Goal: Task Accomplishment & Management: Use online tool/utility

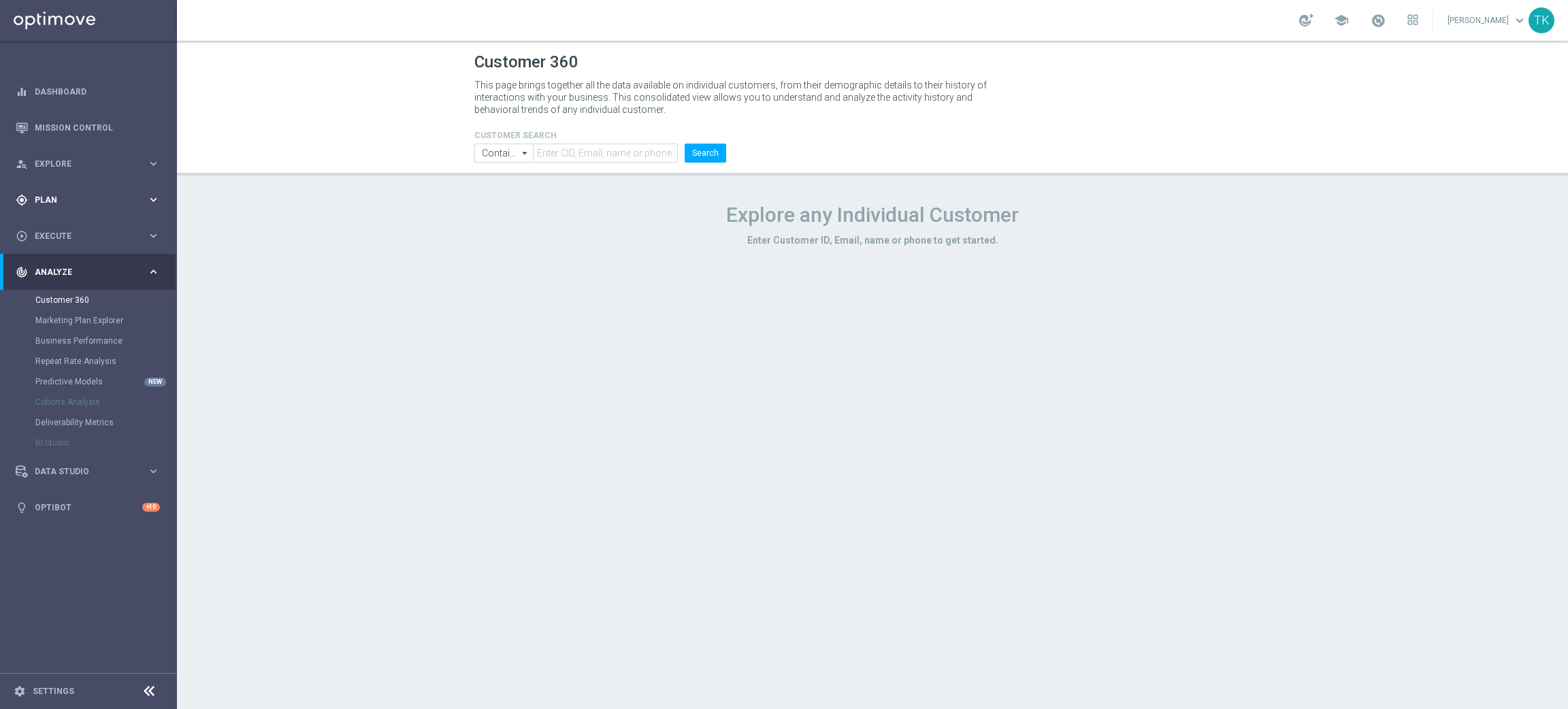
click at [42, 196] on span "Plan" at bounding box center [91, 199] width 112 height 8
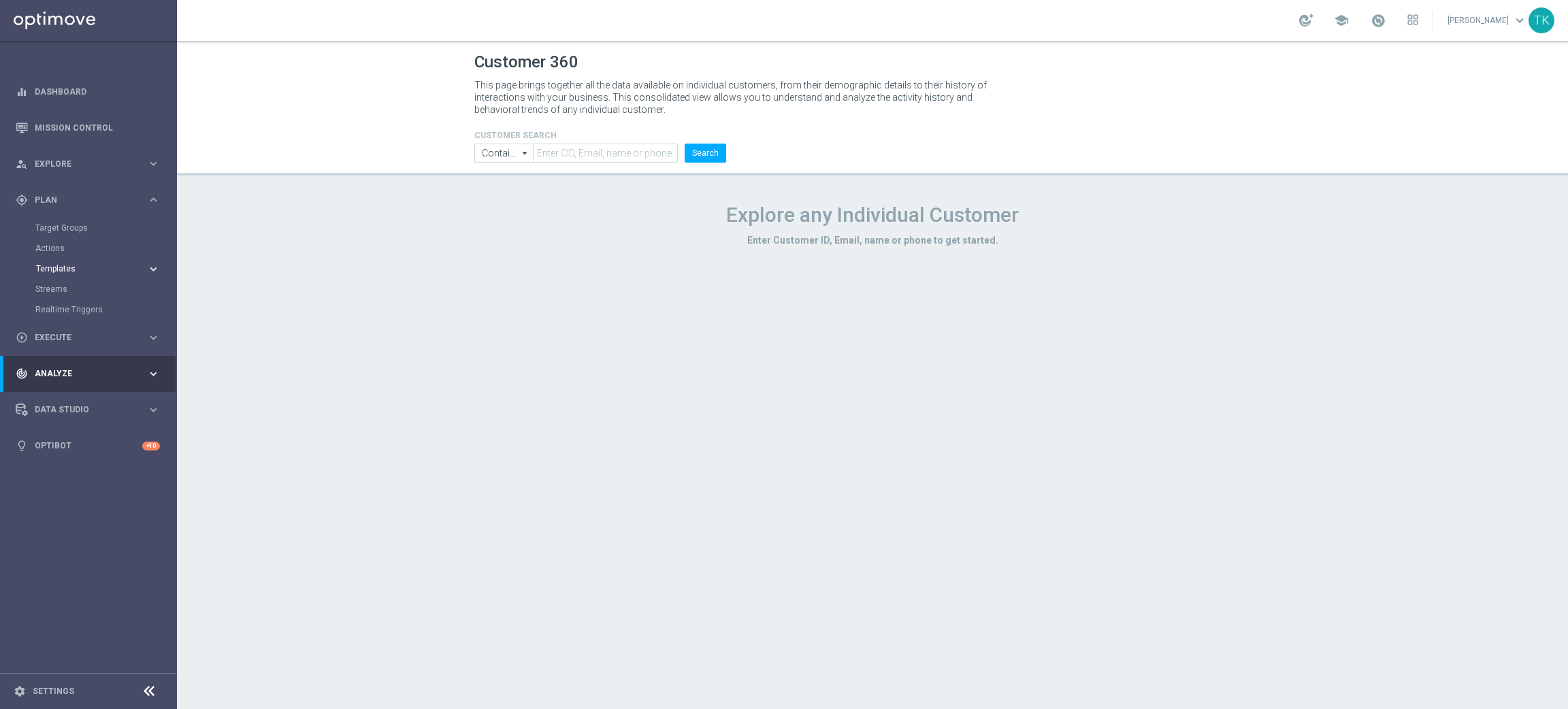
click at [53, 268] on span "Templates" at bounding box center [85, 269] width 97 height 8
click at [58, 286] on link "Optimail" at bounding box center [92, 289] width 100 height 11
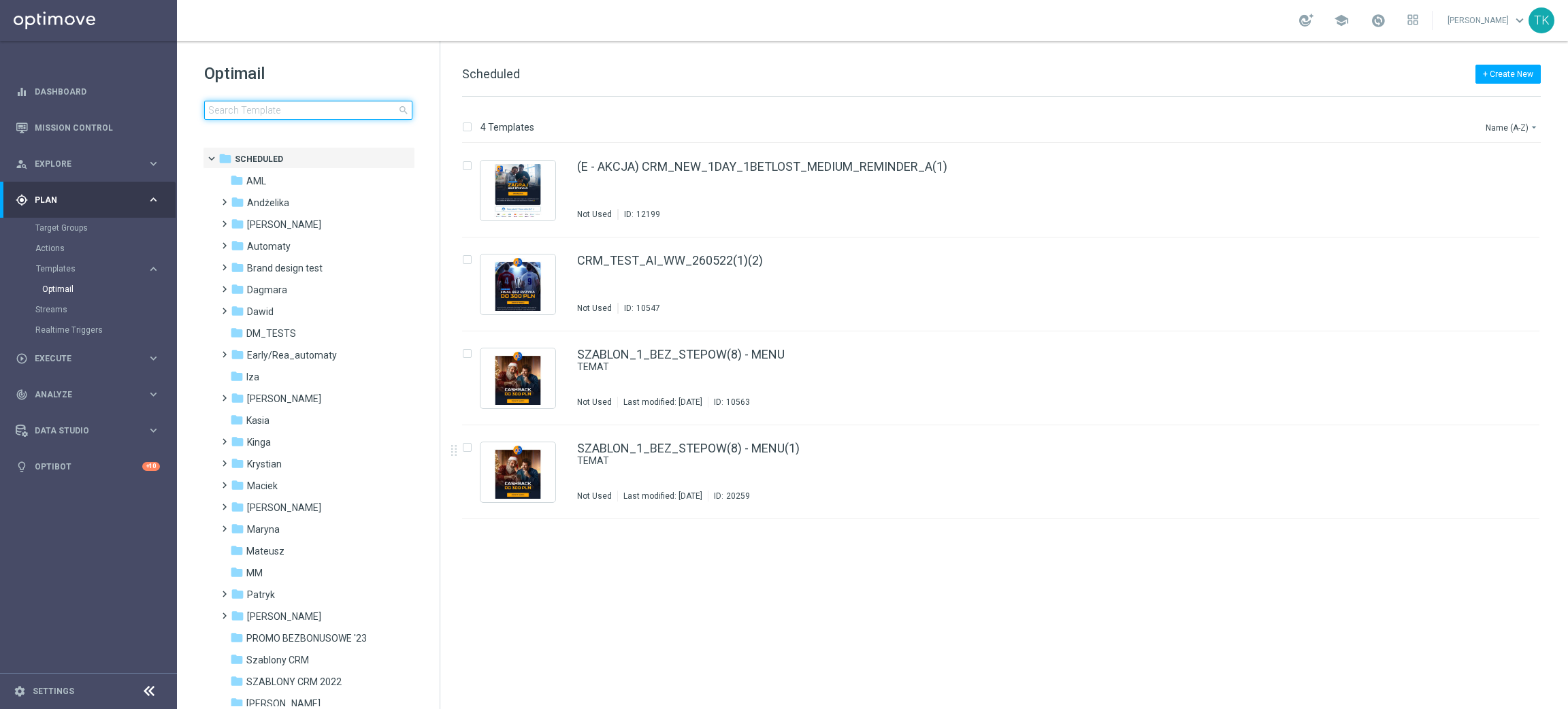
click at [256, 109] on input at bounding box center [308, 109] width 208 height 19
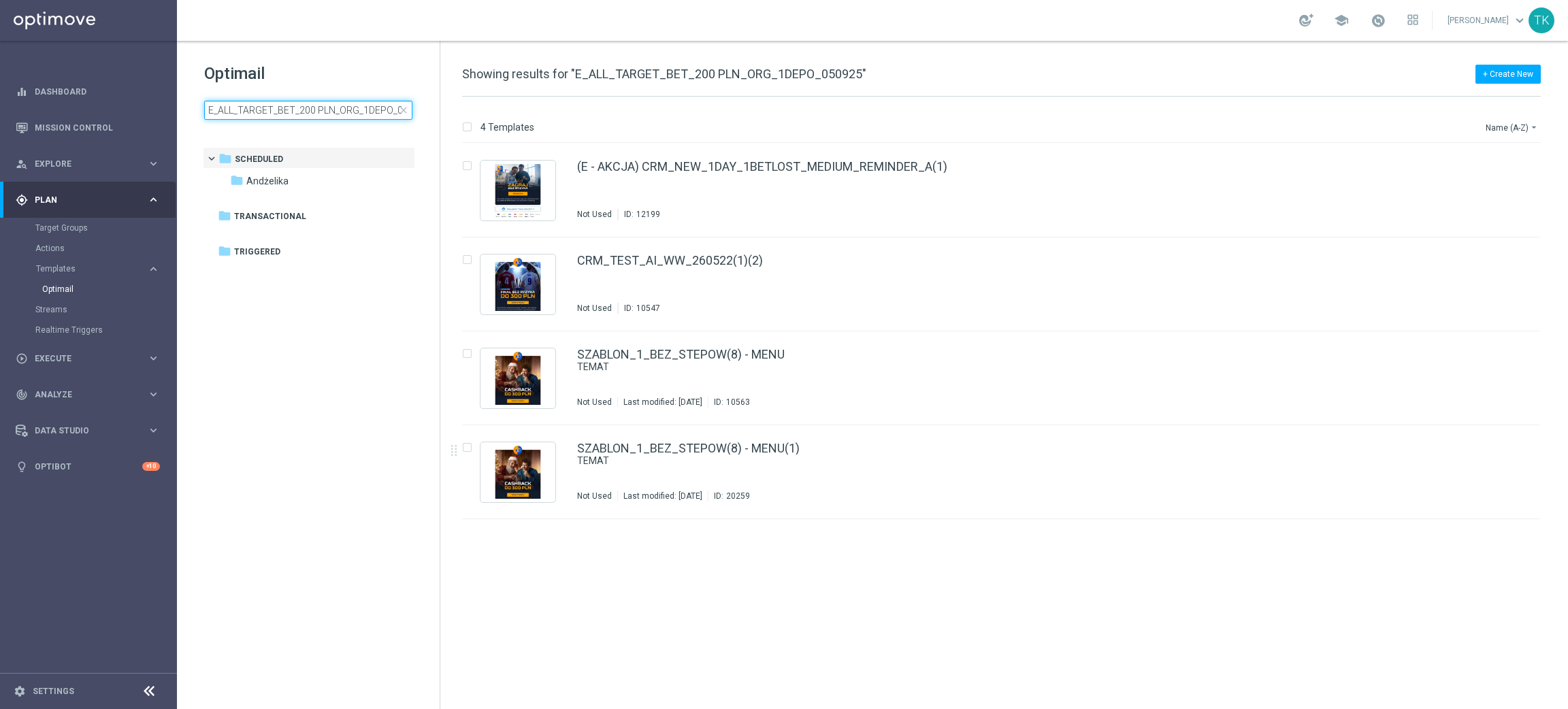
scroll to position [0, 25]
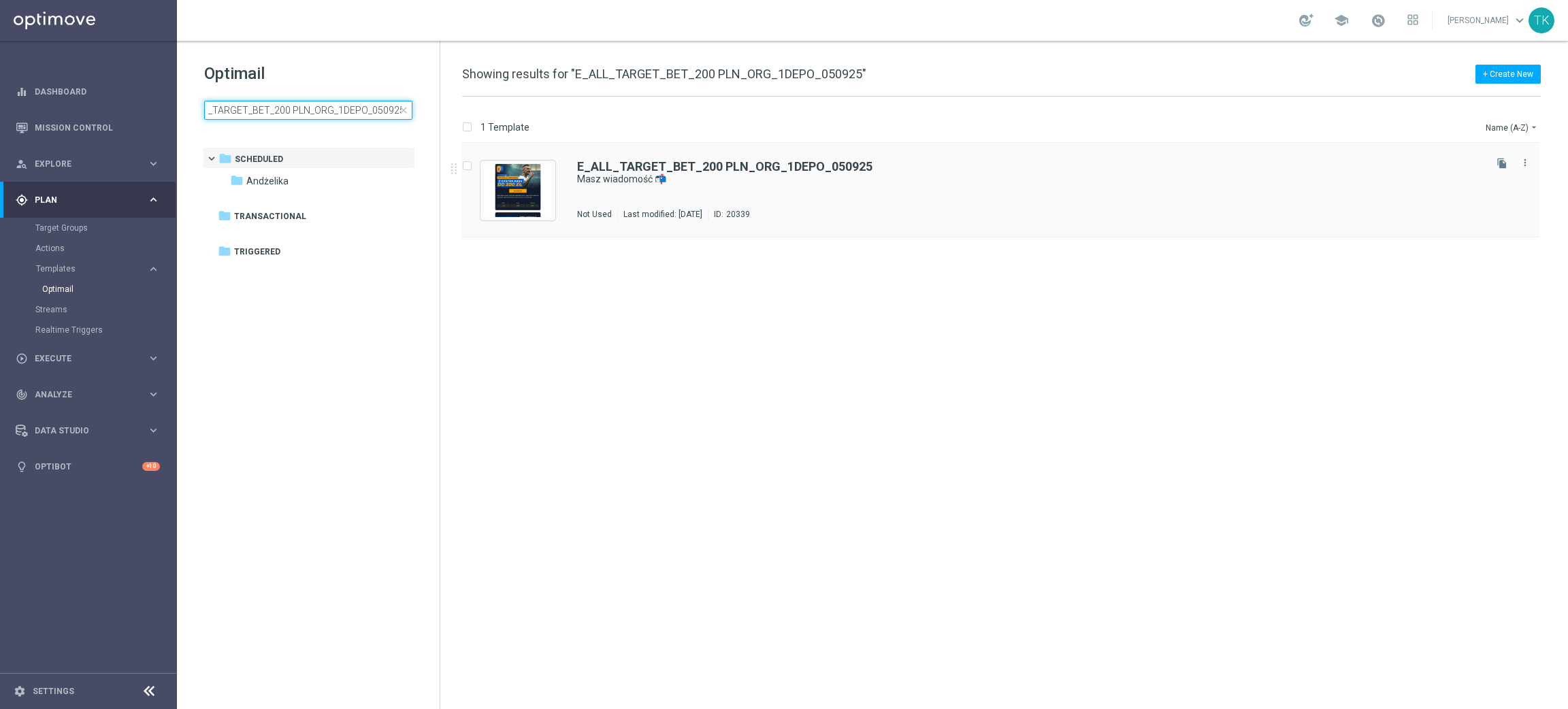
type input "E_ALL_TARGET_BET_200 PLN_ORG_1DEPO_050925"
click at [757, 187] on div "E_ALL_TARGET_BET_200 PLN_ORG_1DEPO_050925 Masz wiadomość 📬 Not Used Last modifi…" at bounding box center [1030, 190] width 905 height 60
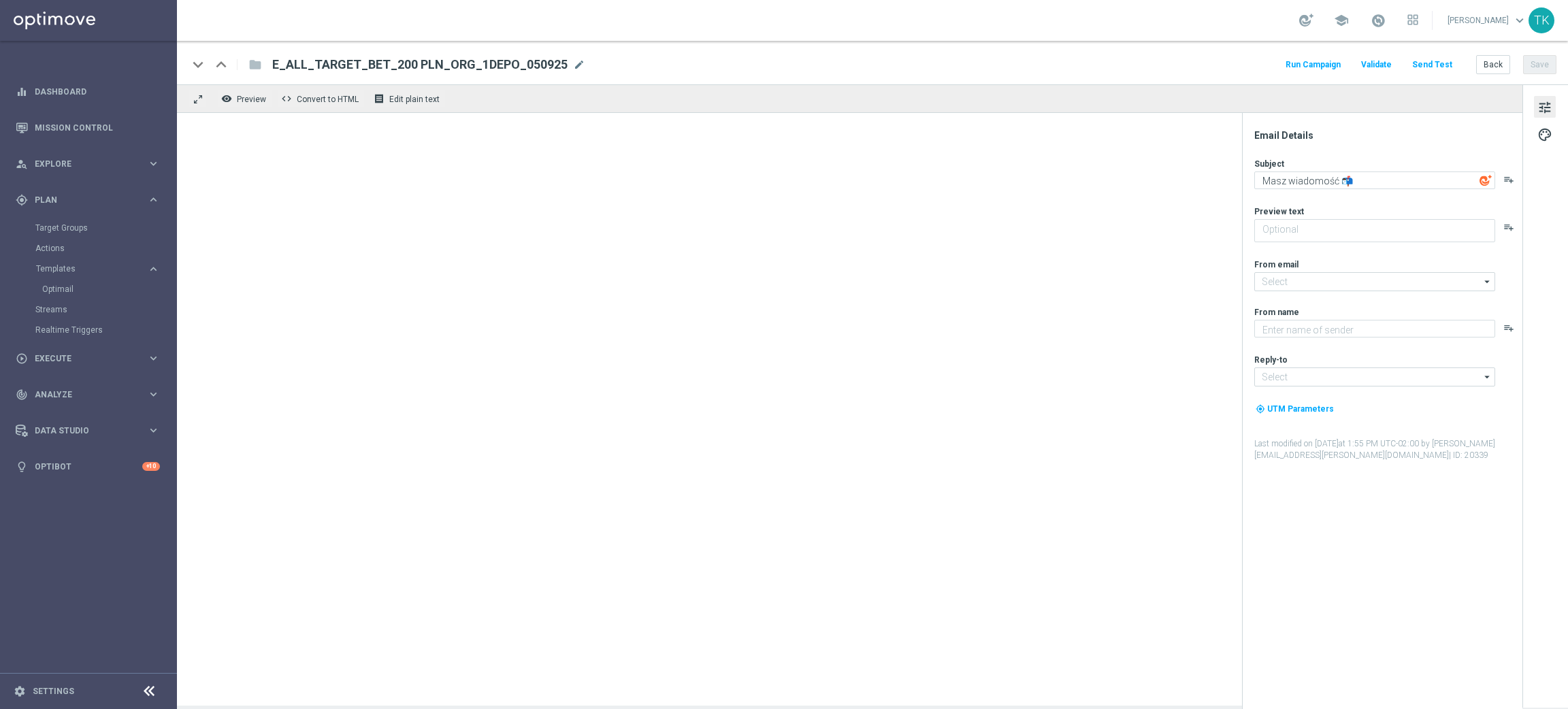
type textarea "W niedzielę z [GEOGRAPHIC_DATA] ⚪🔴 Nawet 200 zł bonusu za kupon czeka 🤩"
type textarea "STS"
type input "[EMAIL_ADDRESS][DOMAIN_NAME]"
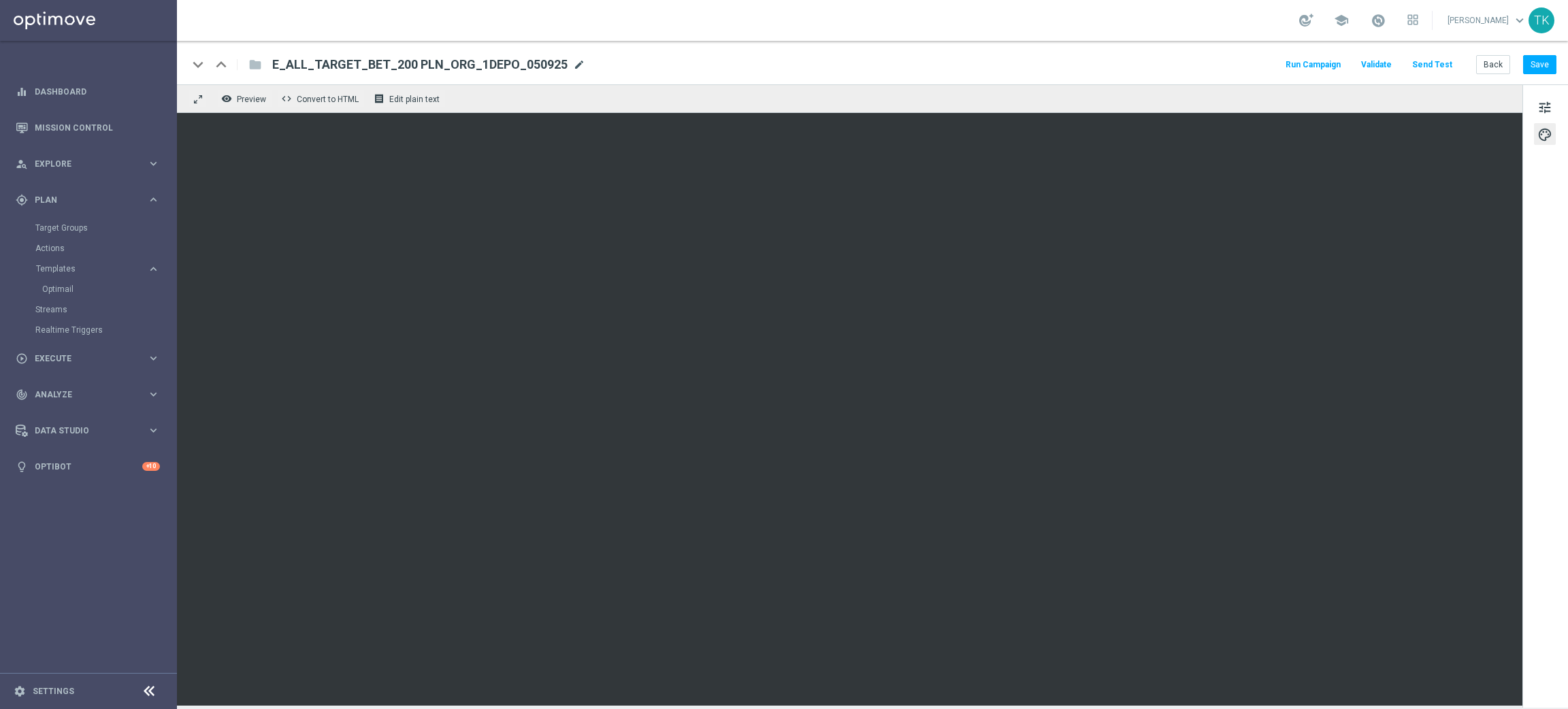
click at [573, 64] on span "mode_edit" at bounding box center [579, 65] width 12 height 12
click at [432, 65] on input "E_ALL_TARGET_BET_200 PLN_ORG_1DEPO_050925" at bounding box center [440, 65] width 337 height 18
click at [1542, 100] on span "tune" at bounding box center [1545, 108] width 15 height 18
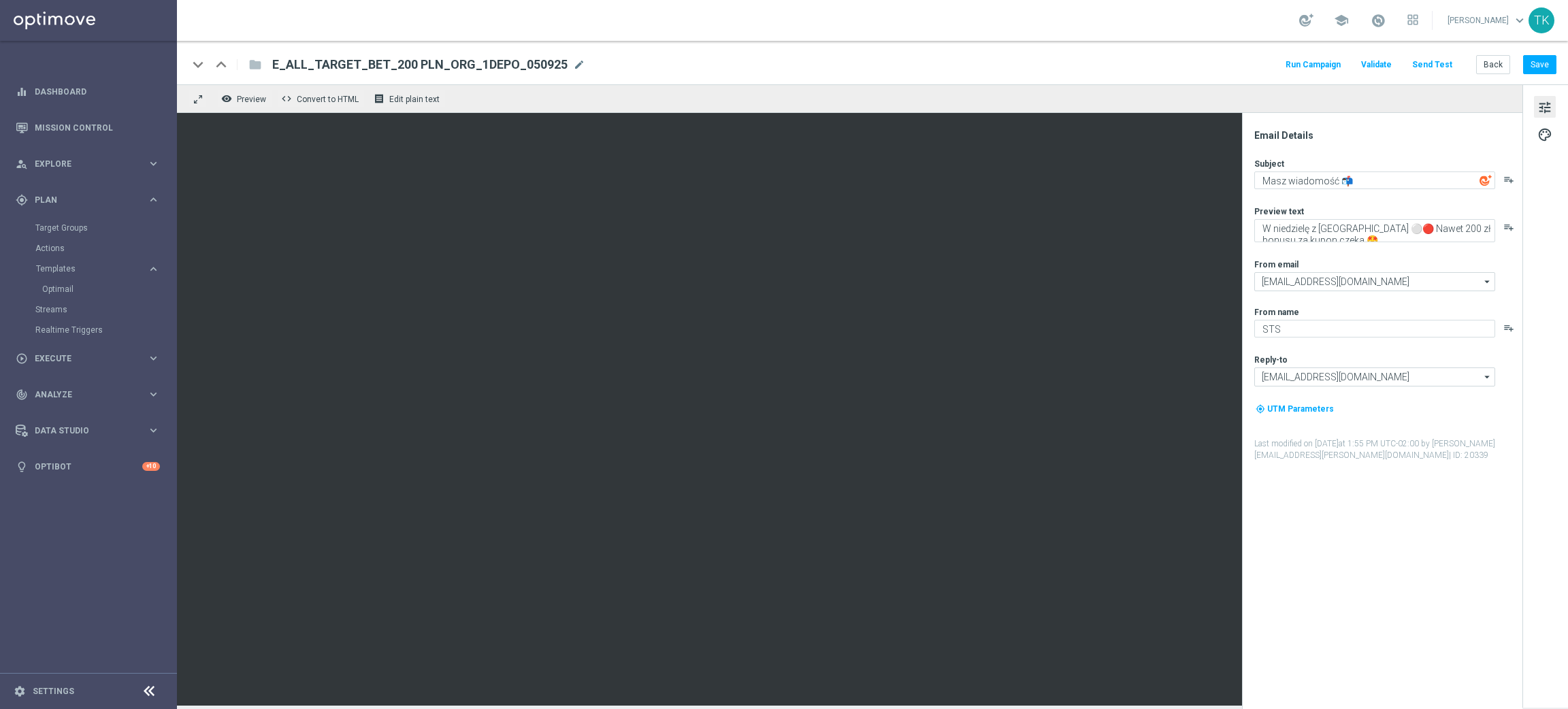
click at [1435, 65] on button "Send Test" at bounding box center [1433, 65] width 44 height 19
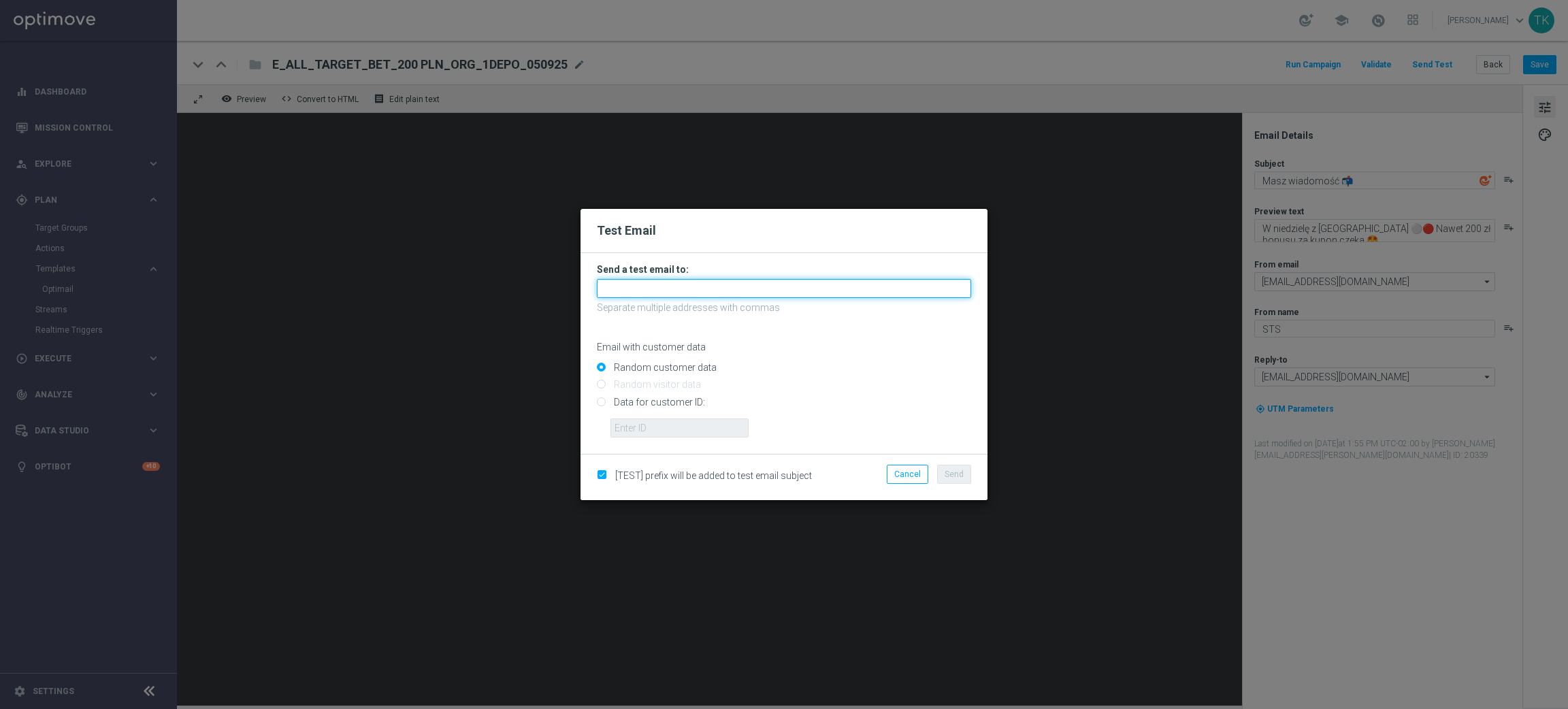
click at [644, 285] on input "text" at bounding box center [784, 288] width 375 height 19
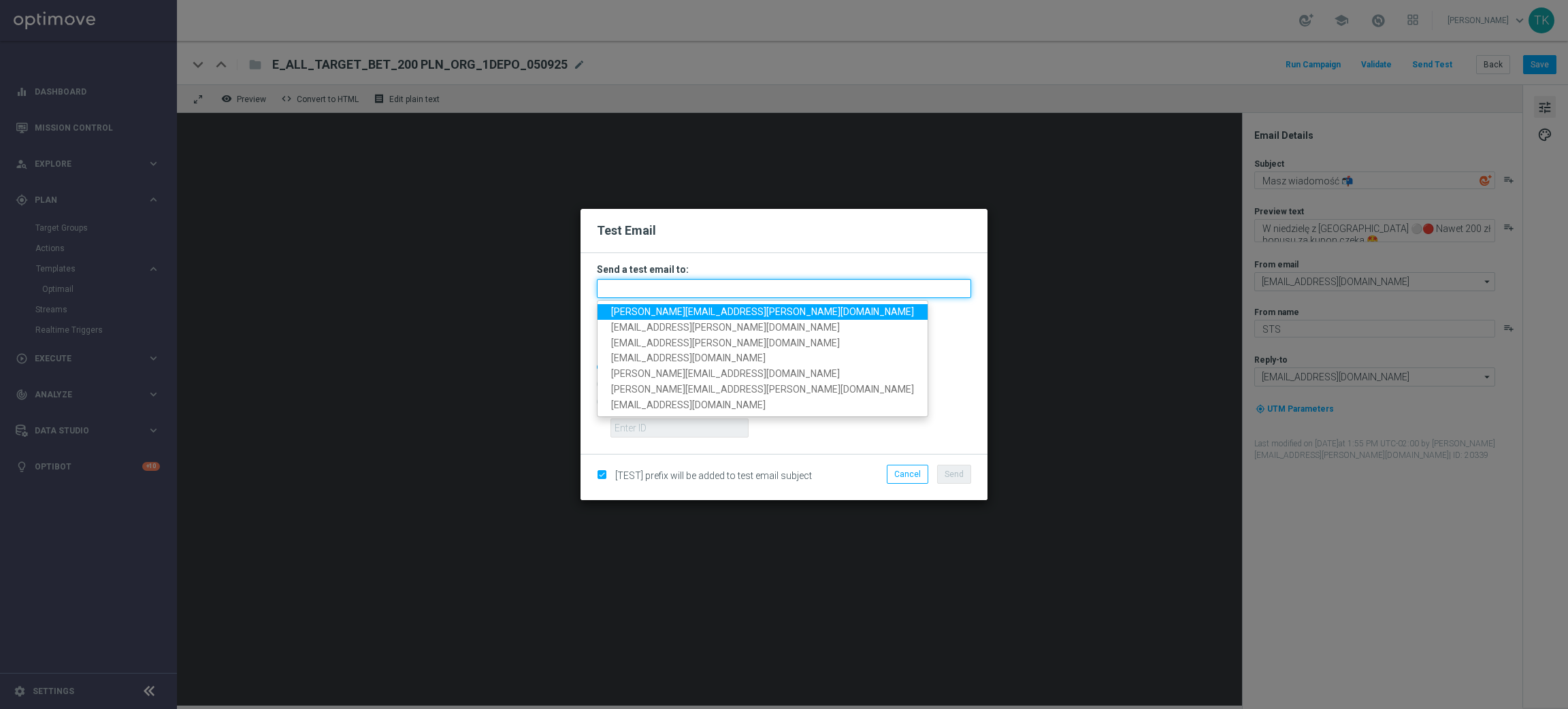
paste input "katarzyna.kaminska@sts.pl, andzelika.binek@sts.pl, krystian.potoczny@sts.pl, pa…"
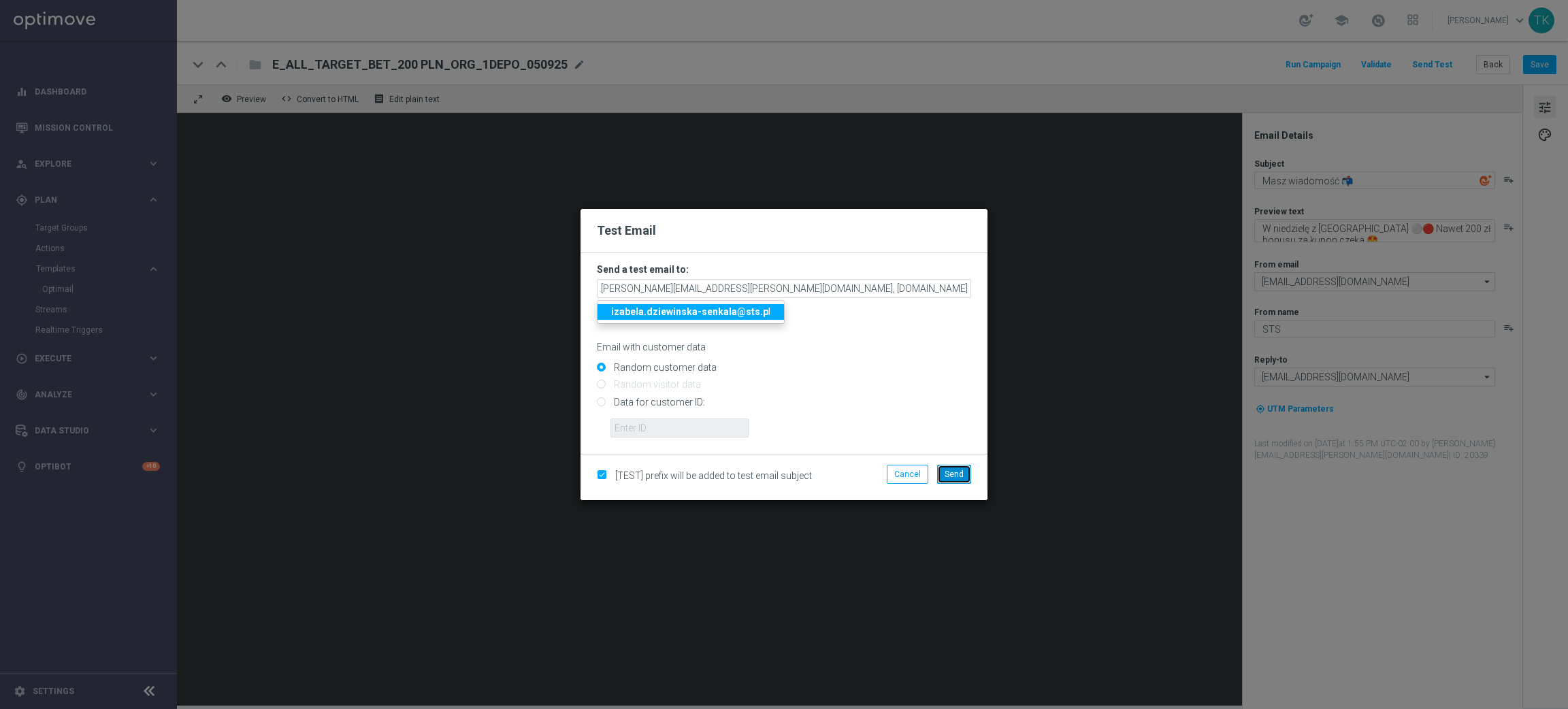
click at [954, 471] on span "Send" at bounding box center [954, 474] width 19 height 10
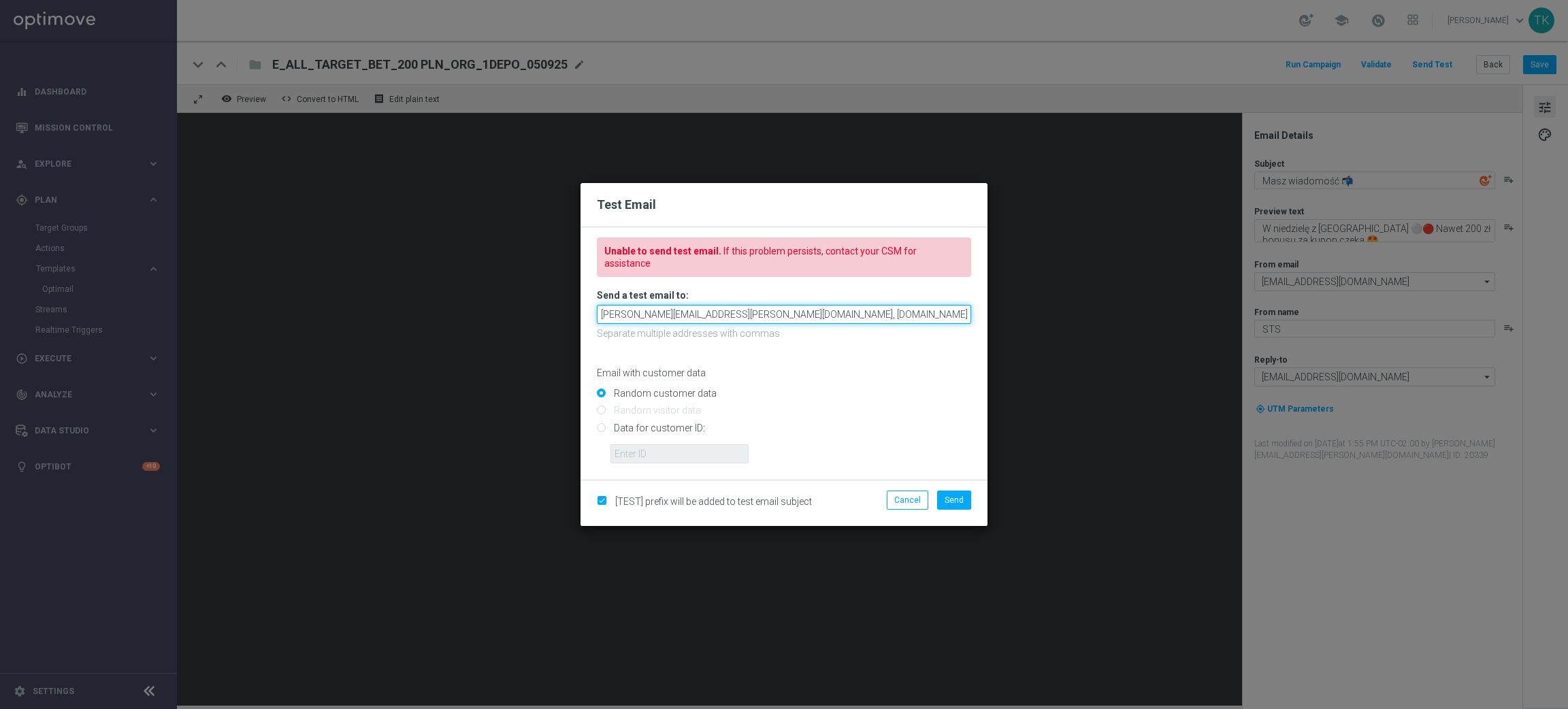
click at [774, 308] on input "katarzyna.kaminska@sts.pl, andzelika.binek@sts.pl, krystian.potoczny@sts.pl, pa…" at bounding box center [784, 314] width 375 height 19
click at [723, 328] on strong "izabela.dziewinska-senkala@sts.p" at bounding box center [690, 326] width 158 height 11
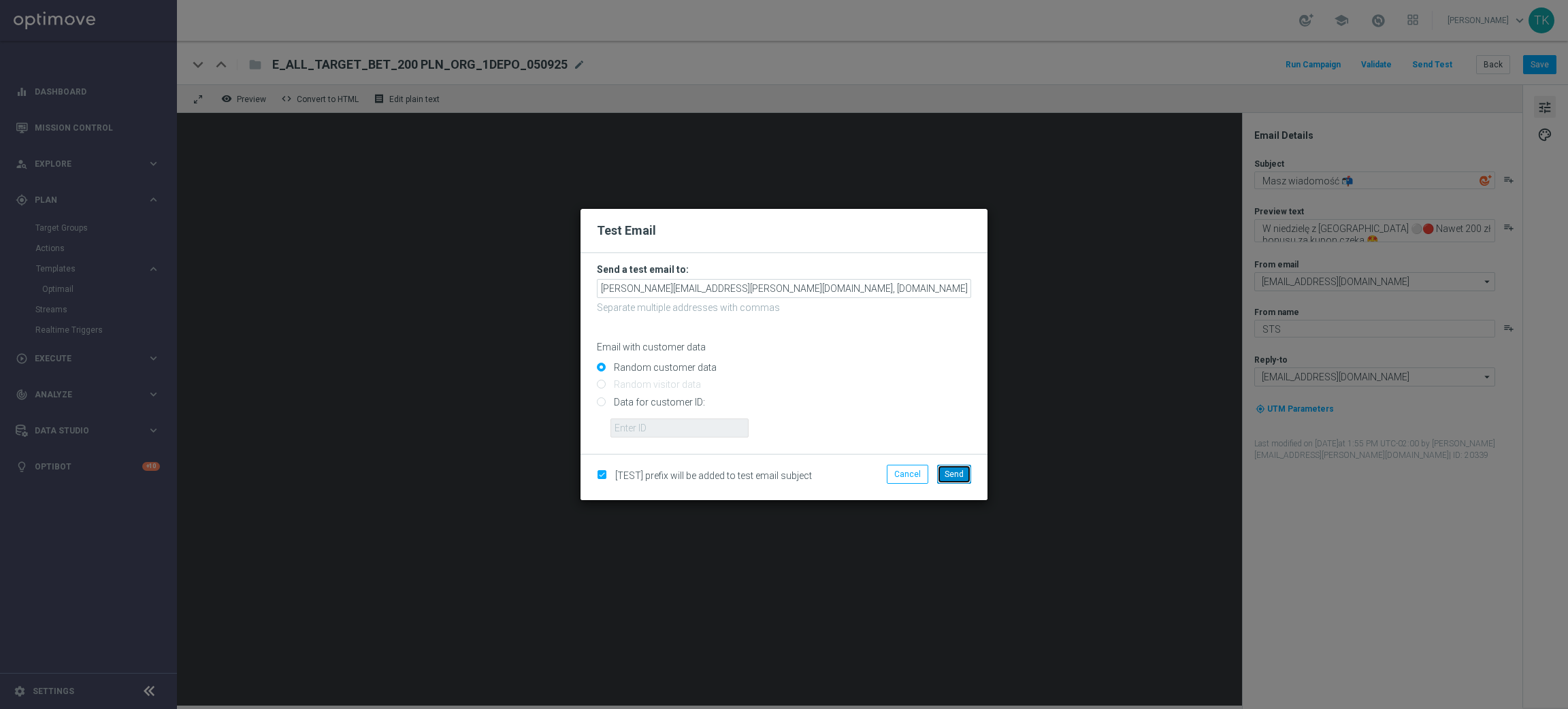
click at [953, 476] on span "Send" at bounding box center [954, 474] width 19 height 10
type input "katarzyna.kaminska@sts.pl,andzelika.binek@sts.pl,krystian.potoczny@sts.pl,patry…"
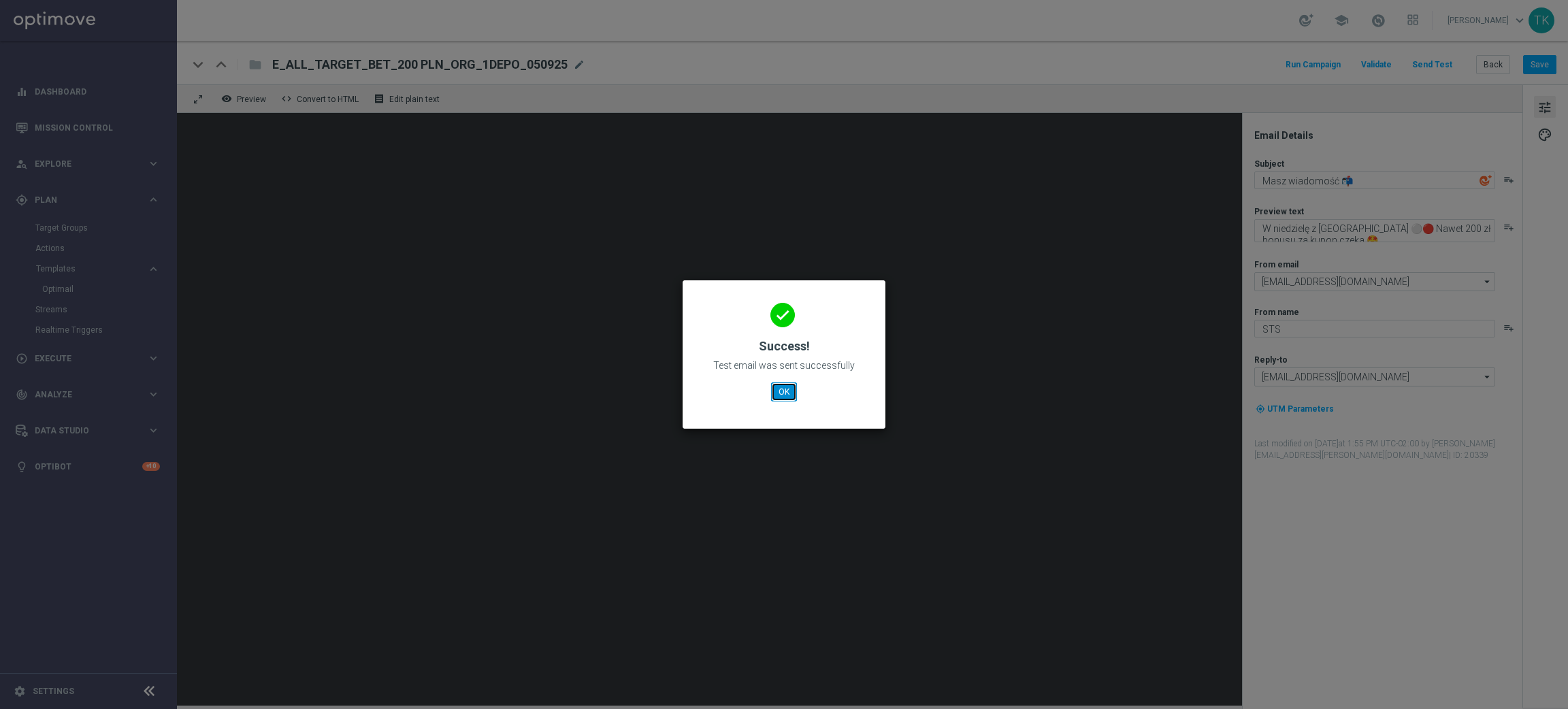
click at [775, 386] on button "OK" at bounding box center [784, 391] width 26 height 19
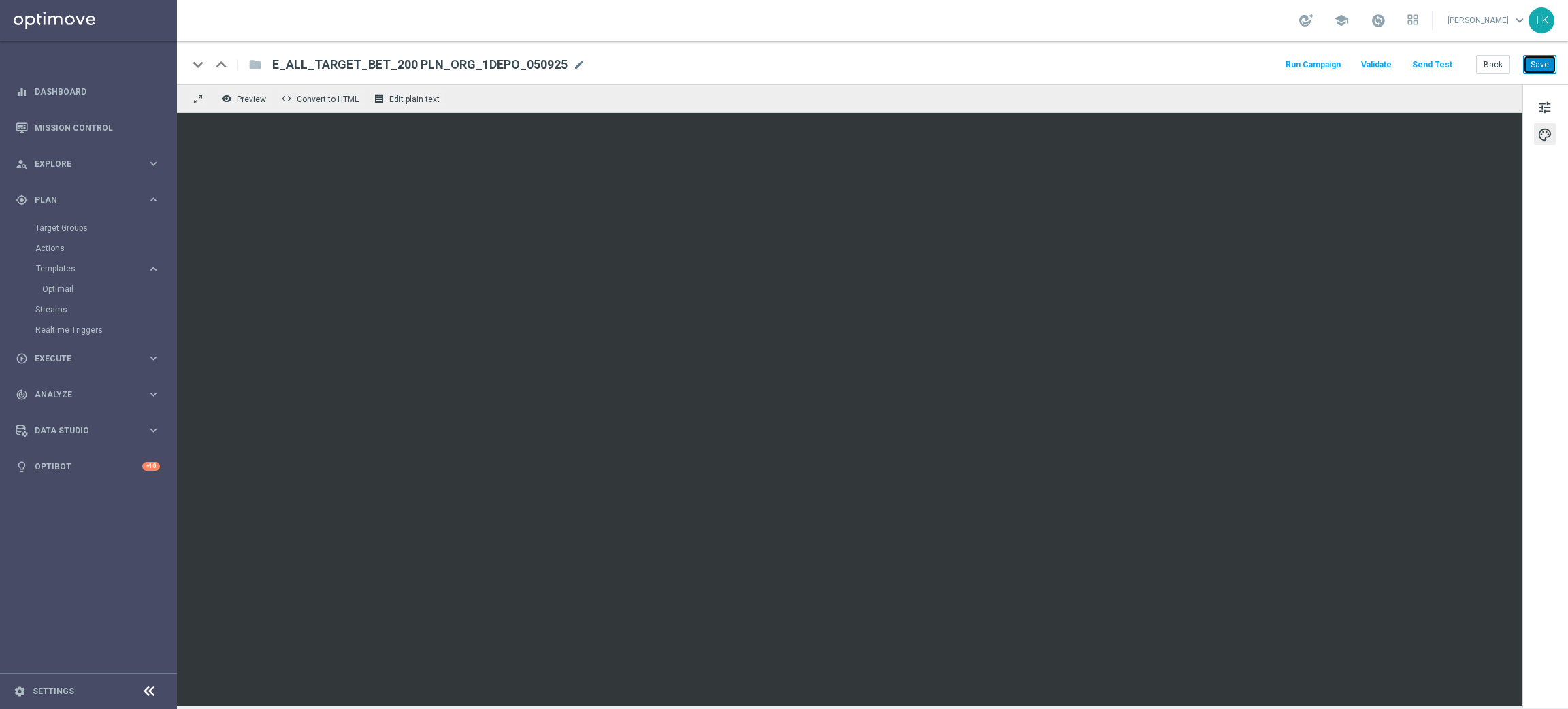
click at [1534, 72] on button "Save" at bounding box center [1540, 64] width 33 height 19
click at [1542, 106] on span "tune" at bounding box center [1545, 108] width 15 height 18
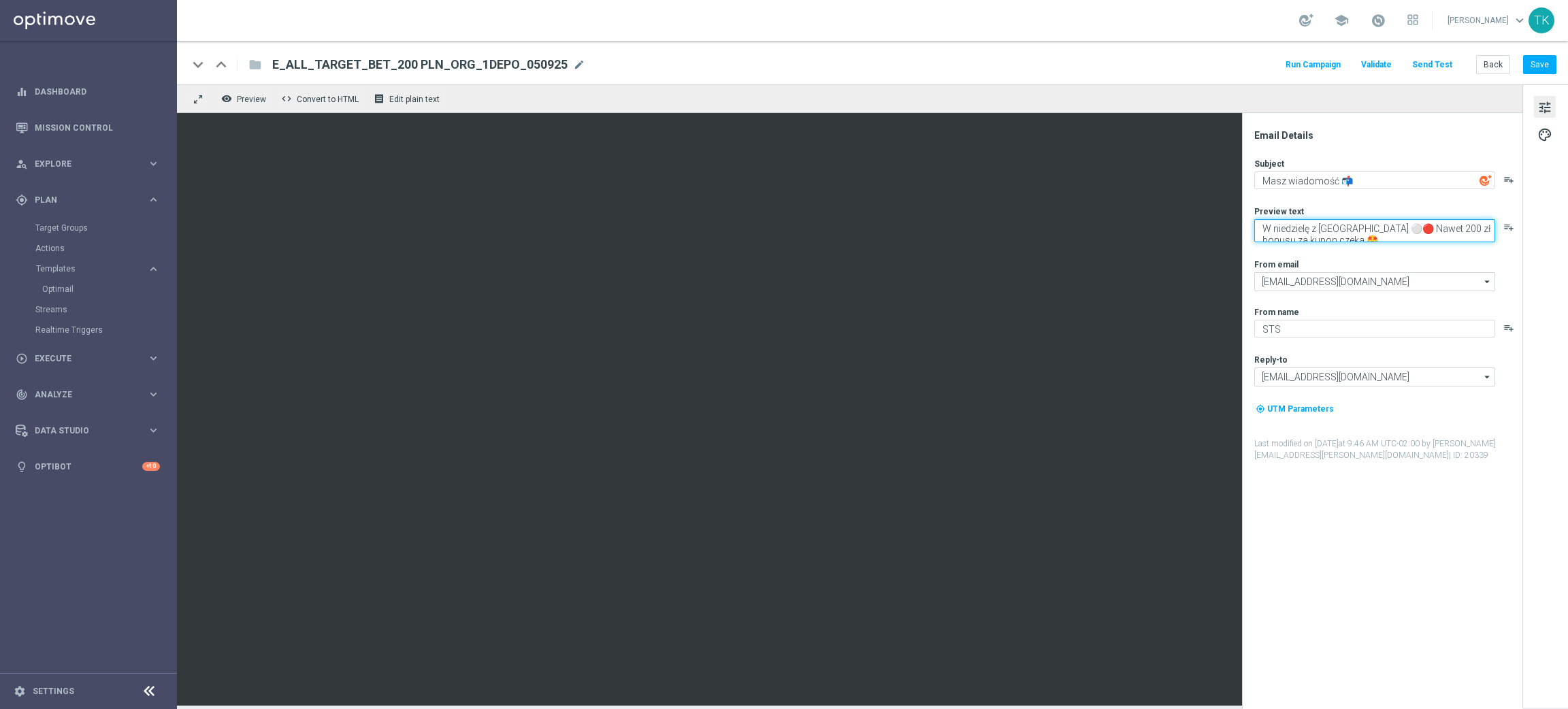
click at [1316, 241] on textarea "W niedzielę z Finlandią ⚪🔴 Nawet 200 zł bonusu za kupon czeka 🤩" at bounding box center [1375, 230] width 241 height 23
click at [1533, 71] on button "Save" at bounding box center [1540, 64] width 33 height 19
click at [1382, 222] on textarea "W niedzielę z Finlandią ⚪🔴 Nawet 200 zł bonusu za kupon 🤩" at bounding box center [1375, 230] width 241 height 23
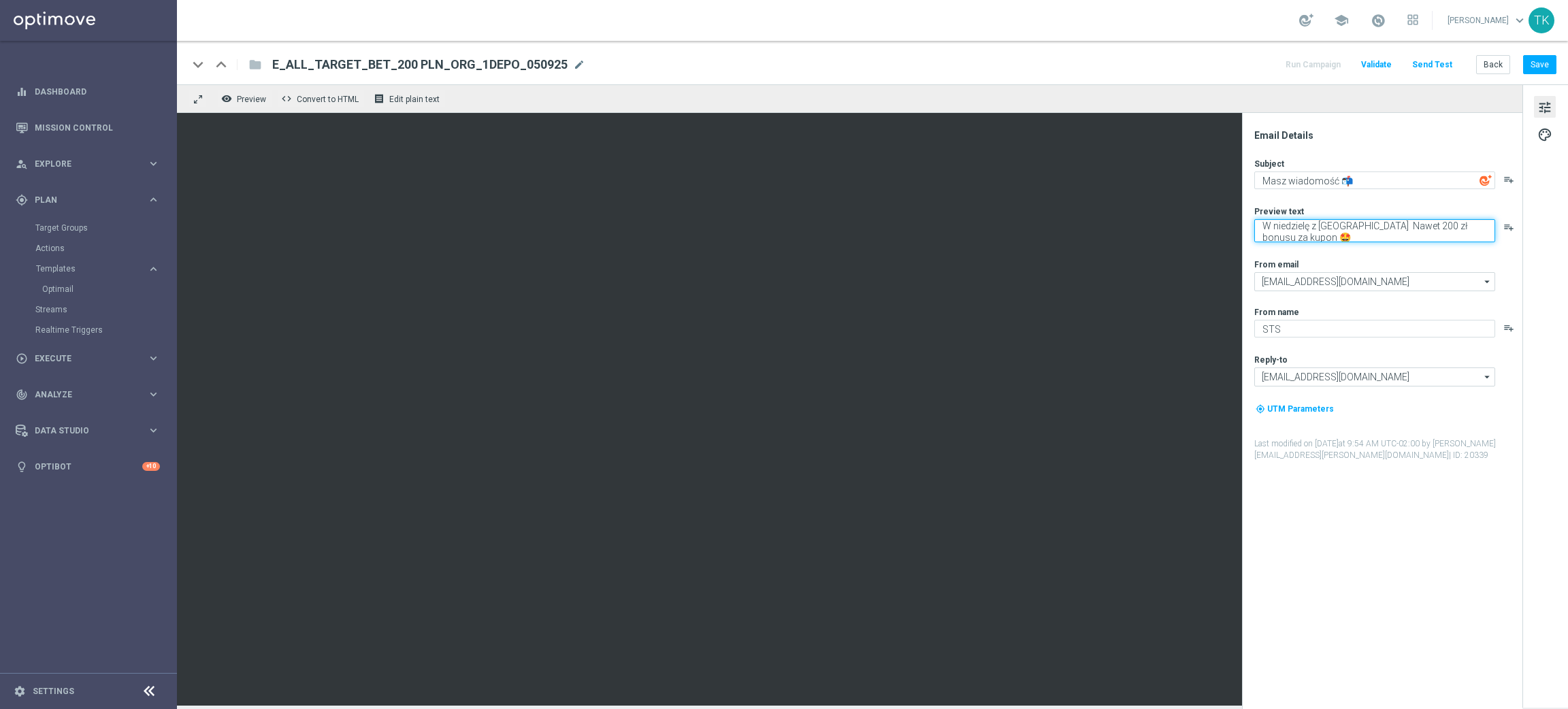
paste textarea "💪"
type textarea "W niedzielę z Finlandią 💪 Nawet 200 zł bonusu za kupon 🤩"
click at [1535, 62] on button "Save" at bounding box center [1540, 64] width 33 height 19
click at [1539, 61] on button "Save" at bounding box center [1540, 64] width 33 height 19
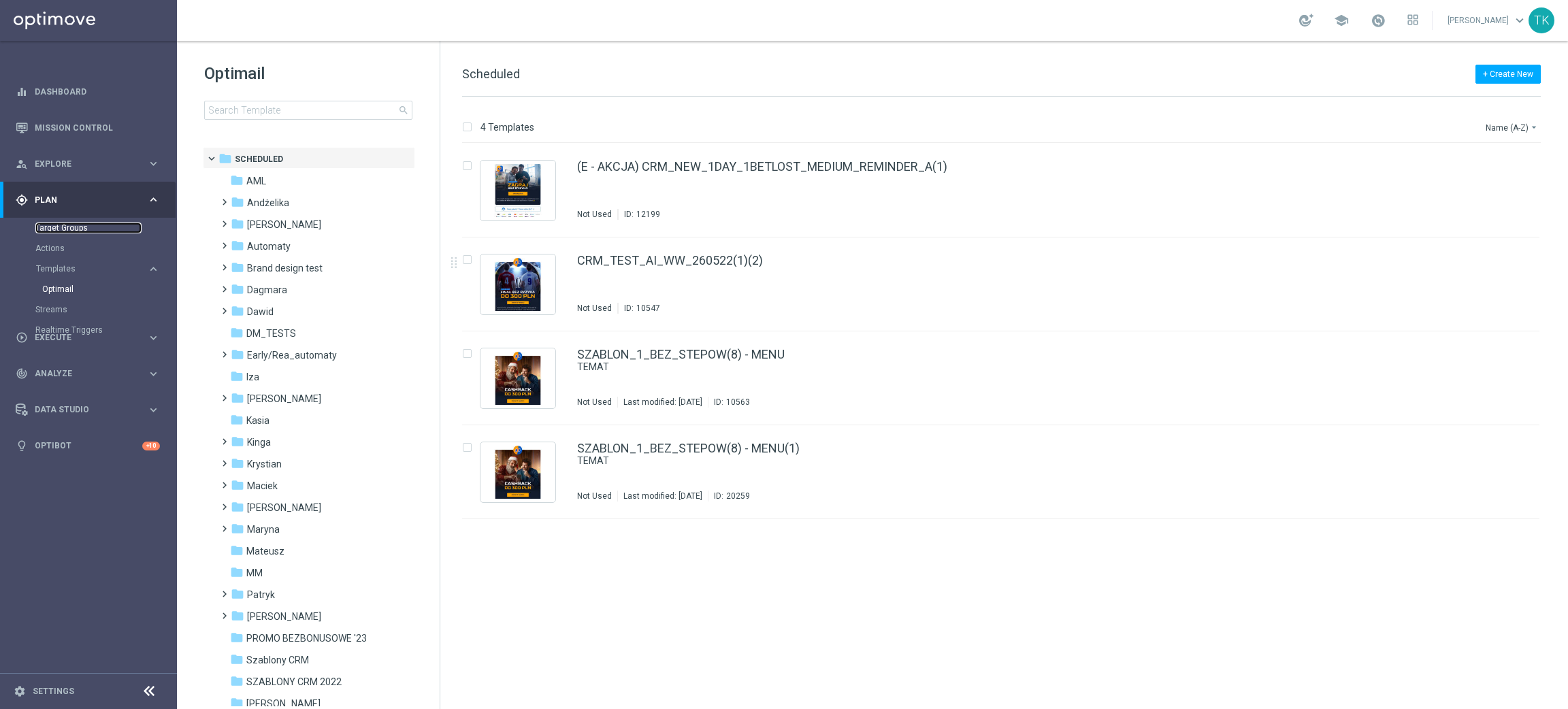
click at [54, 230] on link "Target Groups" at bounding box center [88, 228] width 106 height 11
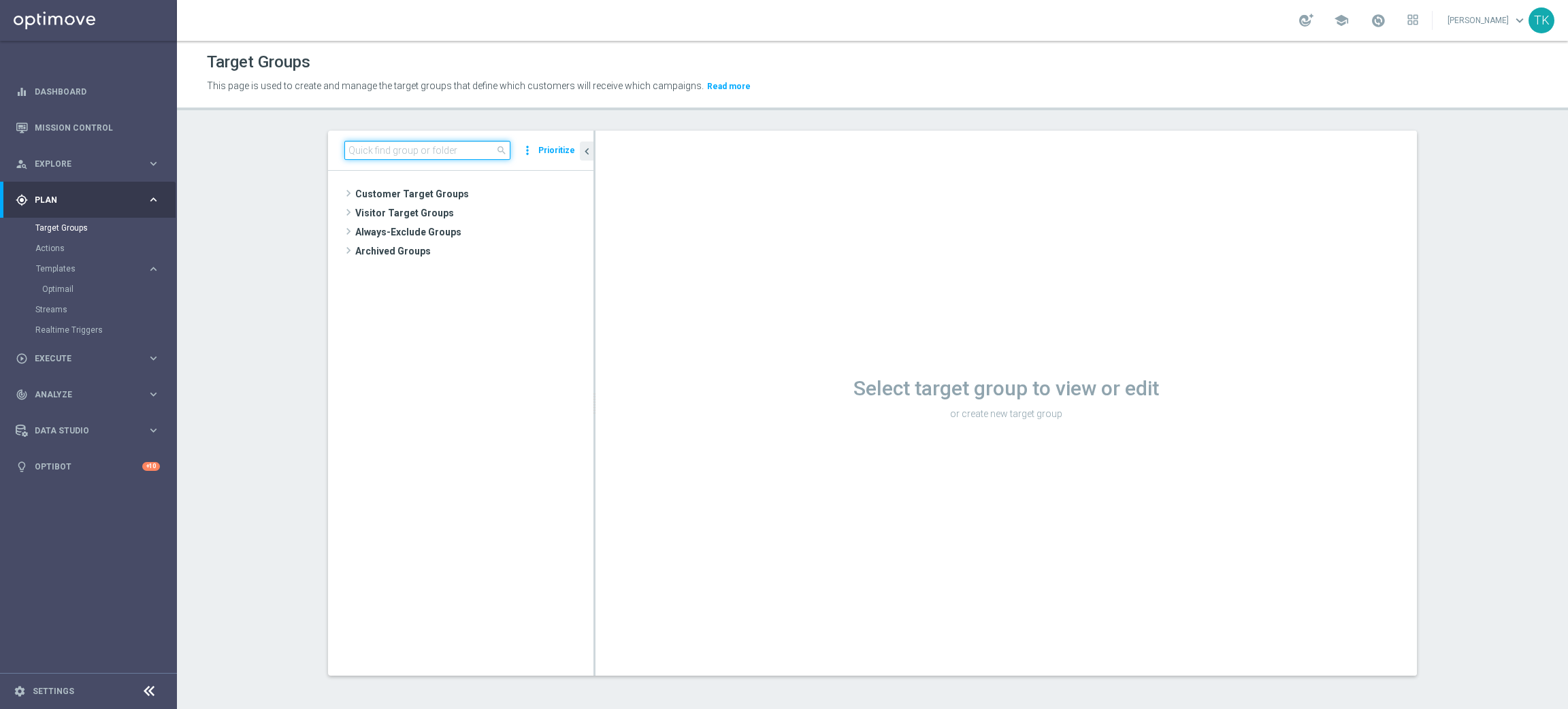
click at [372, 149] on input at bounding box center [427, 149] width 166 height 19
paste input "E_ALL_TARGET_BET_200 PLN_ORG_1DEPO_050925"
type input "E_ALL_TARGET_BET_200 PLN_ORG_1DEPO_050925"
click at [514, 237] on span "E_ALL_TARGET_BET_200 PLN_ORG_1DEPO_050925" at bounding box center [480, 232] width 166 height 12
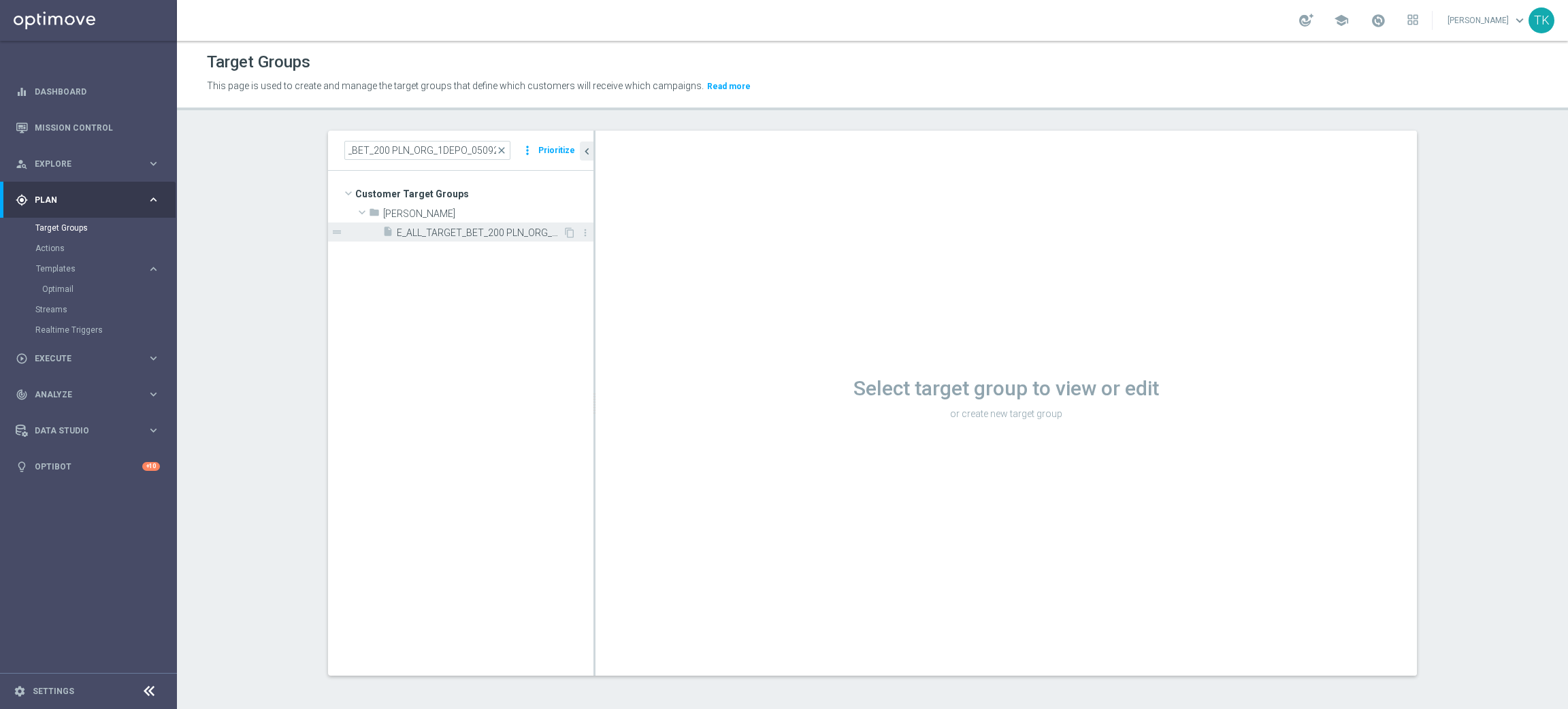
scroll to position [0, 0]
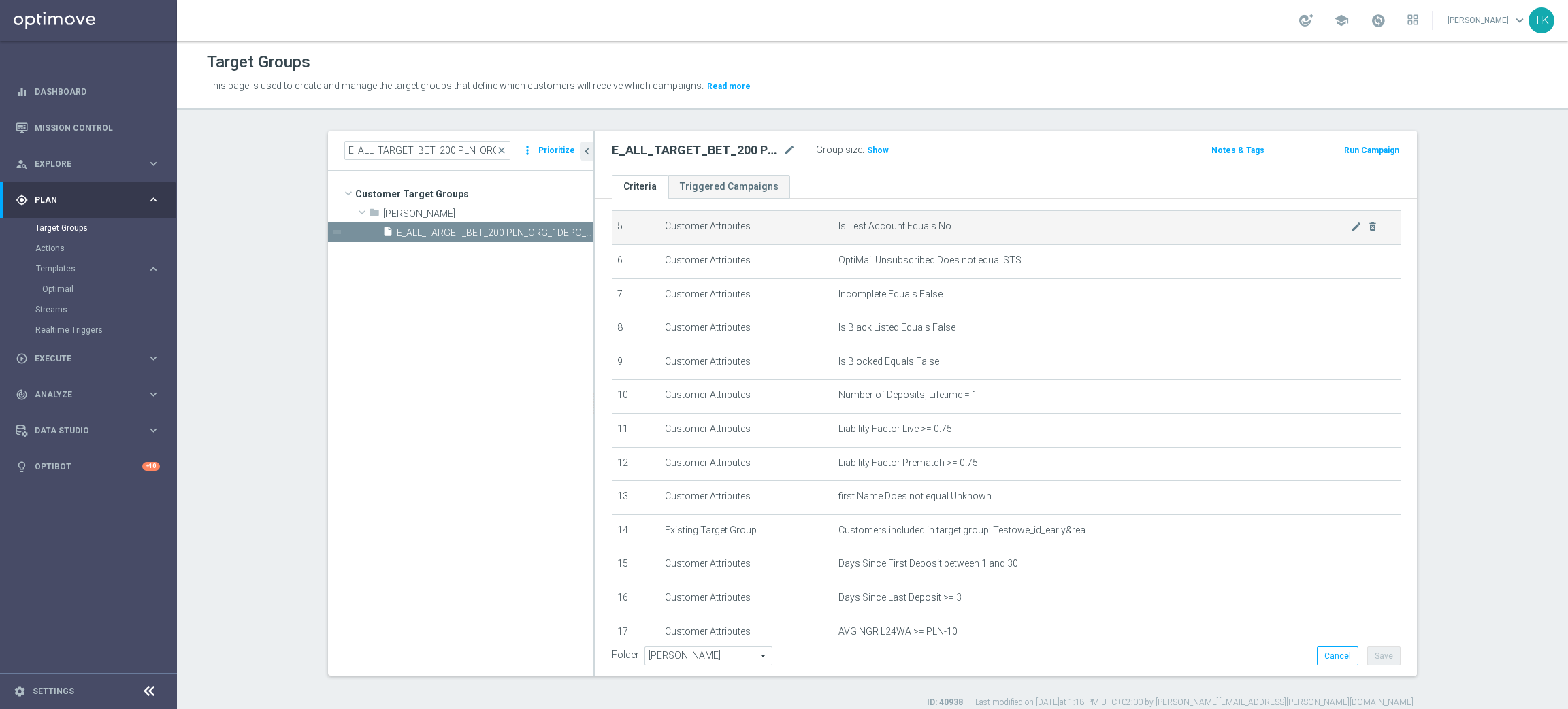
scroll to position [296, 0]
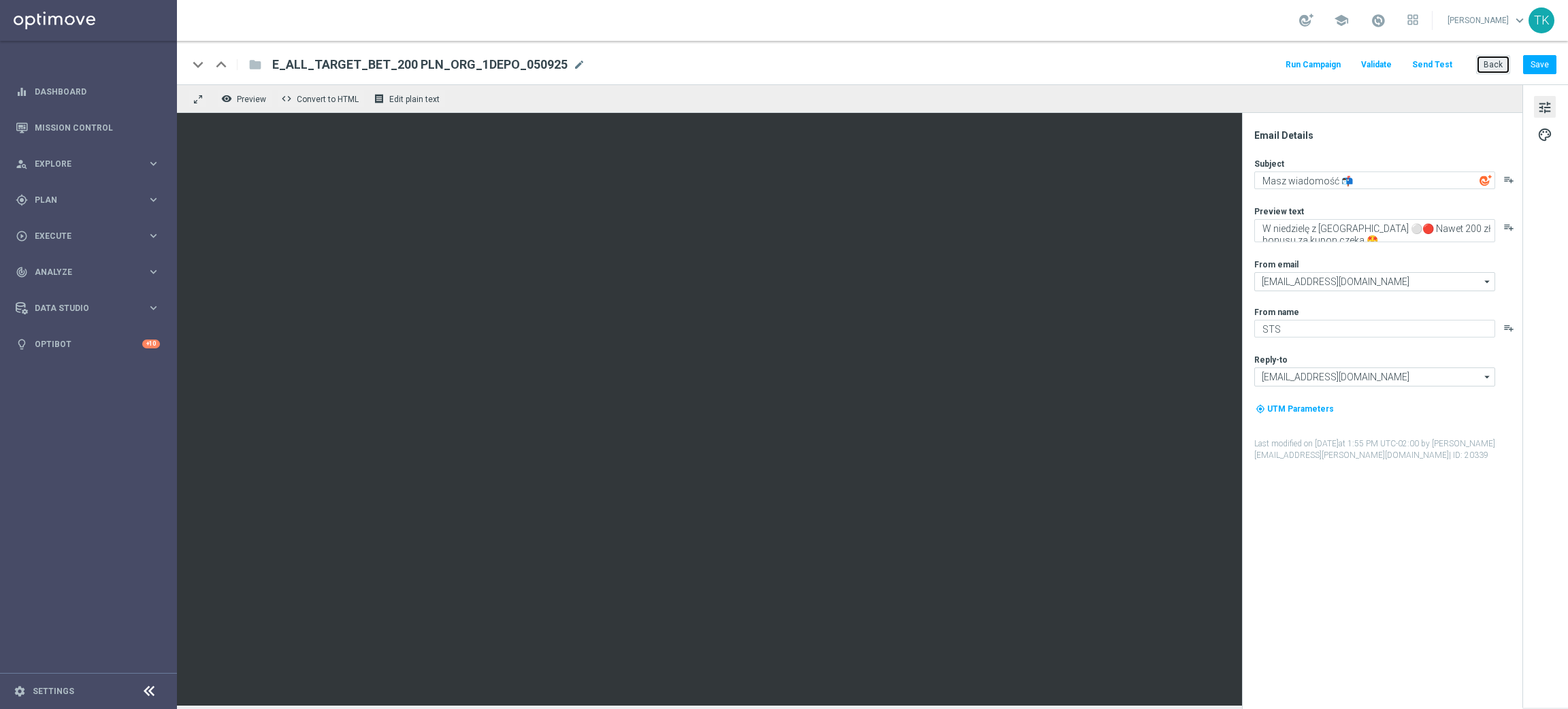
click at [1490, 62] on button "Back" at bounding box center [1493, 64] width 34 height 19
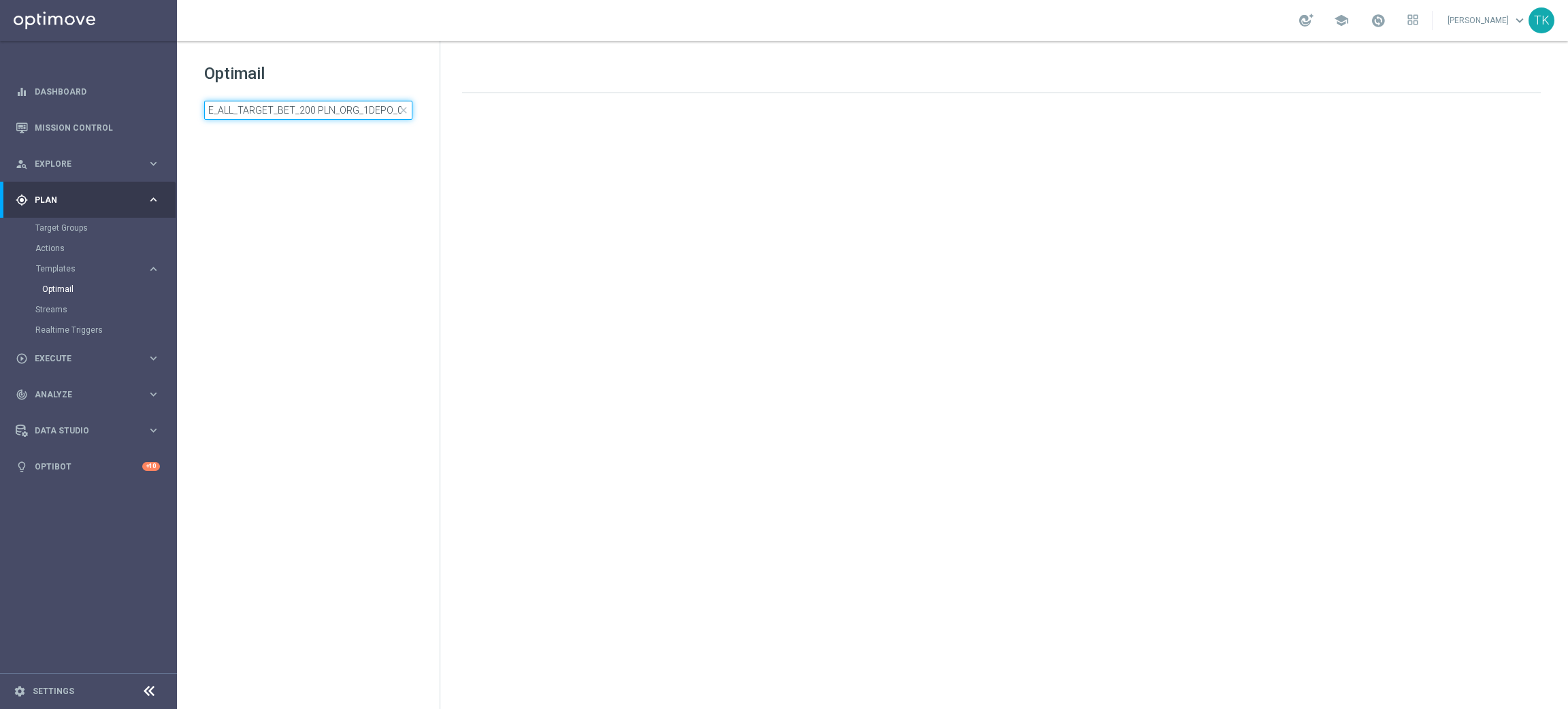
click at [309, 114] on input "E_ALL_TARGET_BET_200 PLN_ORG_1DEPO_050925" at bounding box center [308, 109] width 208 height 19
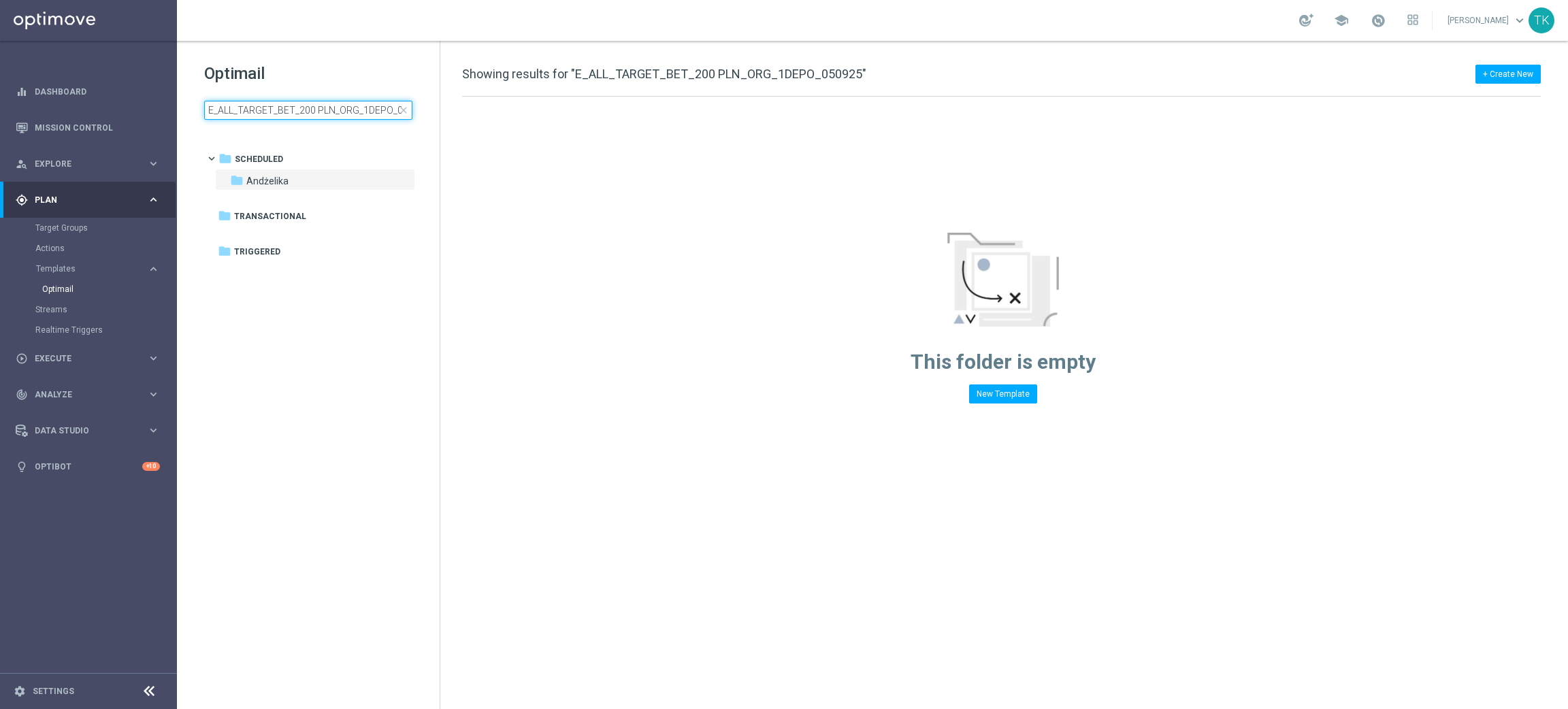
click at [309, 114] on input "E_ALL_TARGET_BET_200 PLN_ORG_1DEPO_050925" at bounding box center [308, 109] width 208 height 19
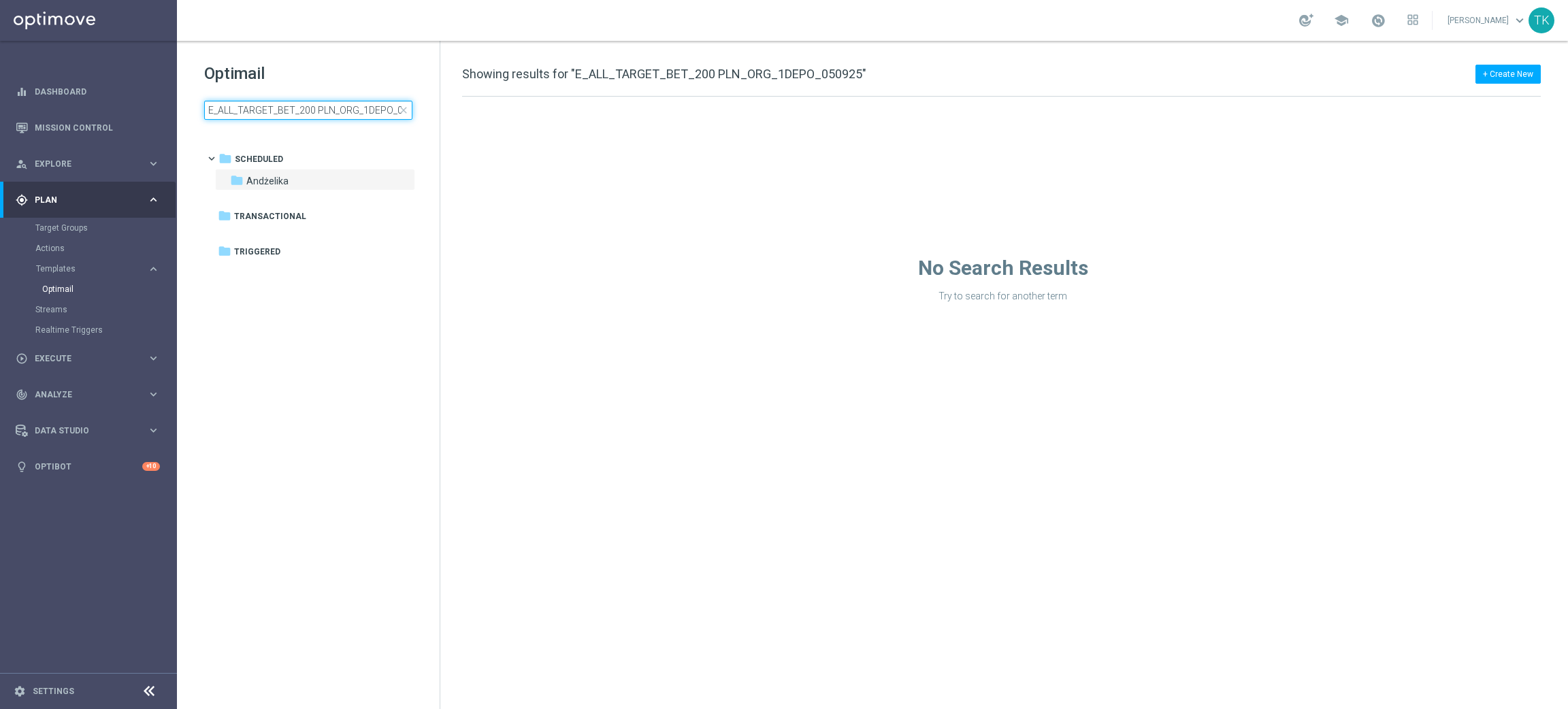
click at [309, 114] on input "E_ALL_TARGET_BET_200 PLN_ORG_1DEPO_050925" at bounding box center [308, 109] width 208 height 19
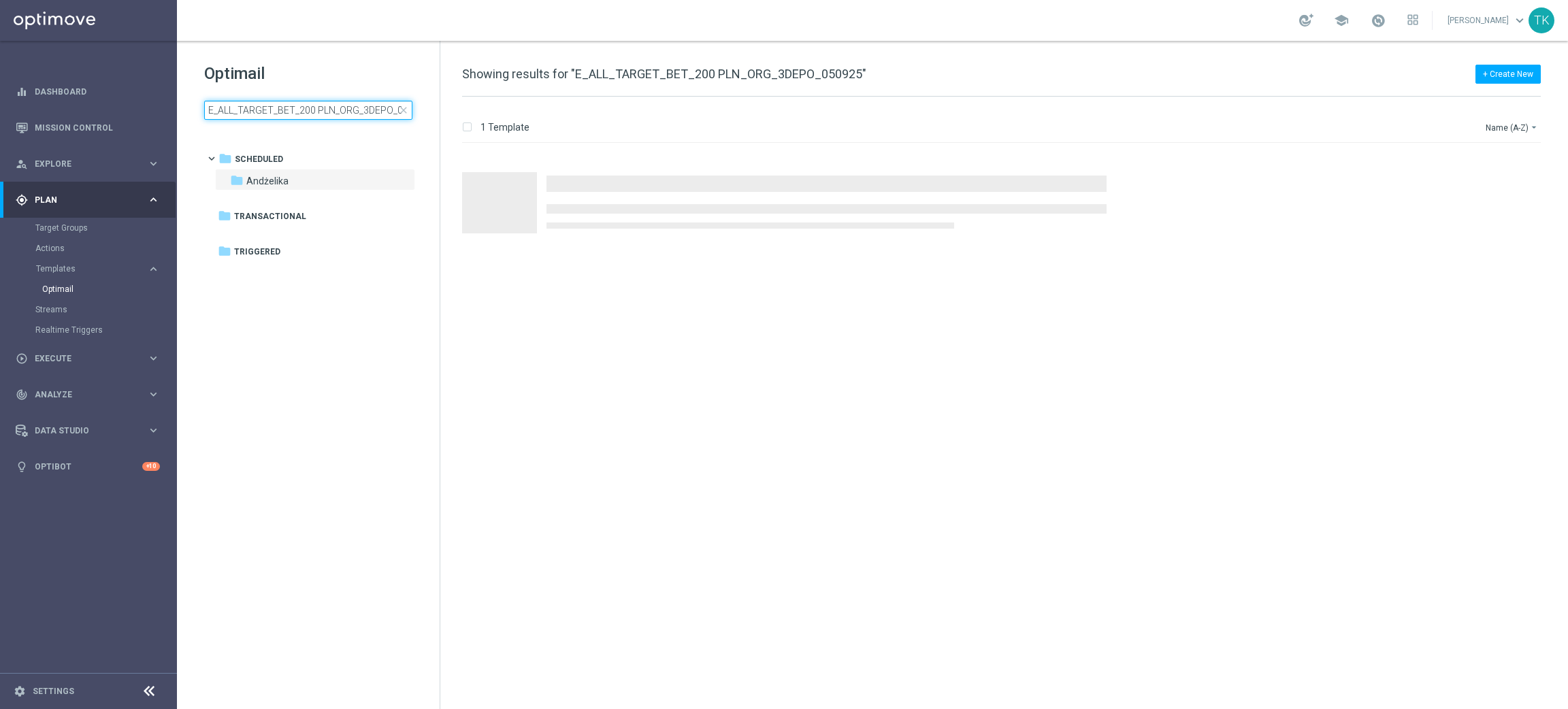
scroll to position [0, 25]
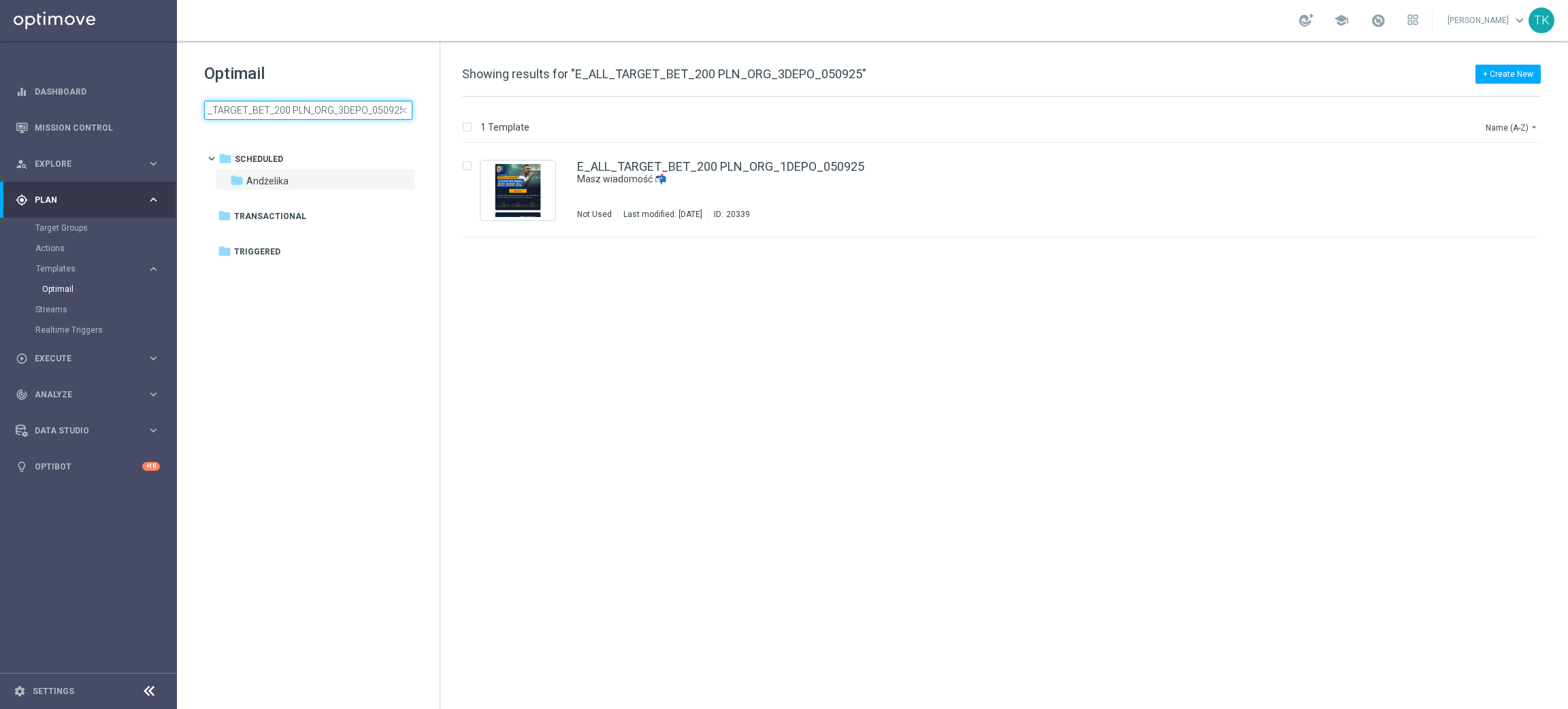
click at [309, 114] on input "E_ALL_TARGET_BET_200 PLN_ORG_3DEPO_050925" at bounding box center [308, 109] width 208 height 19
type input "E_ALL_TARGET_BET_200 PLN_ORG_3DEPO_050925"
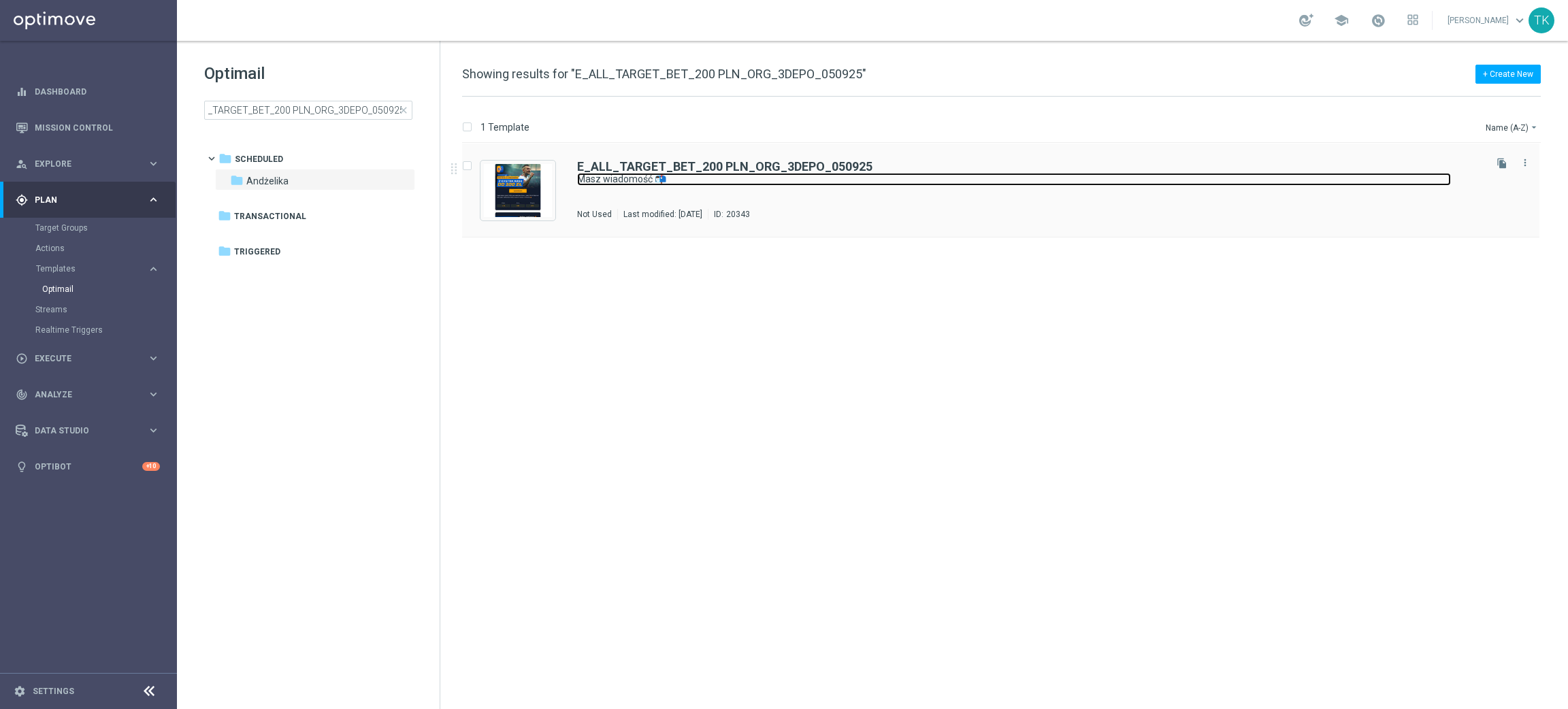
click at [714, 179] on link "Masz wiadomość 📬" at bounding box center [1014, 179] width 874 height 13
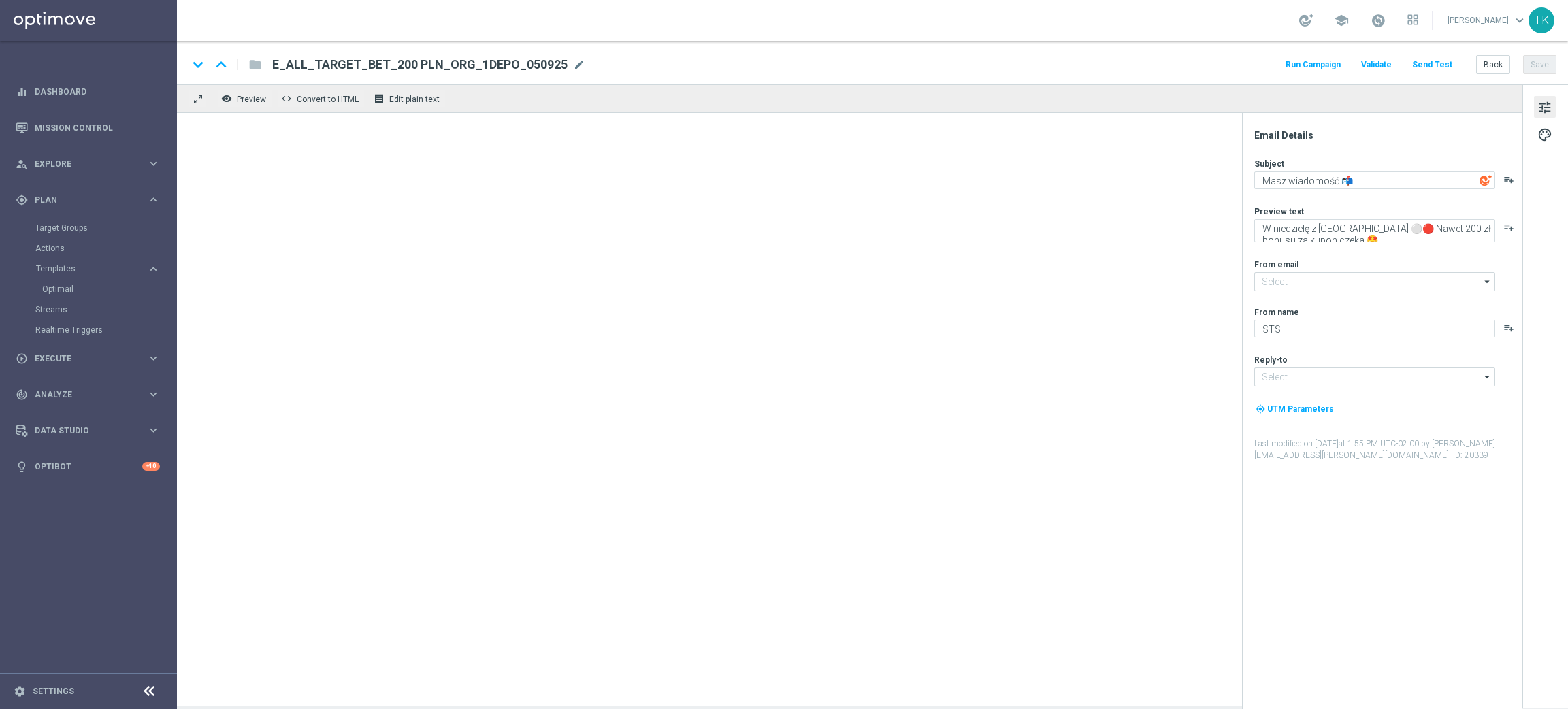
type input "[EMAIL_ADDRESS][DOMAIN_NAME]"
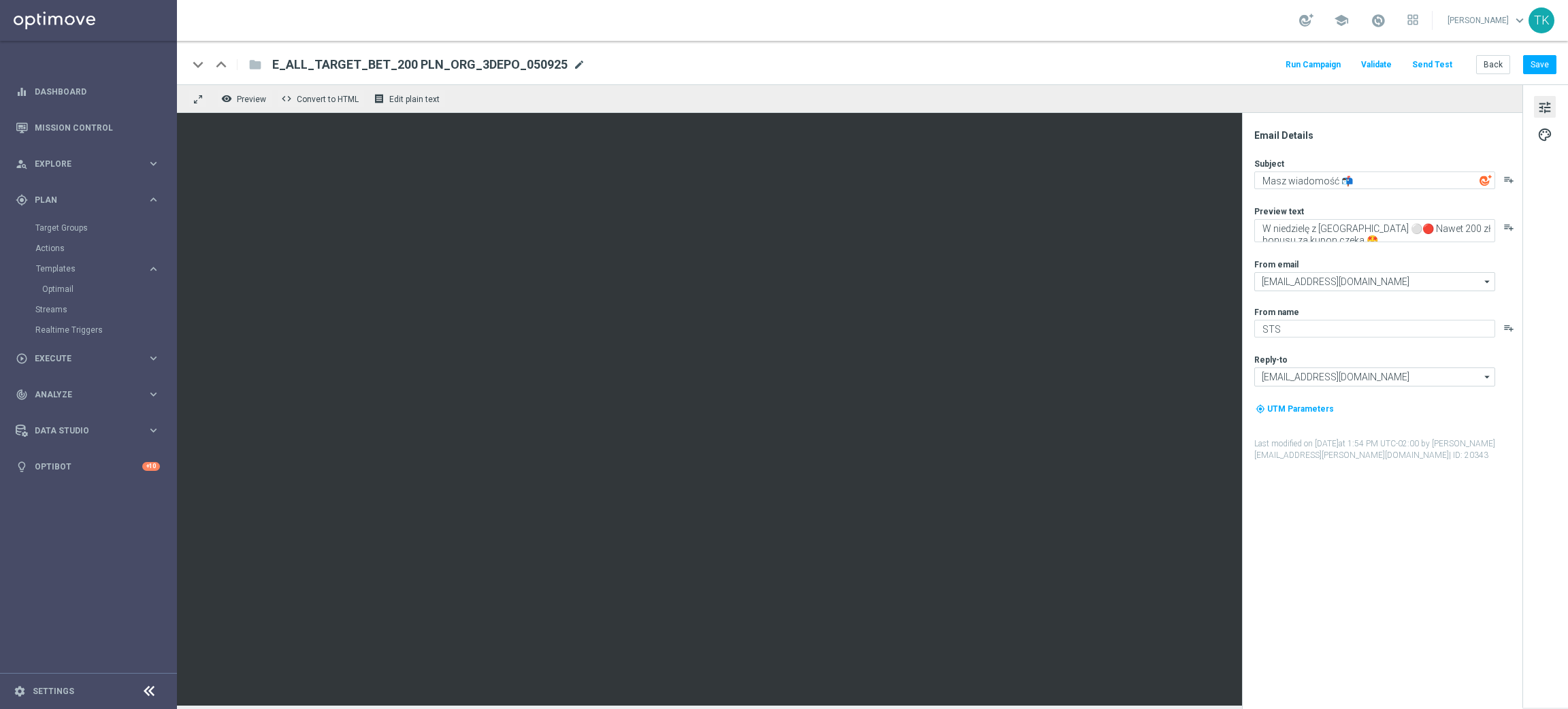
click at [573, 69] on span "mode_edit" at bounding box center [579, 65] width 12 height 12
click at [448, 64] on input "E_ALL_TARGET_BET_200 PLN_ORG_3DEPO_050925" at bounding box center [440, 65] width 337 height 18
click at [1438, 56] on button "Send Test" at bounding box center [1433, 65] width 44 height 19
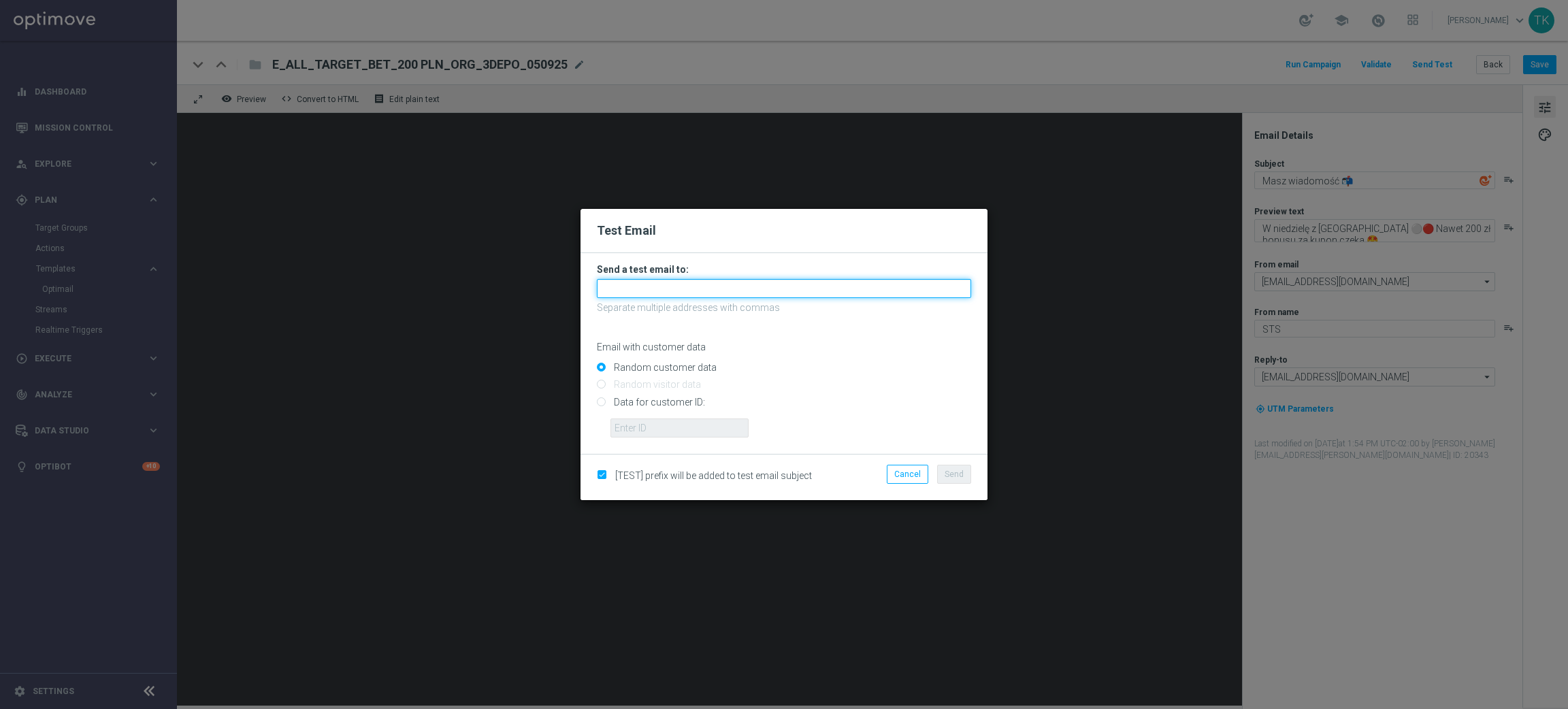
click at [618, 290] on input "text" at bounding box center [784, 288] width 375 height 19
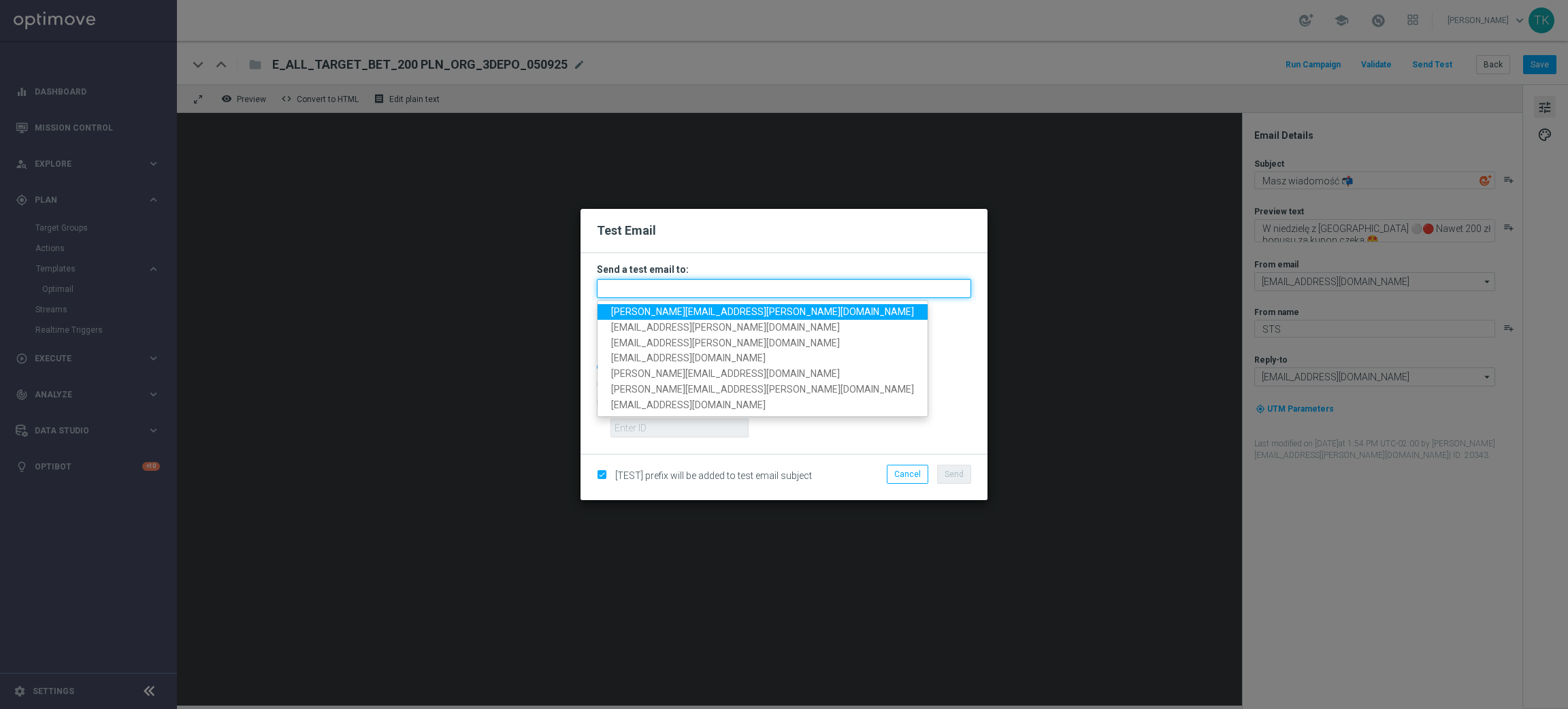
paste input "[PERSON_NAME][EMAIL_ADDRESS][PERSON_NAME][DOMAIN_NAME], [DOMAIN_NAME][EMAIL_ADD…"
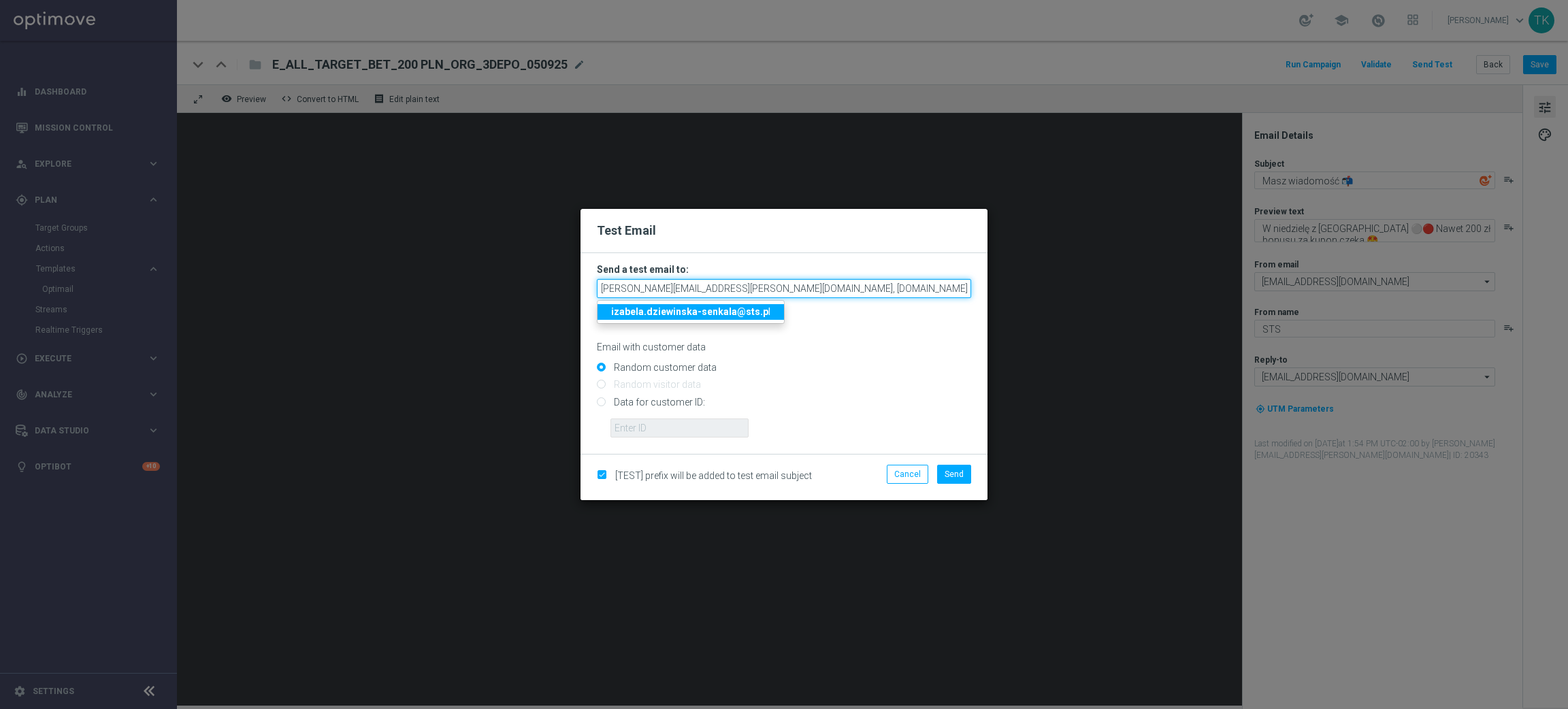
scroll to position [0, 426]
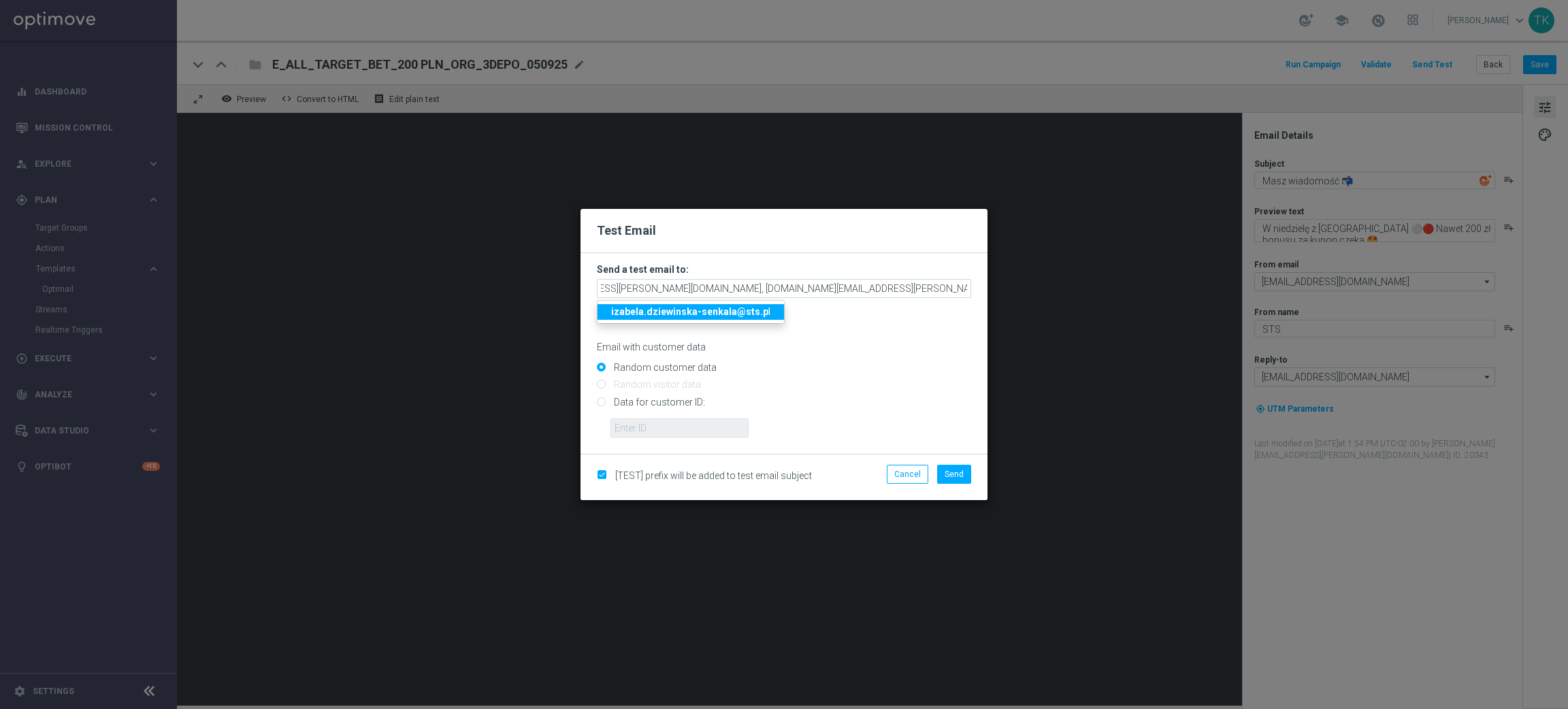
click at [873, 364] on input "Random customer data" at bounding box center [784, 373] width 375 height 19
click at [957, 470] on span "Send" at bounding box center [954, 474] width 19 height 10
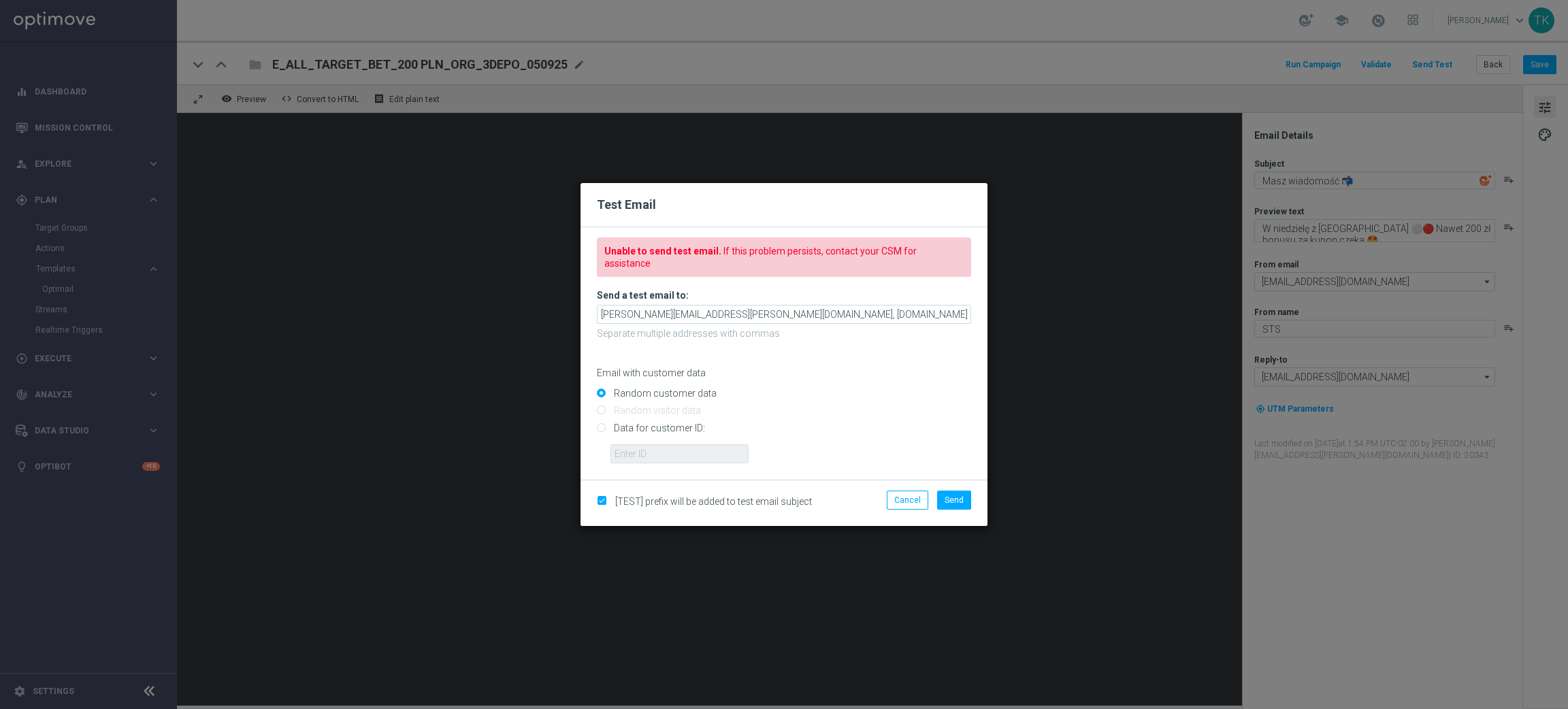
click at [722, 295] on form "Unable to send test email. If this problem persists, contact your CSM for assis…" at bounding box center [784, 350] width 375 height 226
click at [722, 305] on input "katarzyna.kaminska@sts.pl, andzelika.binek@sts.pl, krystian.potoczny@sts.pl, pa…" at bounding box center [784, 314] width 375 height 19
click at [712, 331] on strong "izabela.dziewinska-senkala@sts.p" at bounding box center [690, 326] width 158 height 11
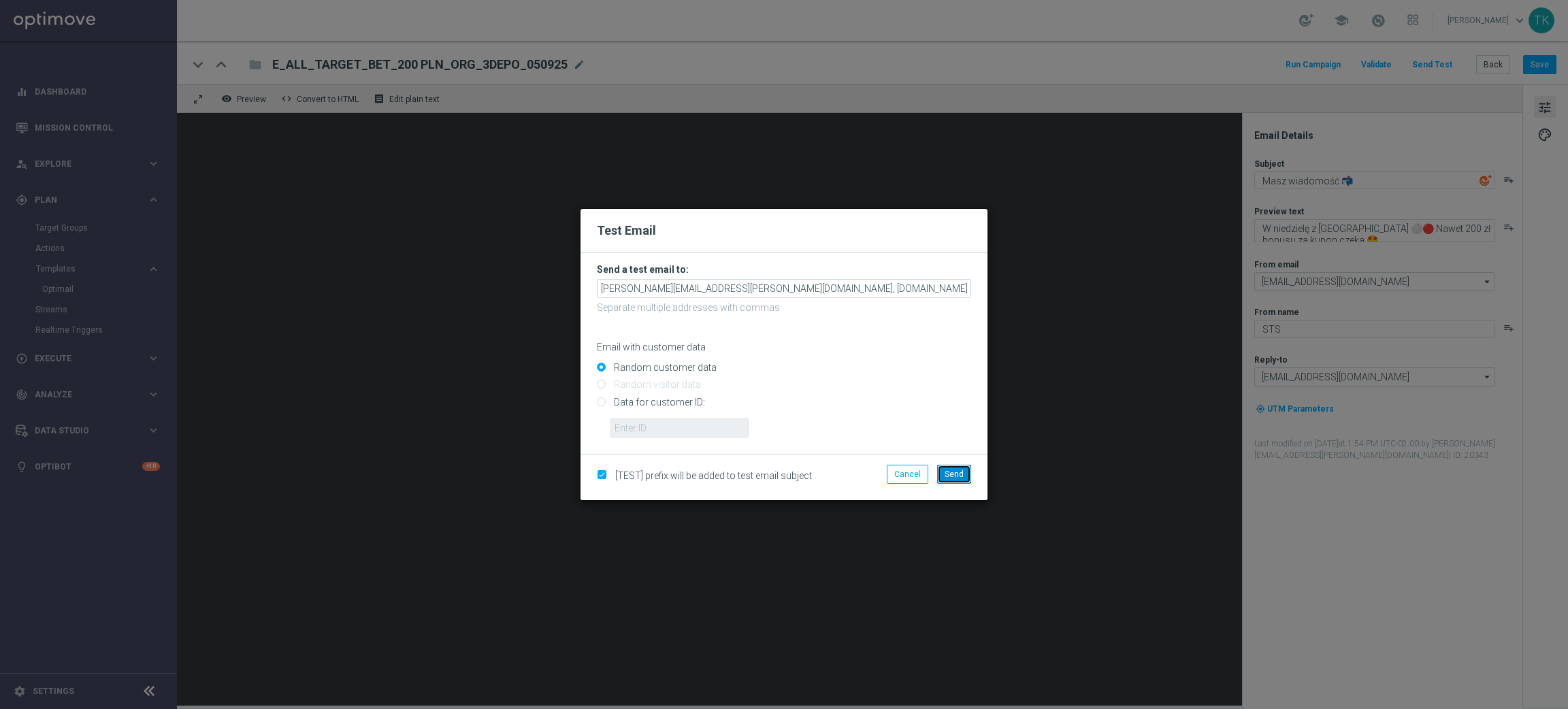
click at [963, 469] on button "Send" at bounding box center [954, 473] width 34 height 19
type input "katarzyna.kaminska@sts.pl,andzelika.binek@sts.pl,krystian.potoczny@sts.pl,patry…"
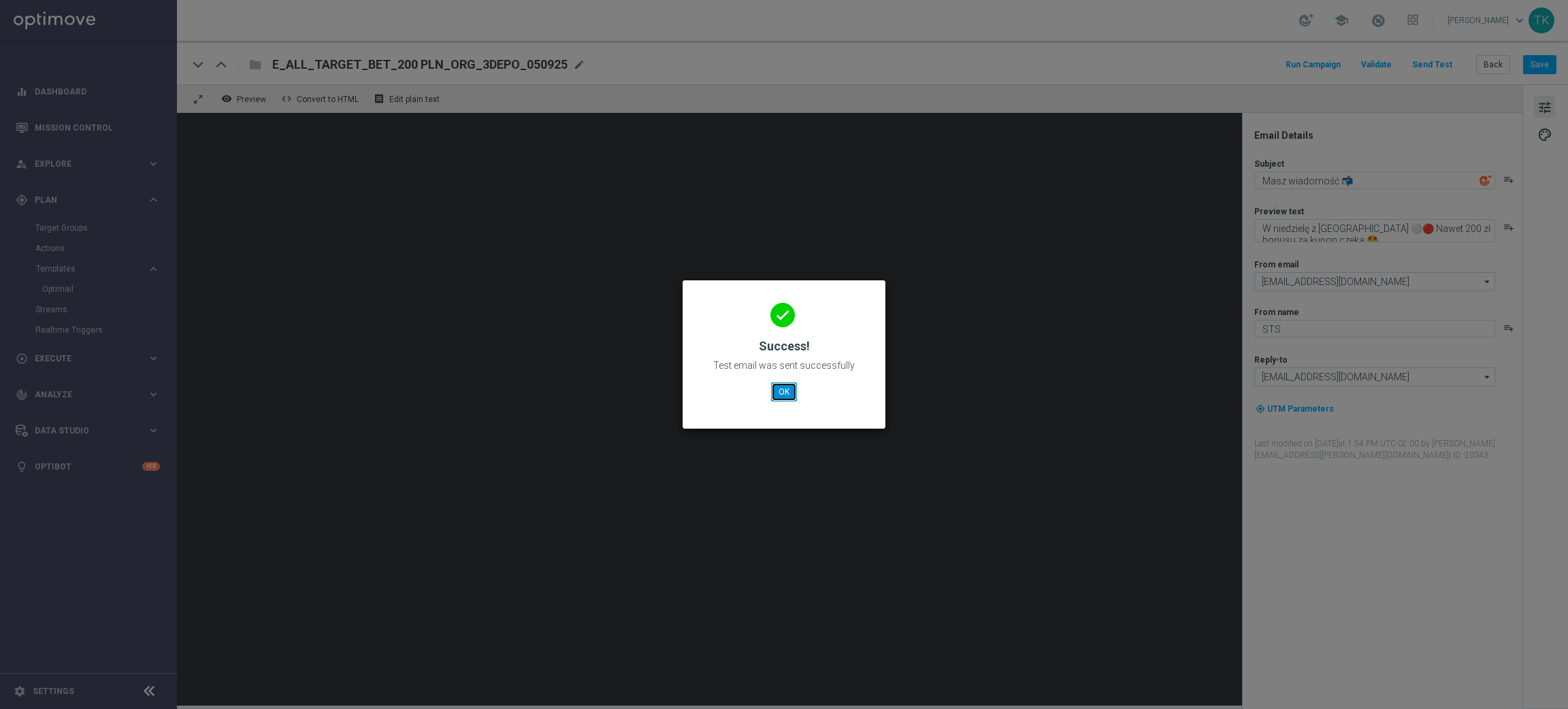
click at [781, 385] on button "OK" at bounding box center [784, 391] width 26 height 19
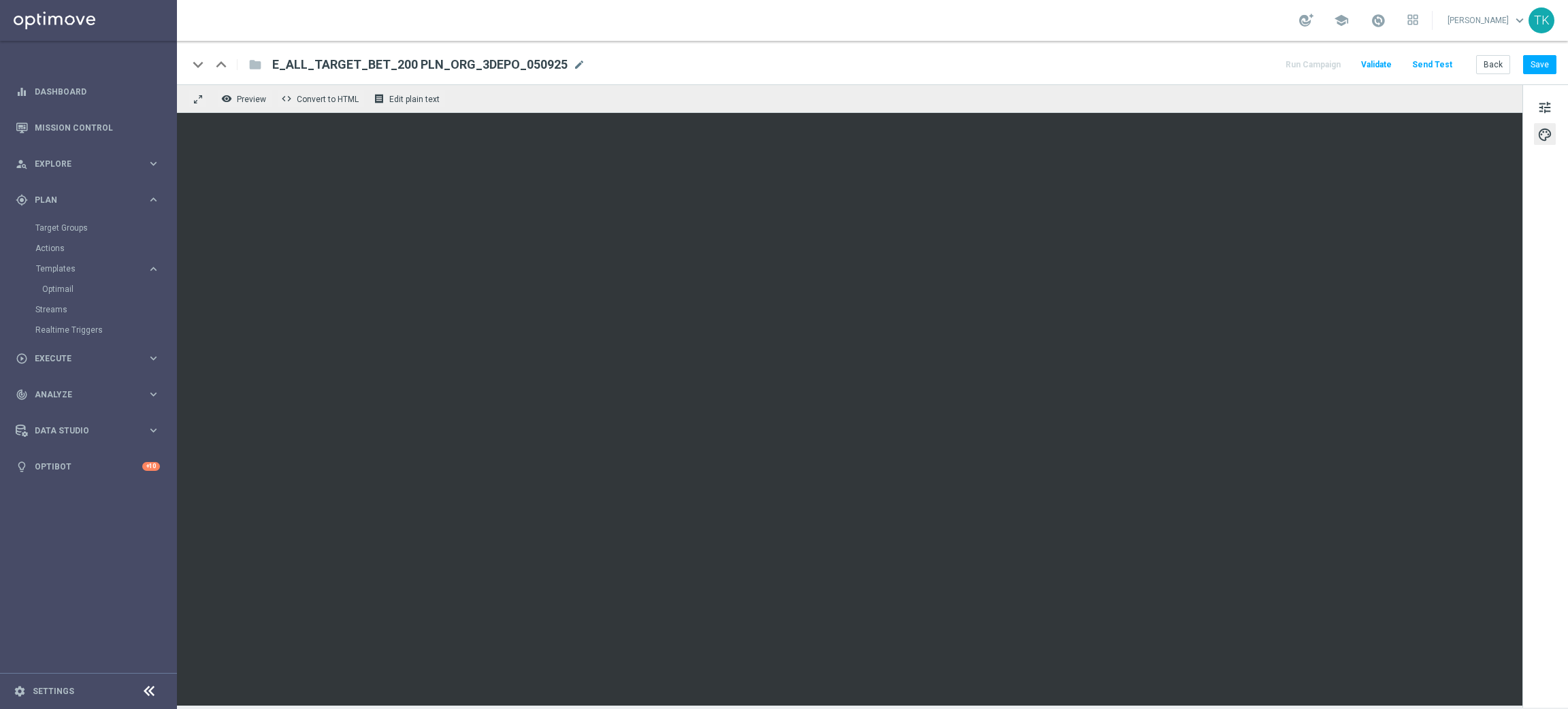
click at [1522, 68] on div "Back Save" at bounding box center [1516, 64] width 80 height 19
click at [1539, 65] on button "Save" at bounding box center [1540, 64] width 33 height 19
click at [1542, 100] on span "tune" at bounding box center [1545, 108] width 15 height 18
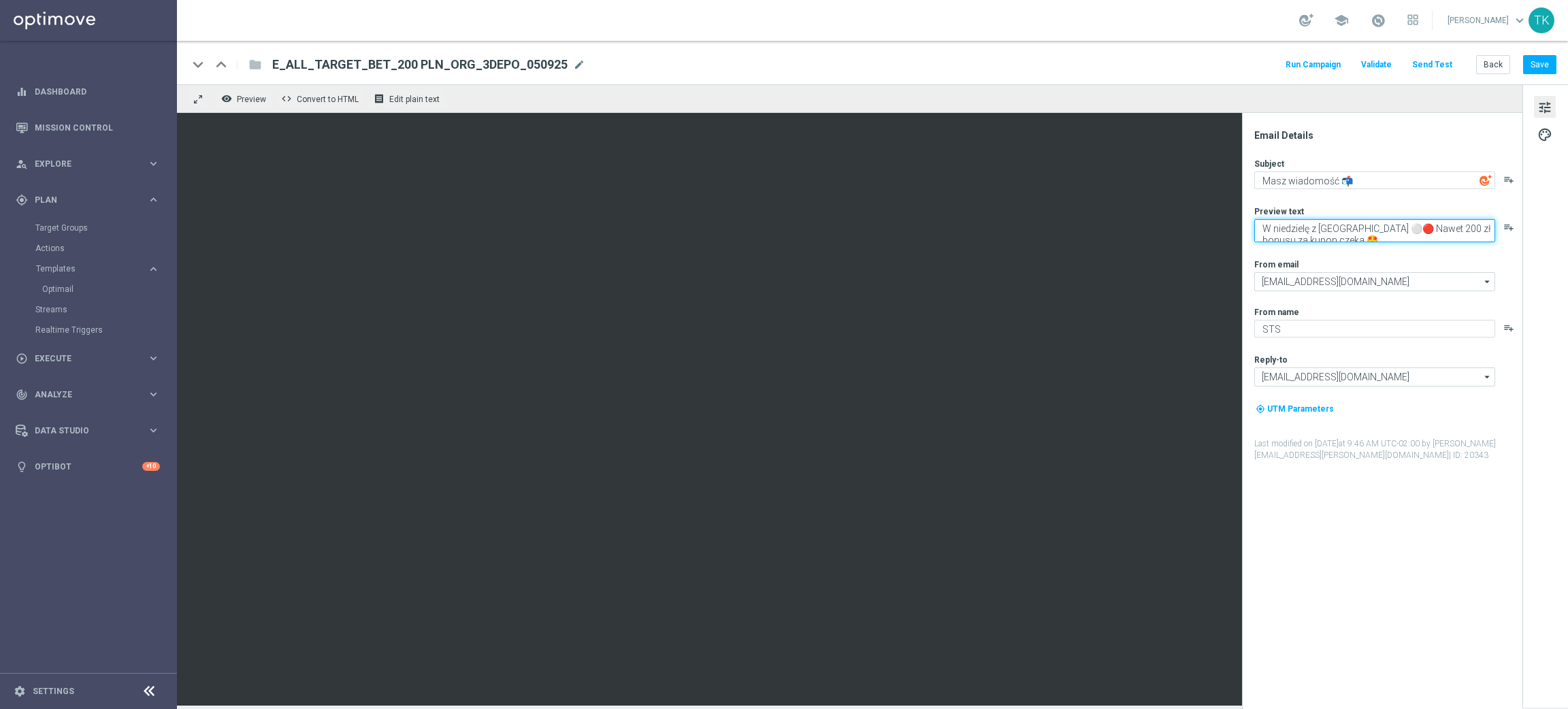
click at [1313, 237] on textarea "W niedzielę z Finlandią ⚪🔴 Nawet 200 zł bonusu za kupon czeka 🤩" at bounding box center [1375, 230] width 241 height 23
click at [1550, 68] on button "Save" at bounding box center [1540, 64] width 33 height 19
click at [1383, 224] on textarea "W niedzielę z Finlandią ⚪🔴 Nawet 200 zł bonusu za kupon 🤩" at bounding box center [1375, 230] width 241 height 23
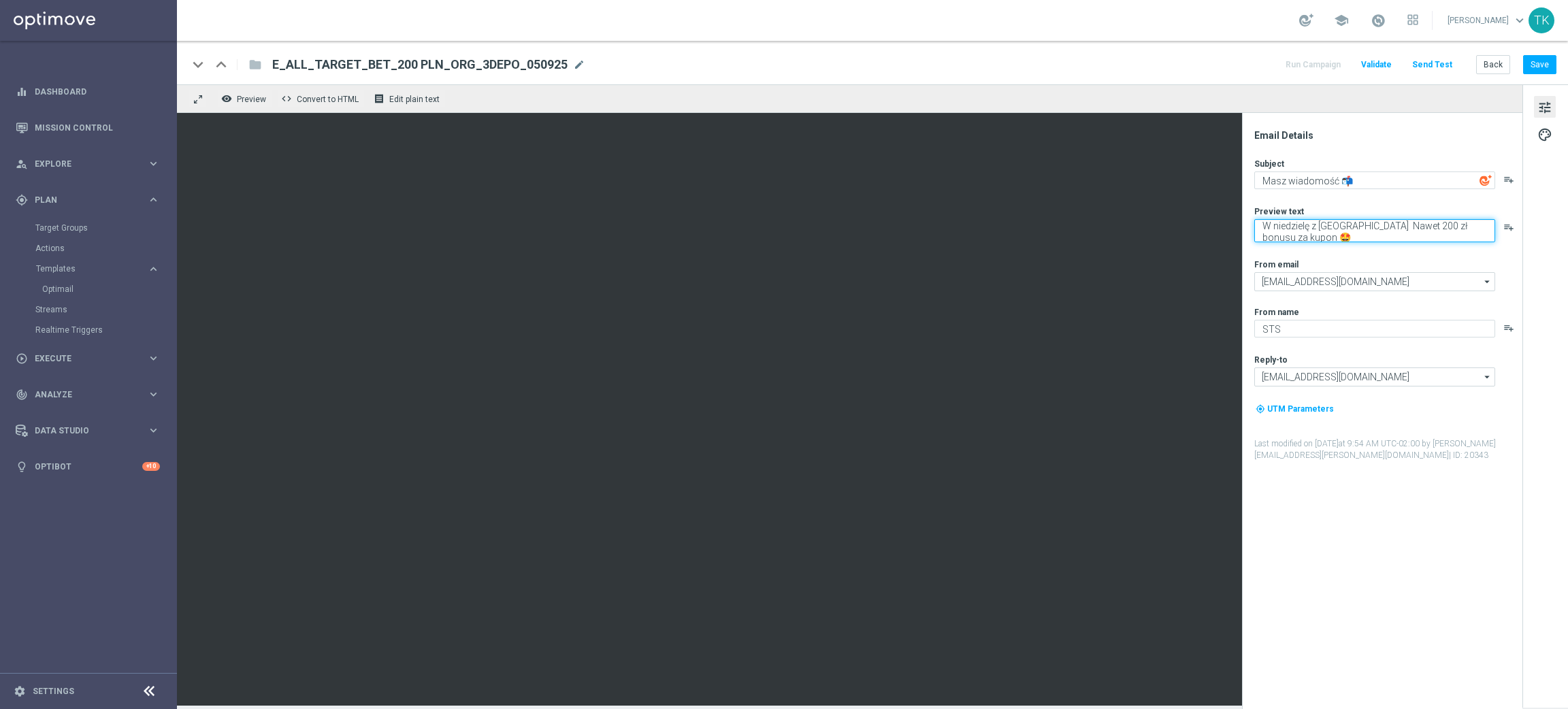
paste textarea "💪"
type textarea "W niedzielę z Finlandią 💪 Nawet 200 zł bonusu za kupon 🤩"
click at [1535, 71] on button "Save" at bounding box center [1540, 64] width 33 height 19
click at [1551, 64] on button "Save" at bounding box center [1540, 64] width 33 height 19
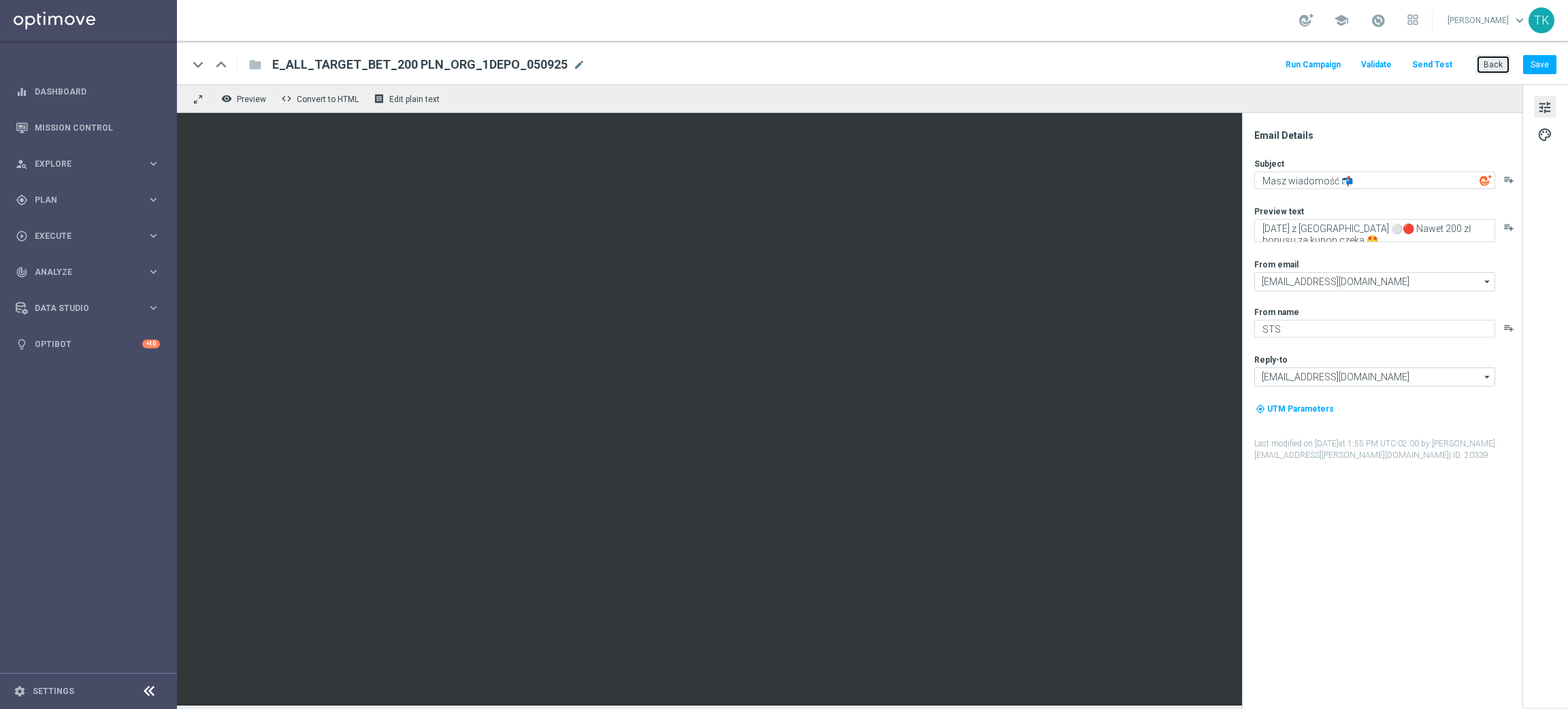
click at [1481, 68] on button "Back" at bounding box center [1493, 64] width 34 height 19
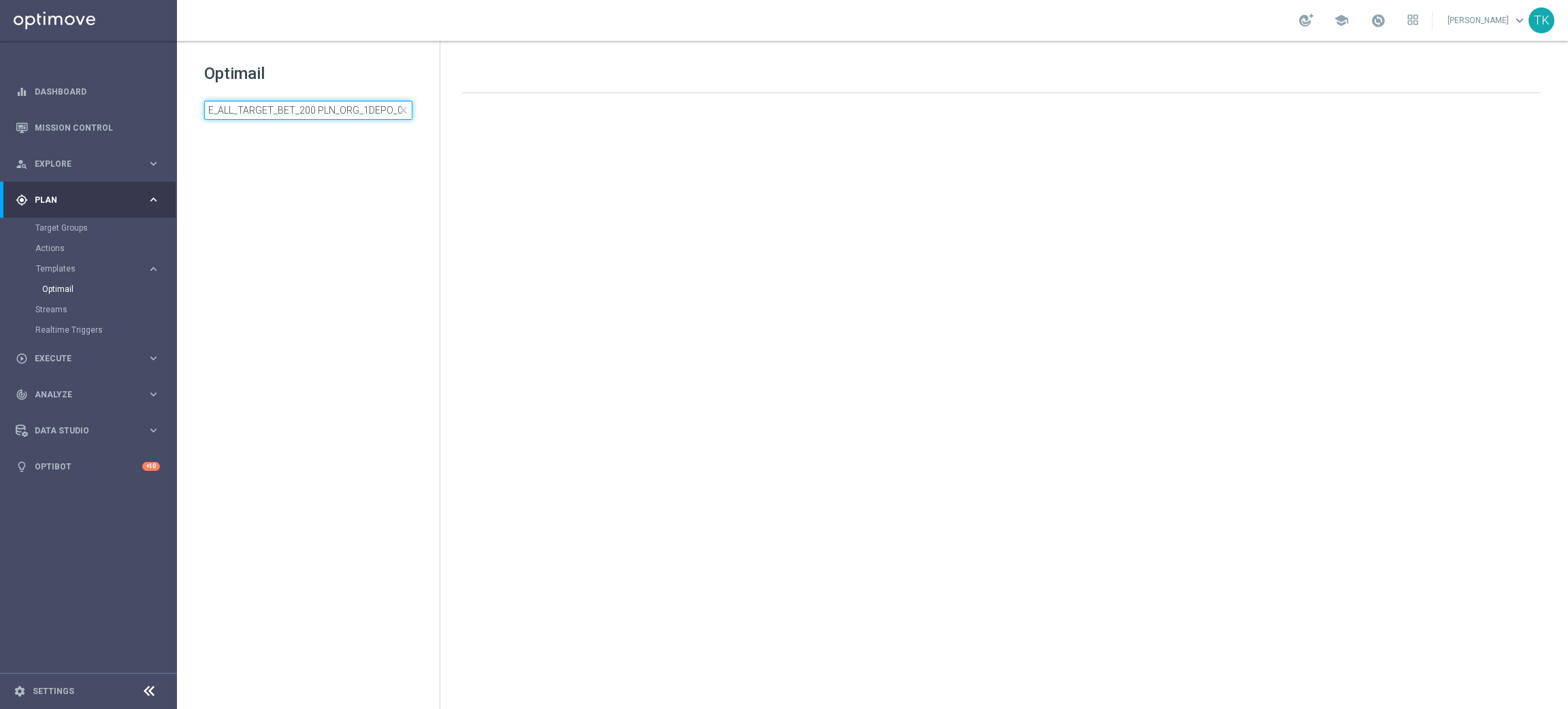
click at [264, 102] on input "E_ALL_TARGET_BET_200 PLN_ORG_1DEPO_050925" at bounding box center [308, 109] width 208 height 19
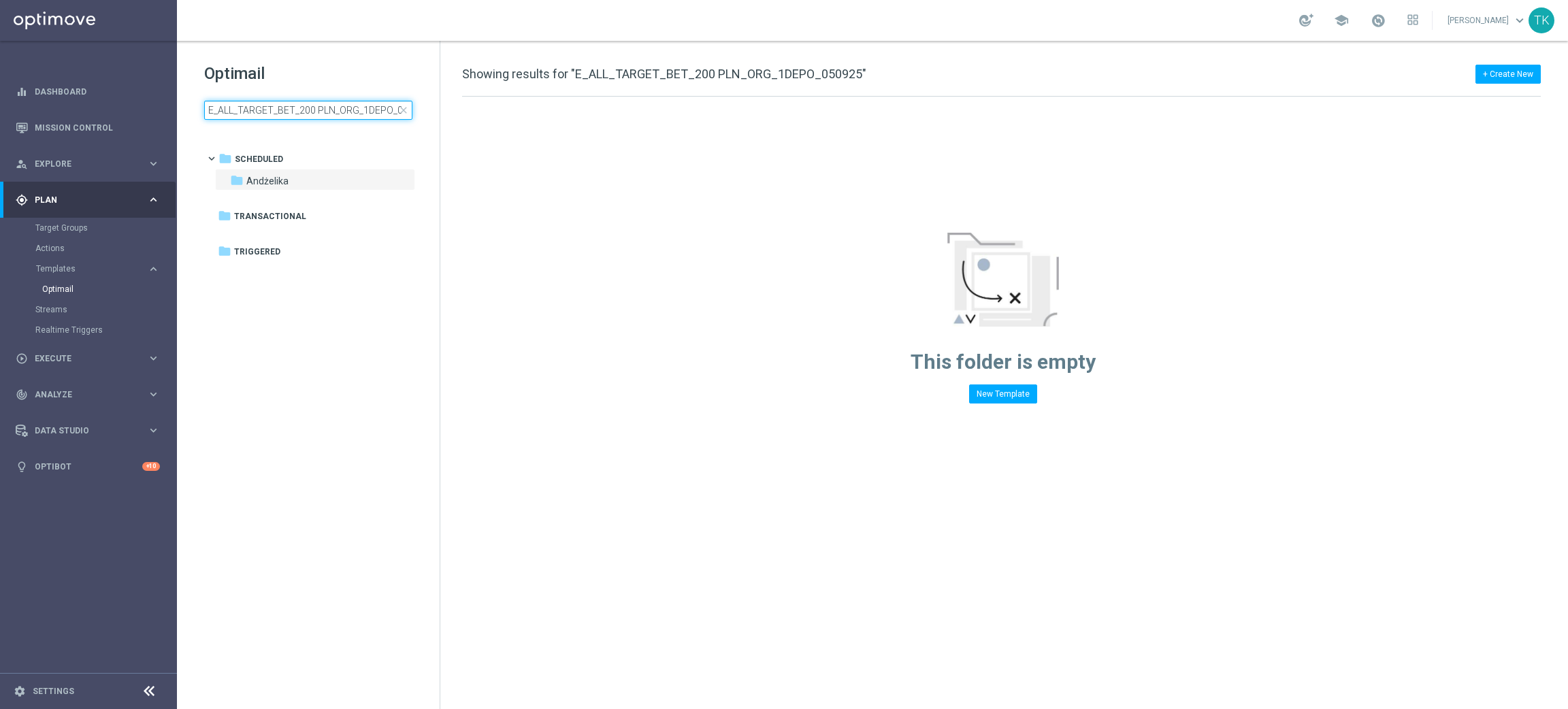
click at [264, 102] on input "E_ALL_TARGET_BET_200 PLN_ORG_1DEPO_050925" at bounding box center [308, 109] width 208 height 19
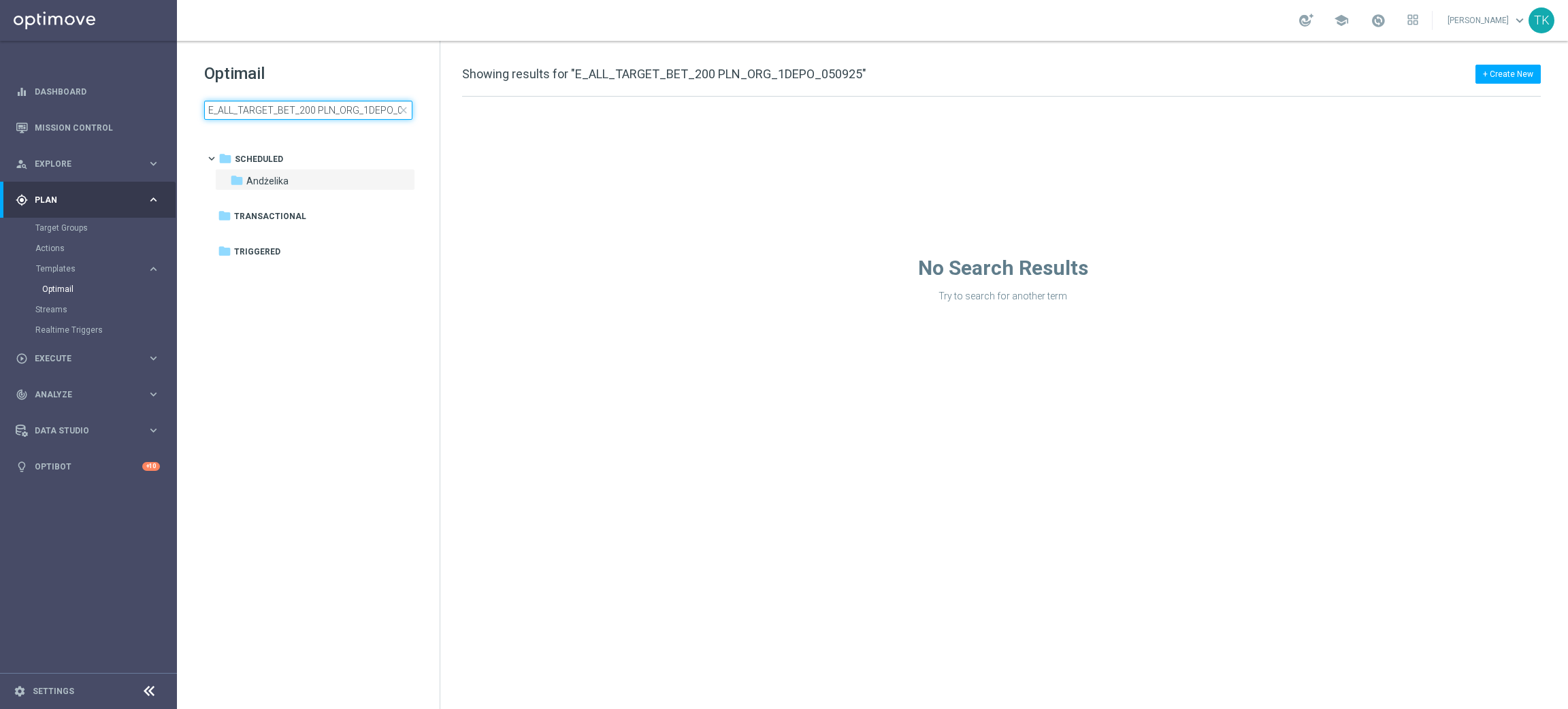
click at [264, 102] on input "E_ALL_TARGET_BET_200 PLN_ORG_1DEPO_050925" at bounding box center [308, 109] width 208 height 19
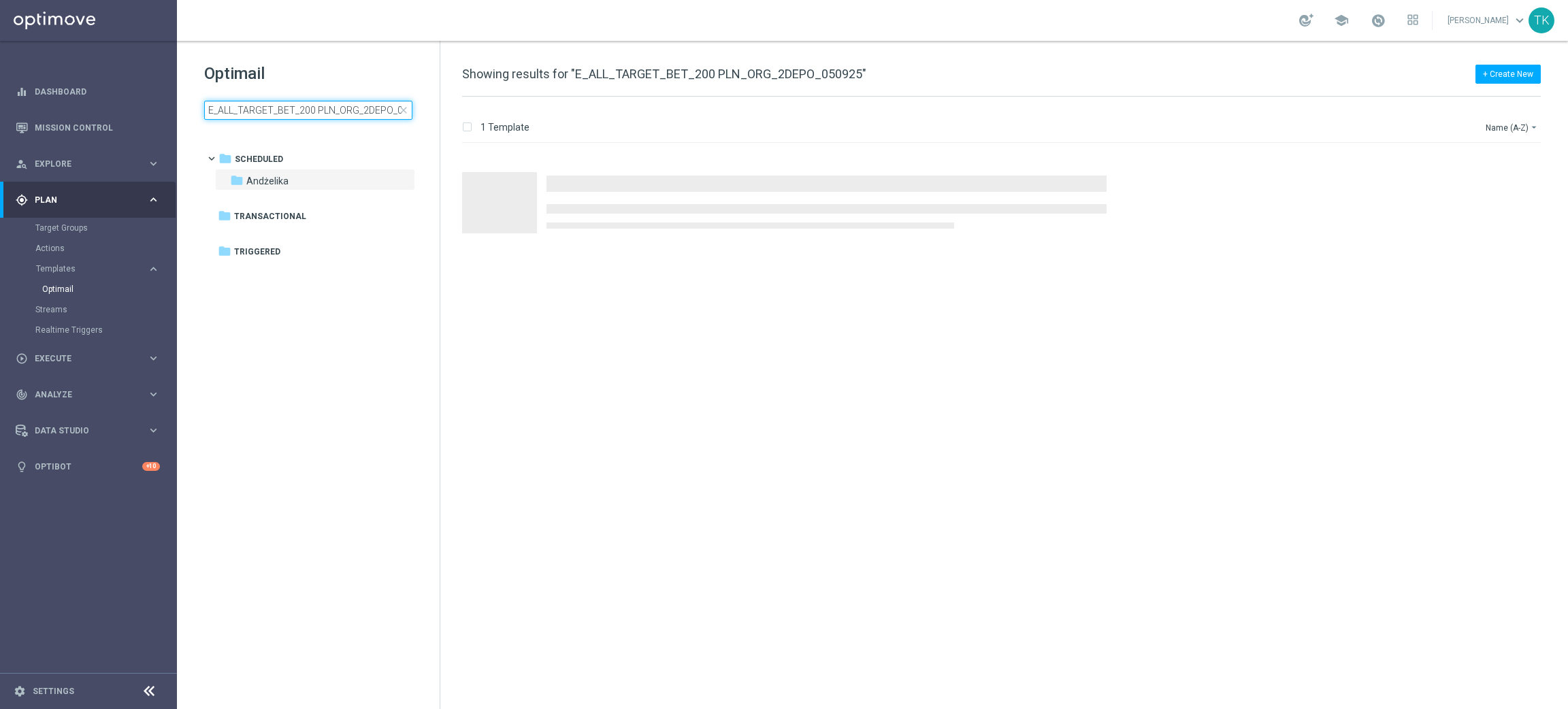
scroll to position [0, 25]
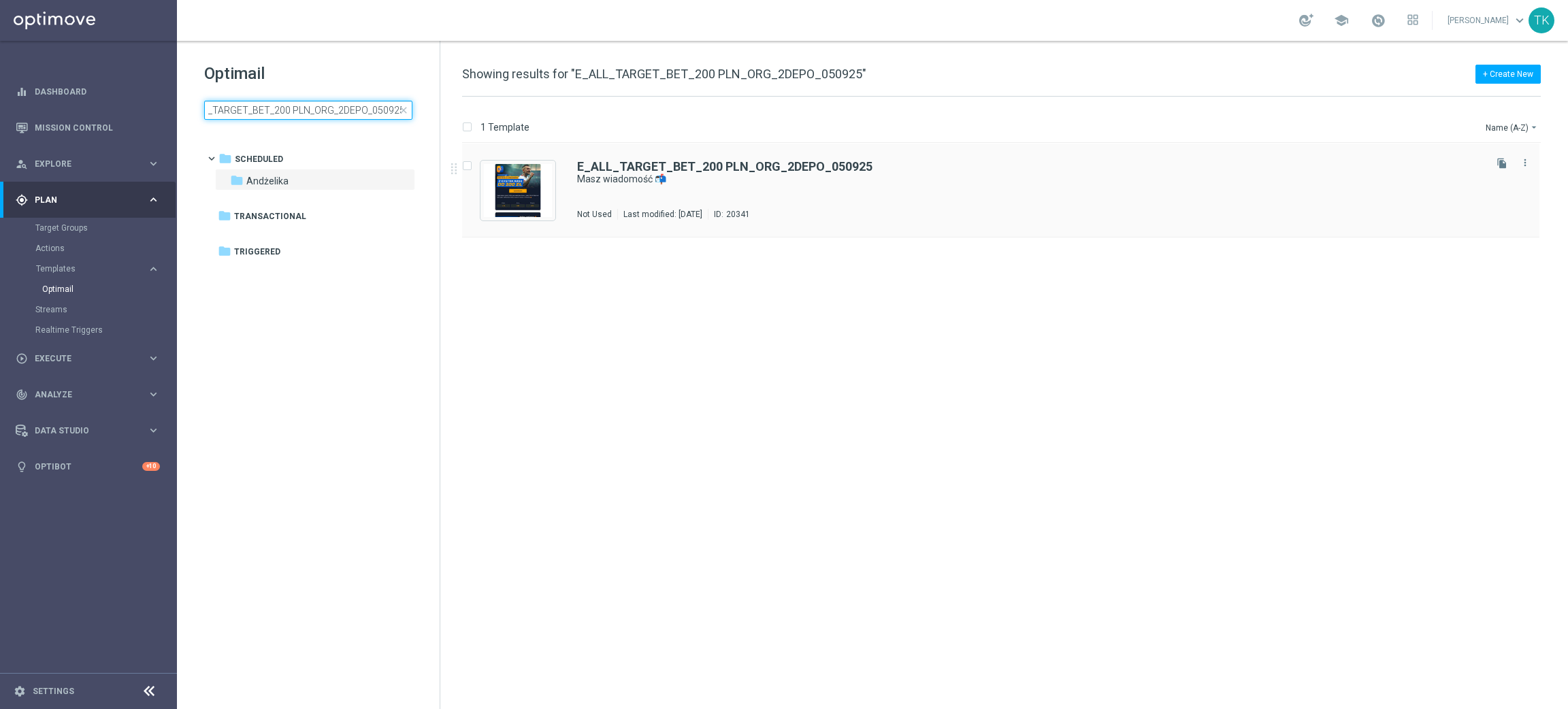
type input "E_ALL_TARGET_BET_200 PLN_ORG_2DEPO_050925"
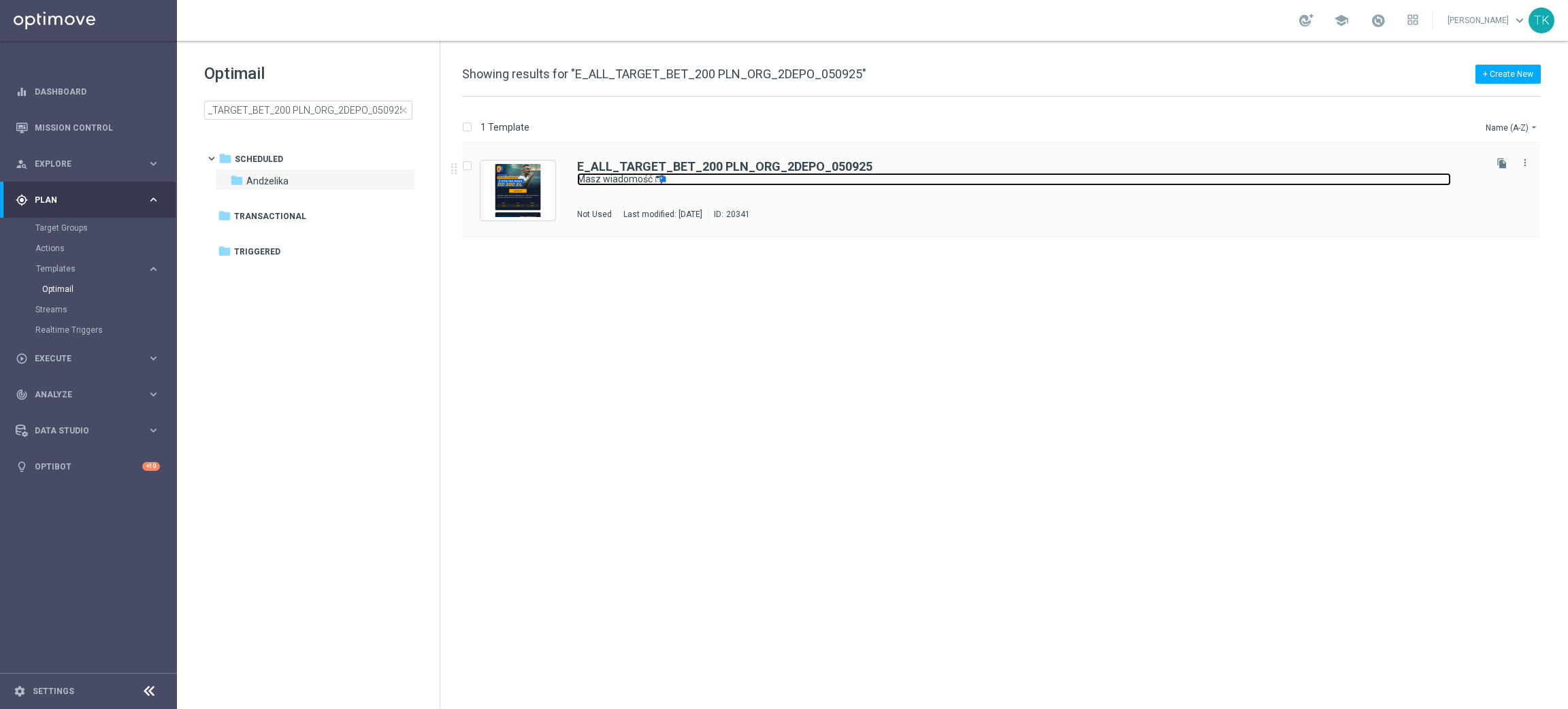
click at [622, 181] on link "Masz wiadomość 📬" at bounding box center [1014, 179] width 874 height 13
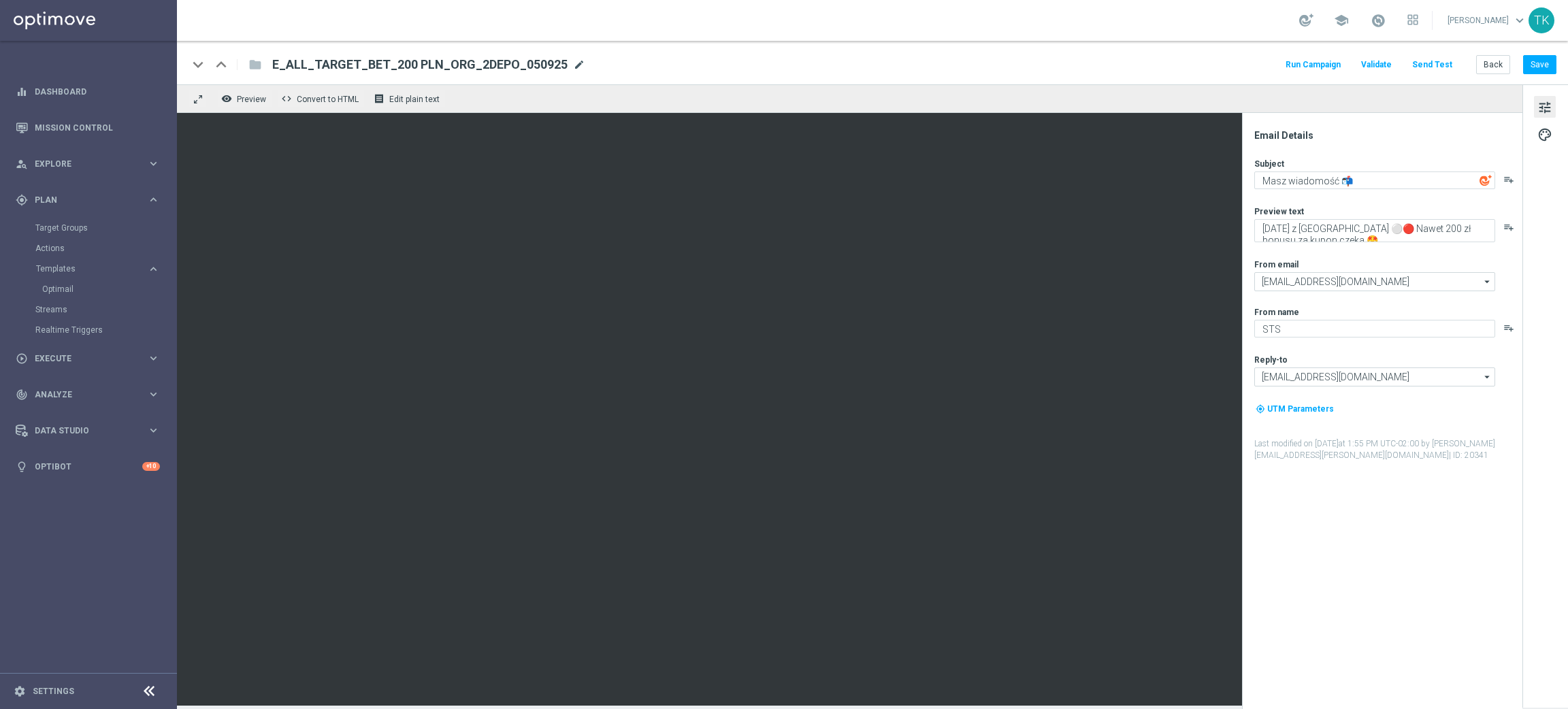
click at [573, 59] on span "mode_edit" at bounding box center [579, 65] width 12 height 12
click at [449, 60] on input "E_ALL_TARGET_BET_200 PLN_ORG_2DEPO_050925" at bounding box center [440, 65] width 337 height 18
click at [1432, 63] on button "Send Test" at bounding box center [1433, 65] width 44 height 19
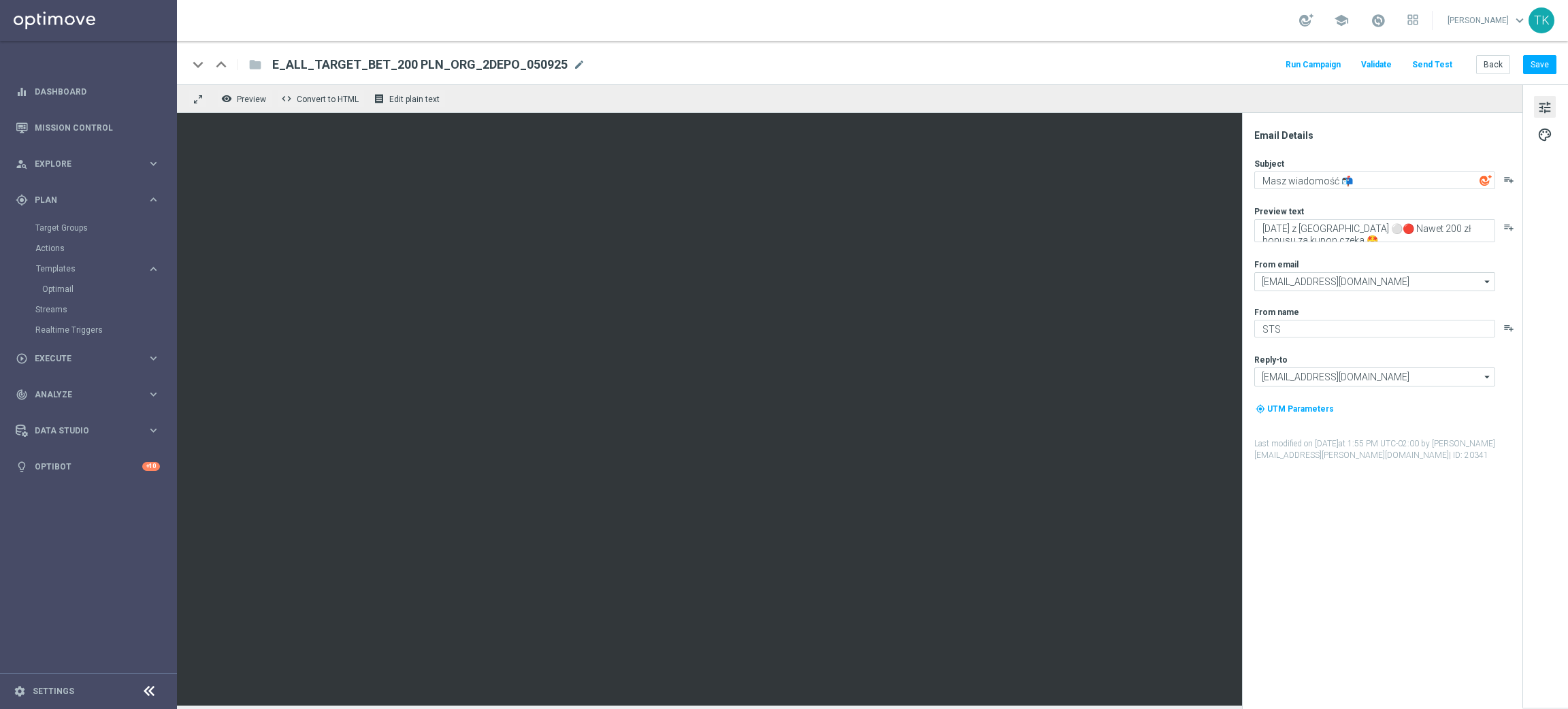
click at [1438, 60] on button "Send Test" at bounding box center [1433, 65] width 44 height 19
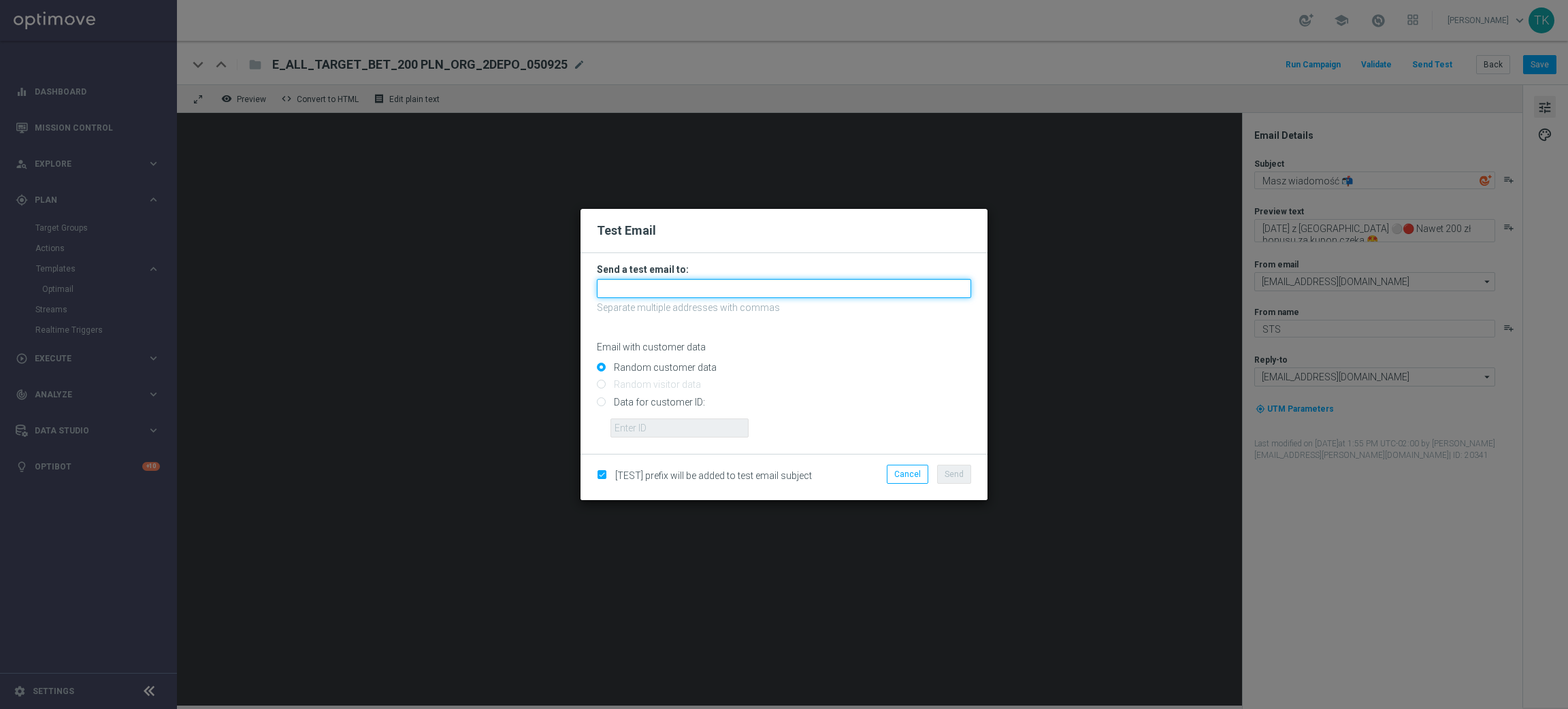
click at [672, 286] on input "text" at bounding box center [784, 288] width 375 height 19
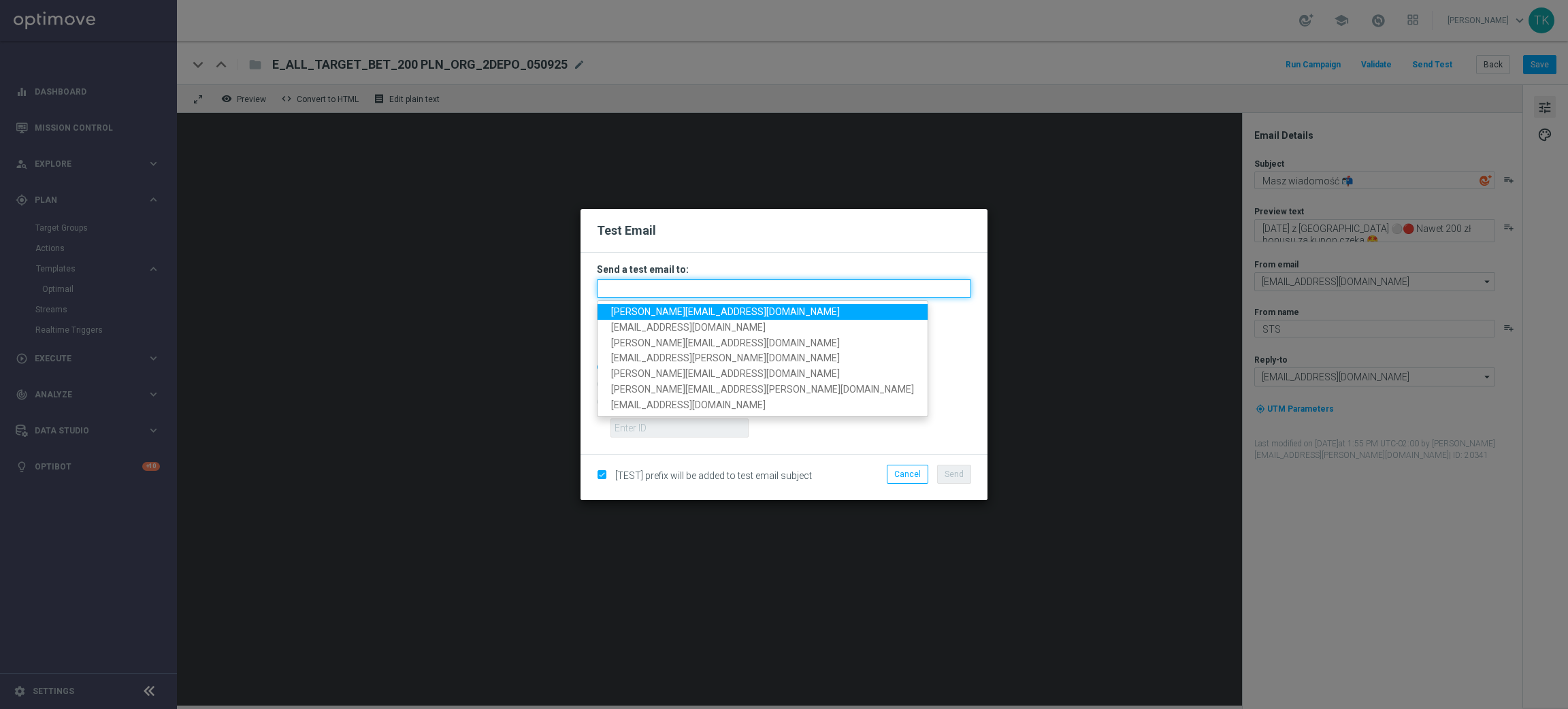
paste input "[PERSON_NAME][EMAIL_ADDRESS][PERSON_NAME][DOMAIN_NAME], [DOMAIN_NAME][EMAIL_ADD…"
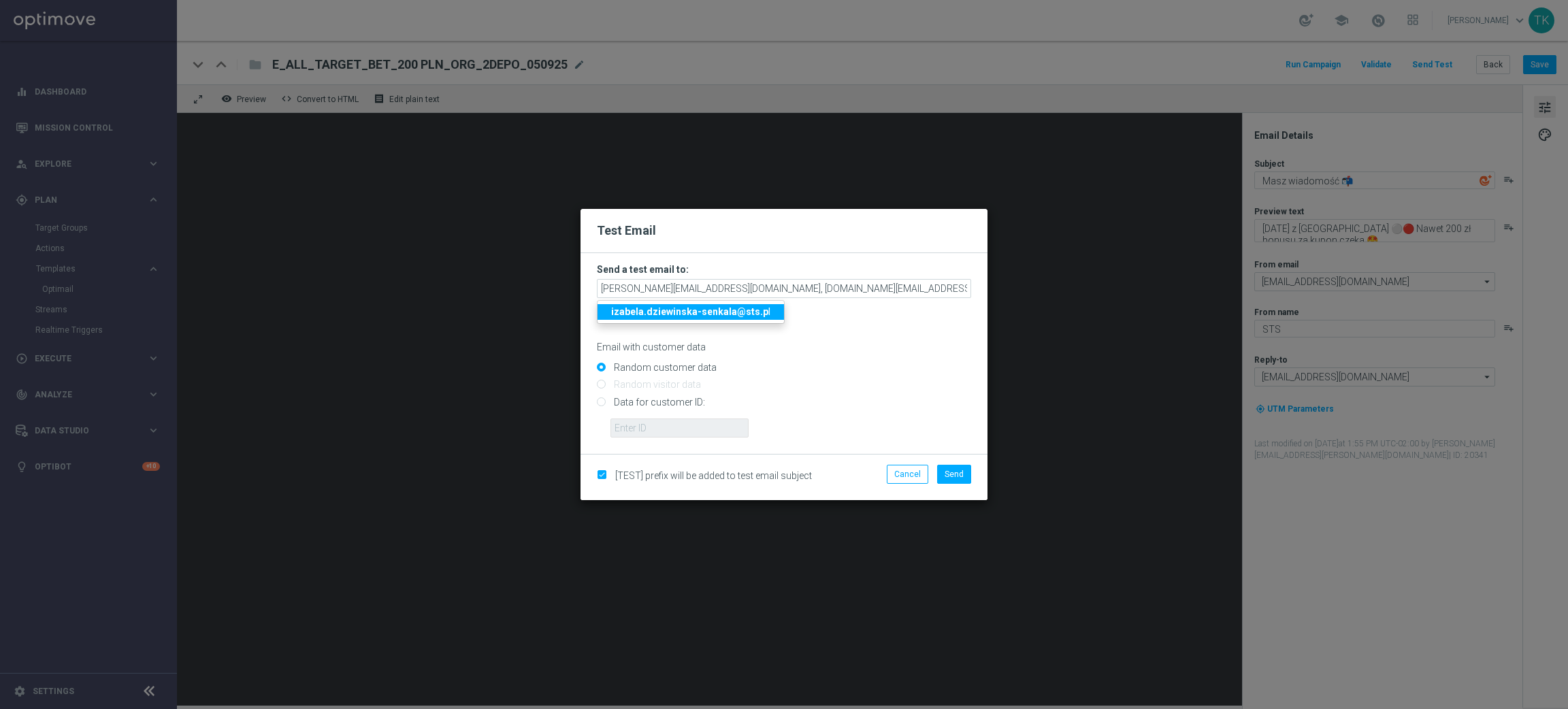
click at [748, 312] on strong "izabela.dziewinska-senkala@sts.p" at bounding box center [690, 311] width 158 height 11
click at [958, 472] on span "Send" at bounding box center [954, 474] width 19 height 10
type input "[PERSON_NAME][EMAIL_ADDRESS][PERSON_NAME][DOMAIN_NAME],[DOMAIN_NAME][EMAIL_ADDR…"
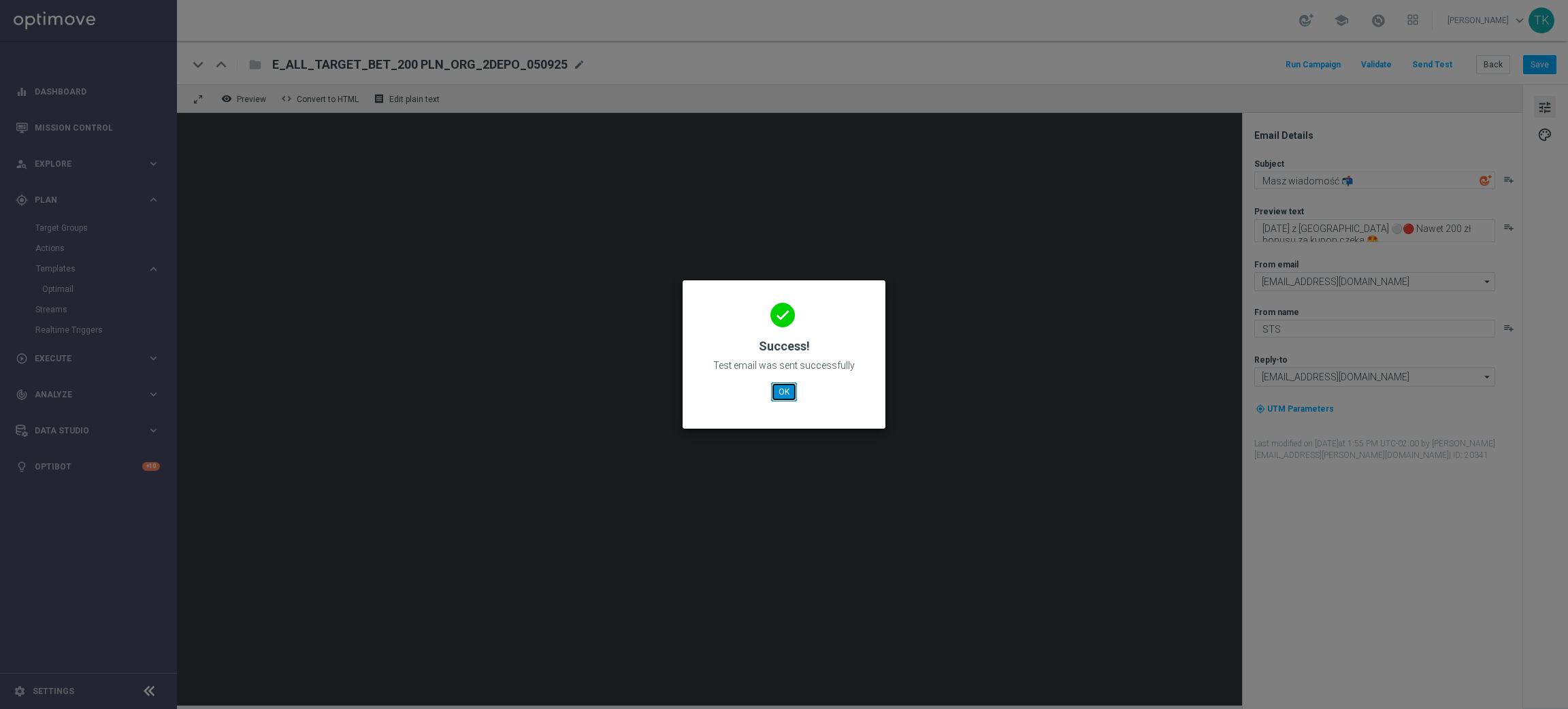
click at [786, 398] on button "OK" at bounding box center [784, 391] width 26 height 19
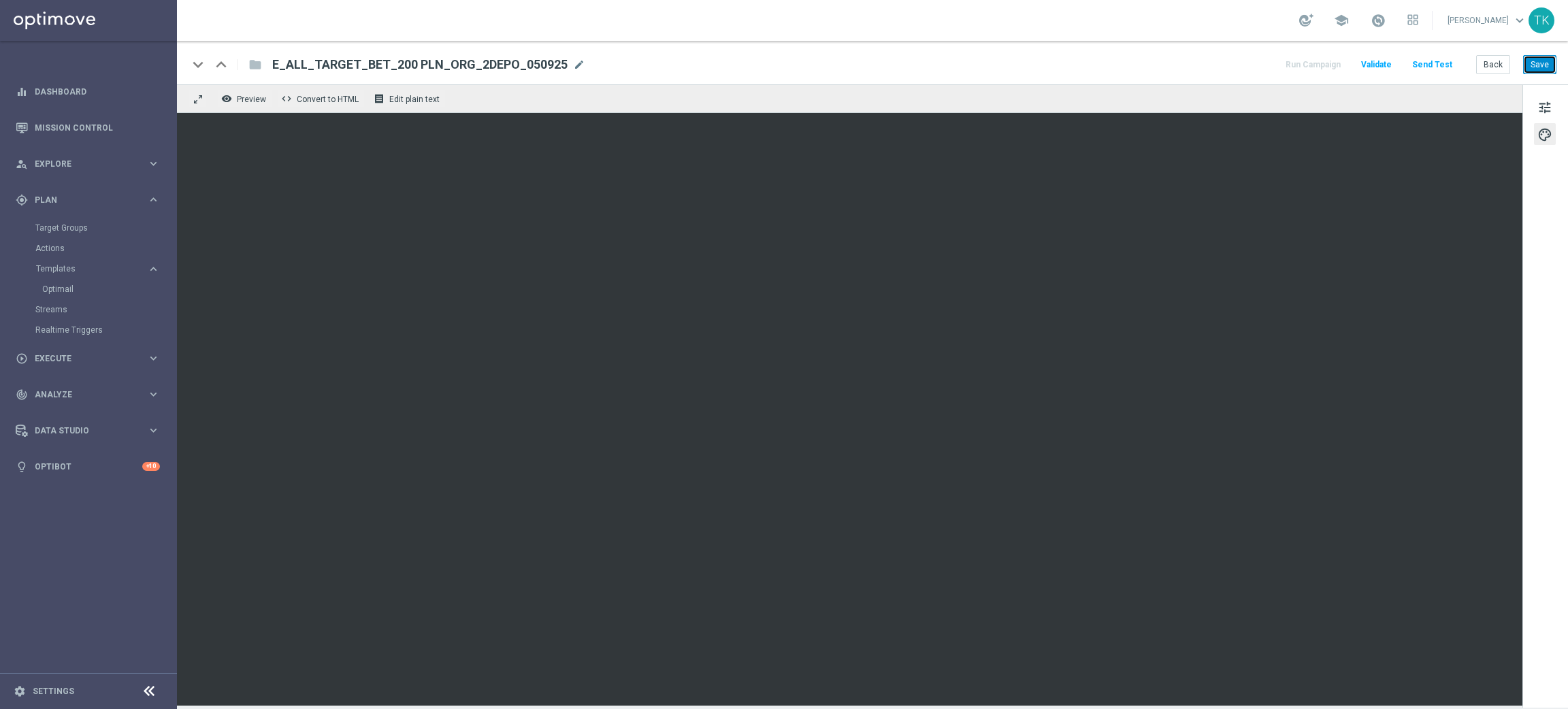
click at [1539, 63] on button "Save" at bounding box center [1540, 64] width 33 height 19
click at [1549, 112] on span "tune" at bounding box center [1545, 108] width 15 height 18
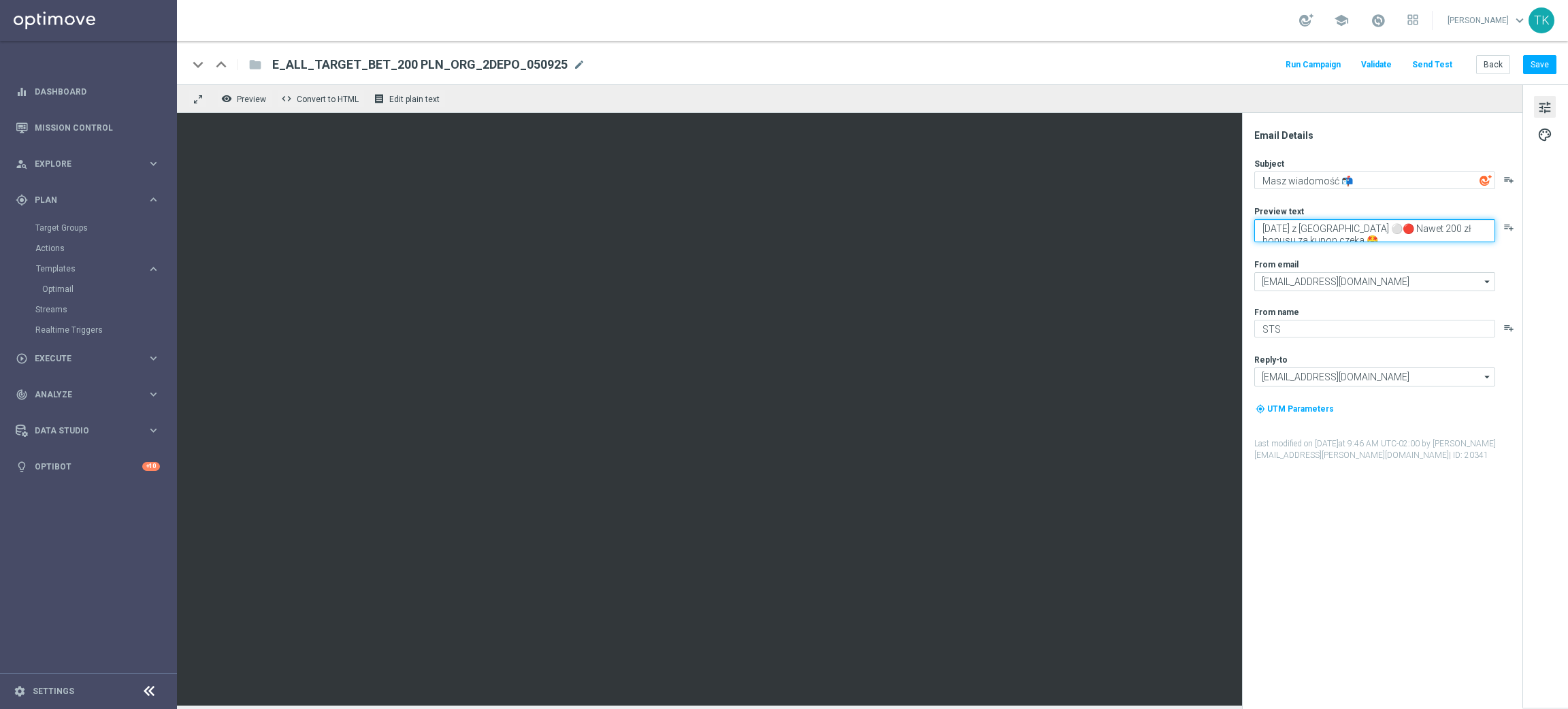
click at [1316, 238] on textarea "W niedzielę z [GEOGRAPHIC_DATA] ⚪🔴 Nawet 200 zł bonusu za kupon czeka 🤩" at bounding box center [1375, 230] width 241 height 23
click at [1540, 67] on button "Save" at bounding box center [1540, 64] width 33 height 19
click at [1386, 224] on textarea "W niedzielę z [GEOGRAPHIC_DATA] ⚪🔴 Nawet 200 zł bonusu za kupon 🤩" at bounding box center [1375, 230] width 241 height 23
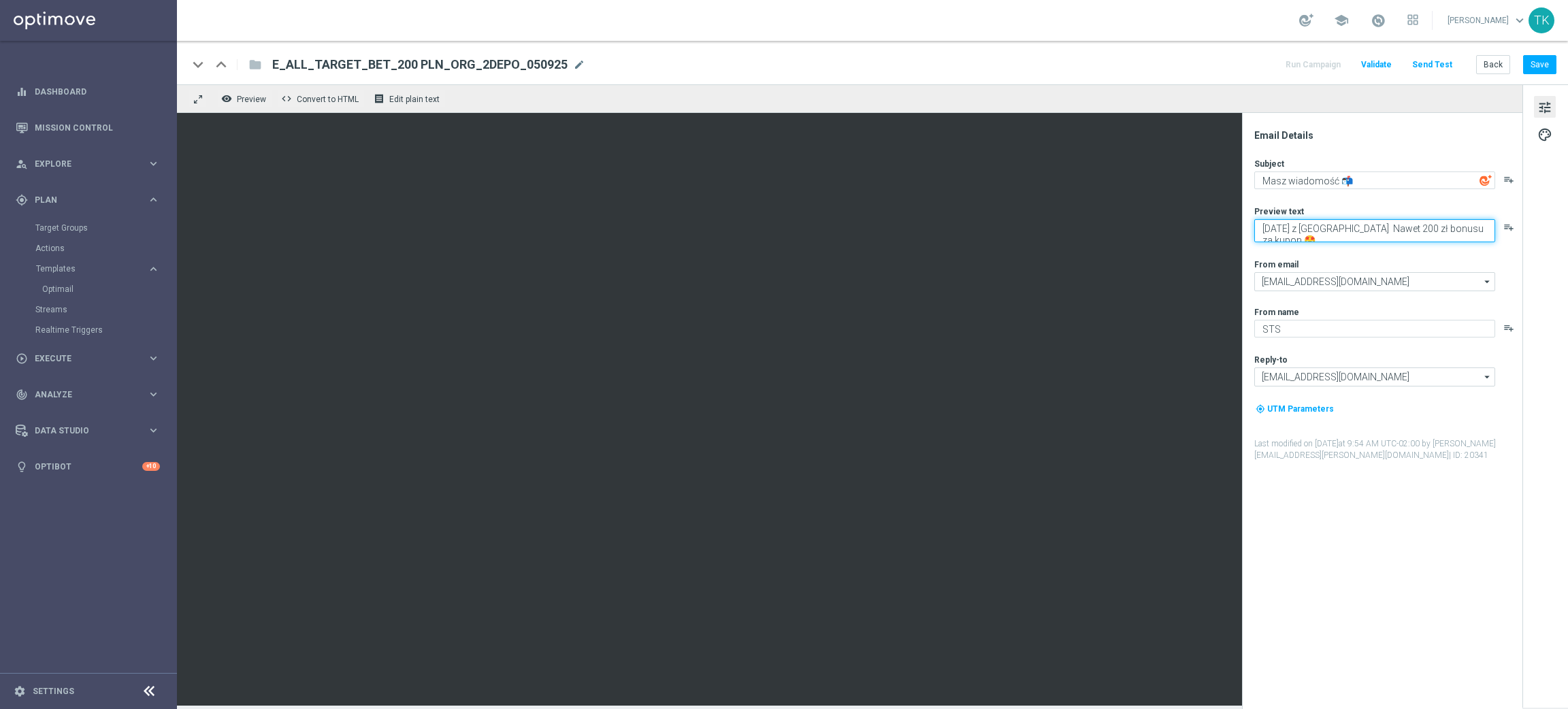
paste textarea "💪"
type textarea "W niedzielę z [GEOGRAPHIC_DATA] 💪 Nawet 200 zł bonusu za kupon 🤩"
click at [1548, 68] on button "Save" at bounding box center [1540, 64] width 33 height 19
click at [1540, 59] on button "Save" at bounding box center [1540, 64] width 33 height 19
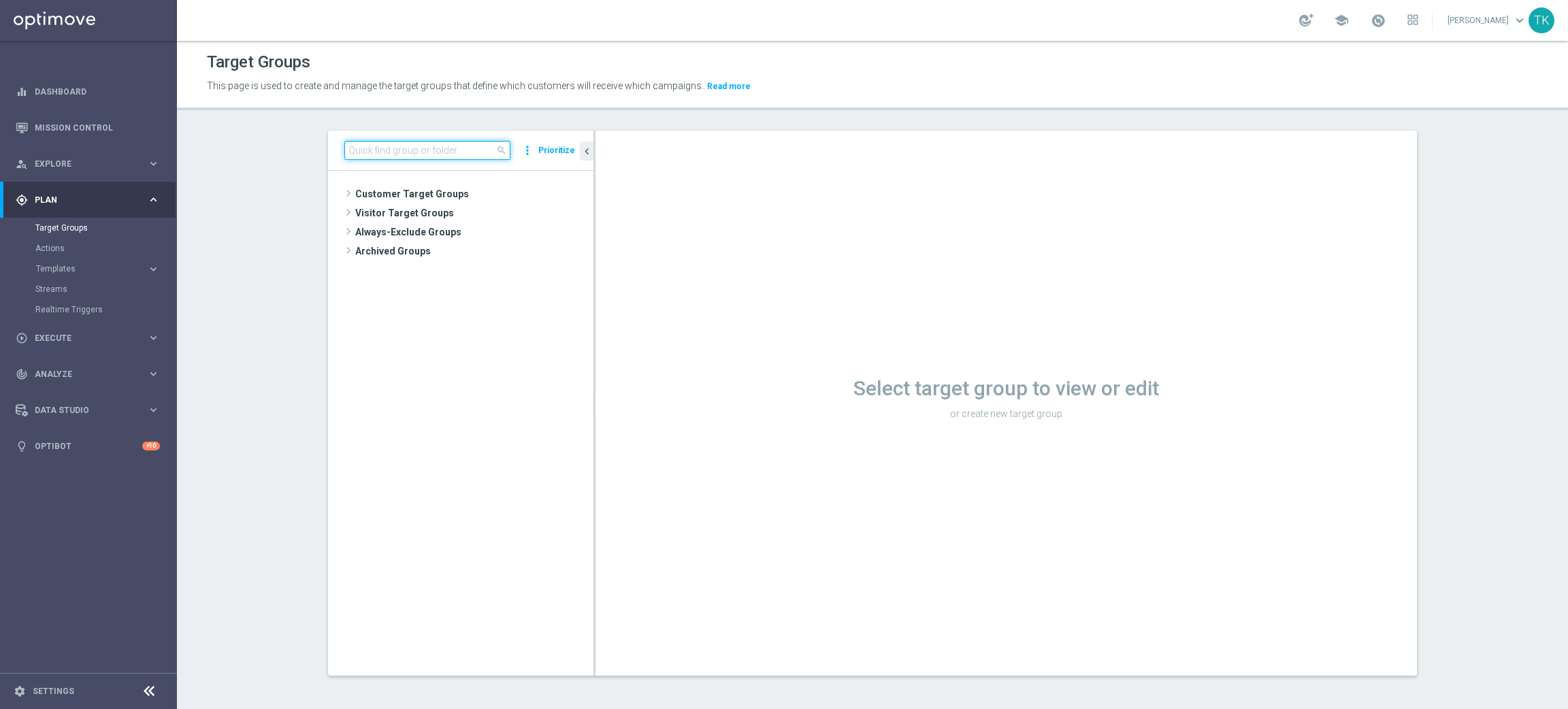
click at [363, 143] on input at bounding box center [427, 149] width 166 height 19
paste input "E_ALL_TARGET_BET_200 PLN_ORG_2DEPO_050925"
type input "E_ALL_TARGET_BET_200 PLN_ORG_2DEPO_050925"
click at [476, 232] on span "E_ALL_TARGET_BET_200 PLN_ORG_2DEPO_050925" at bounding box center [480, 232] width 166 height 12
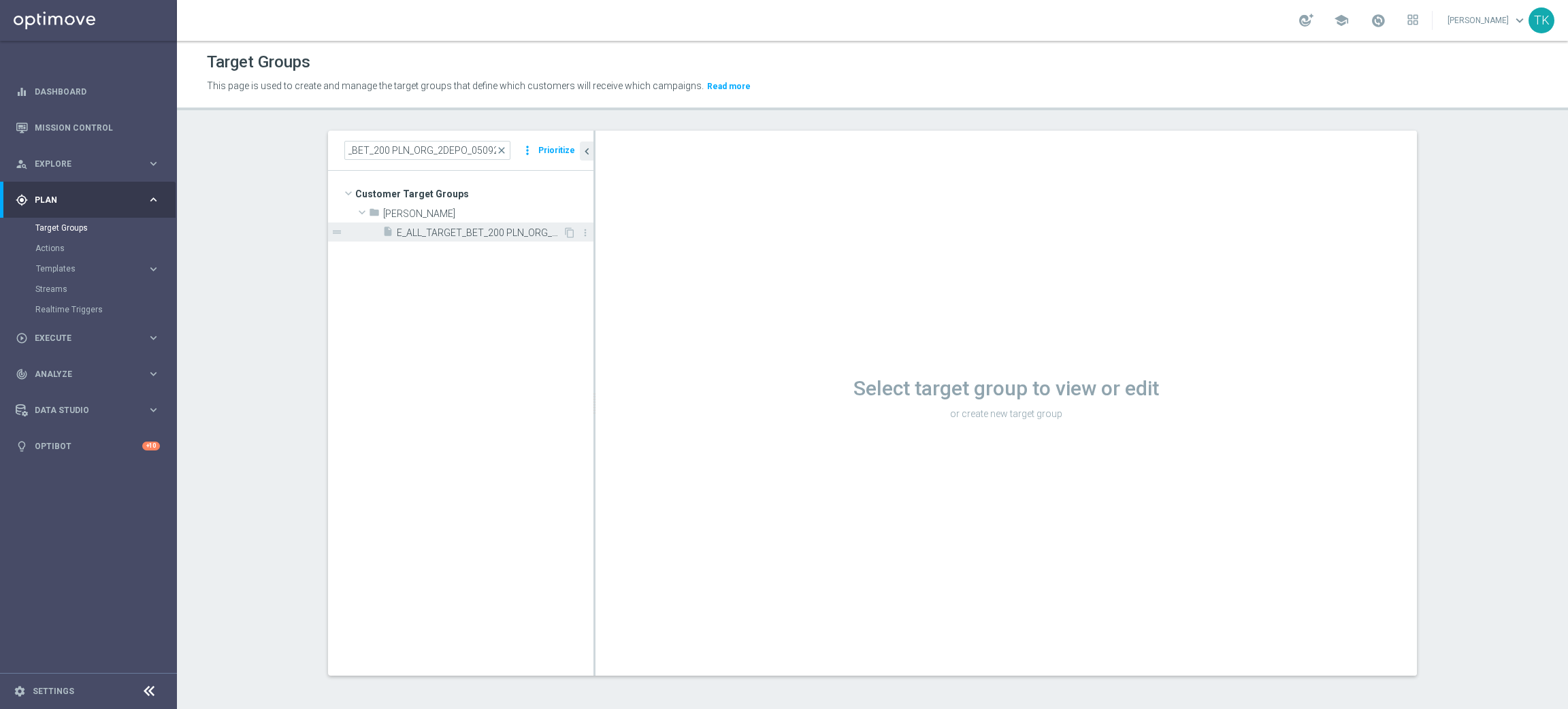
scroll to position [0, 0]
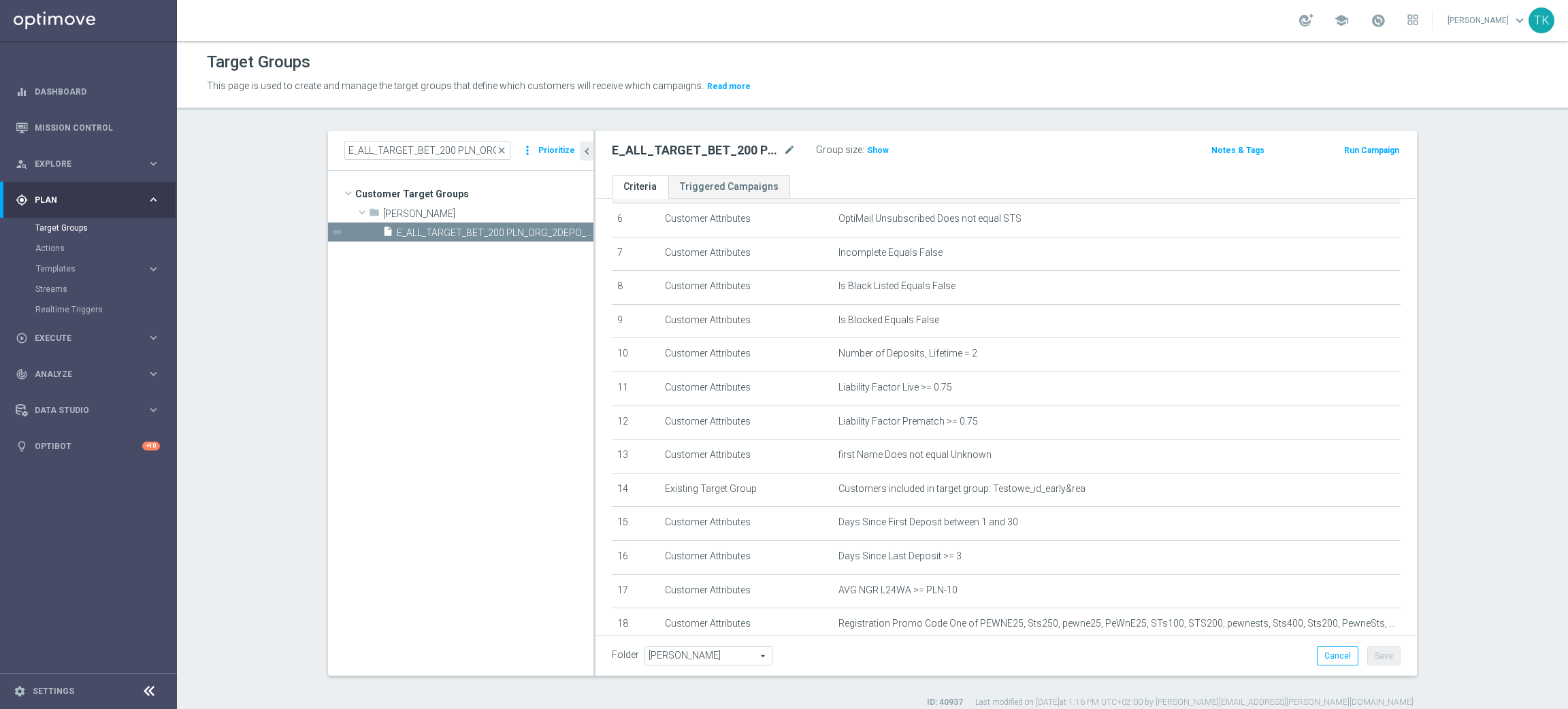
scroll to position [296, 0]
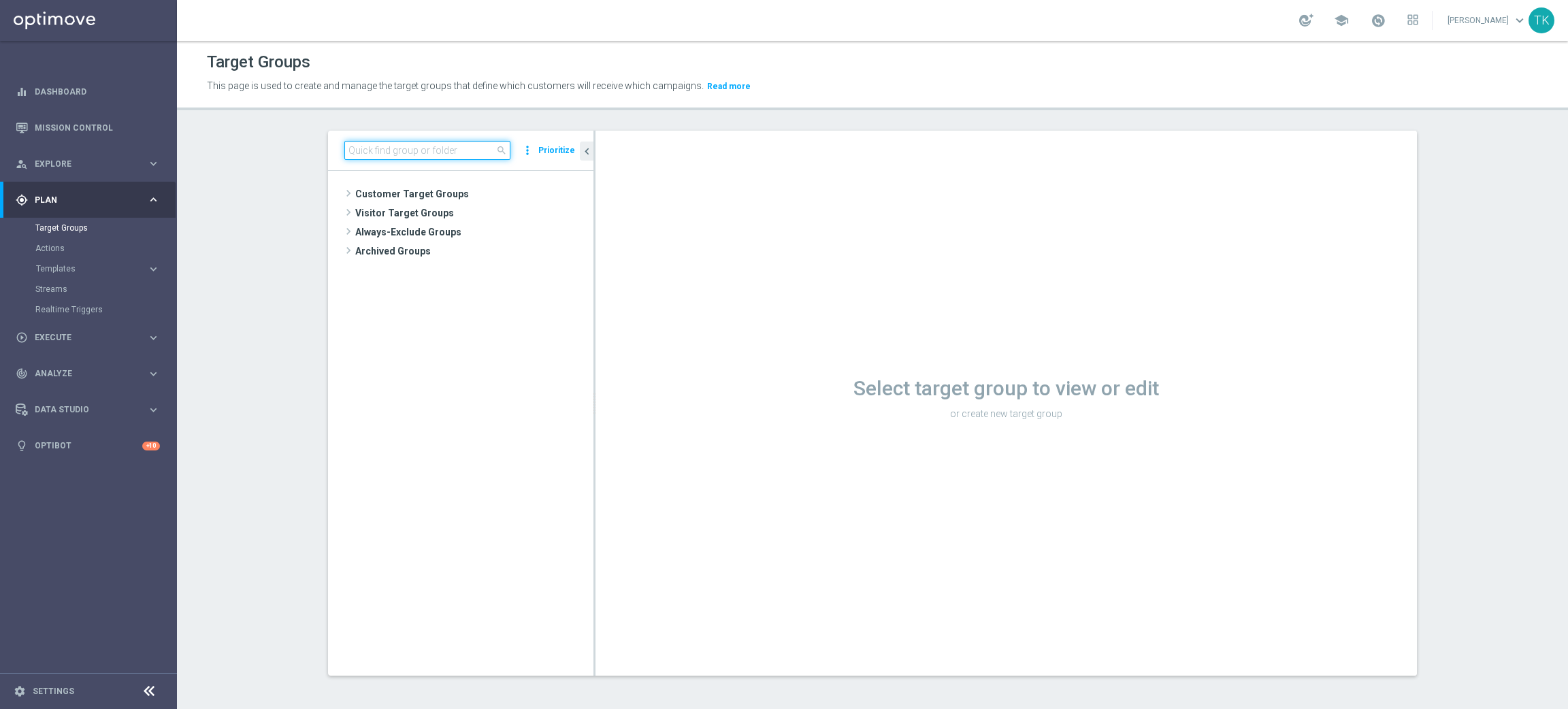
click at [386, 153] on input at bounding box center [427, 149] width 166 height 19
paste input "E_ALL_TARGET_BET_200 PLN_ORG_3DEPO_050925"
type input "E_ALL_TARGET_BET_200 PLN_ORG_3DEPO_050925"
click at [517, 235] on span "E_ALL_TARGET_BET_200 PLN_ORG_3DEPO_050925" at bounding box center [480, 232] width 166 height 12
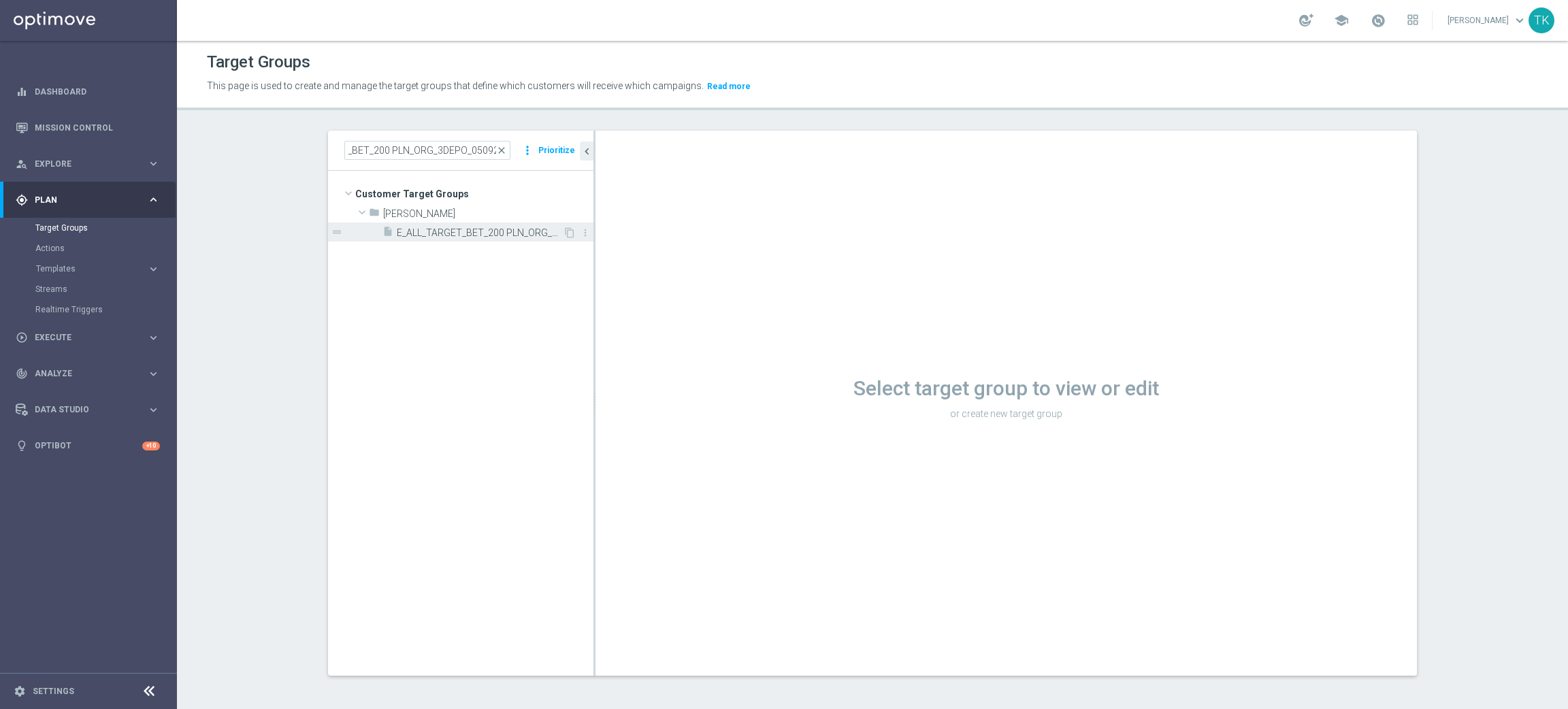
scroll to position [0, 0]
